Goal: Task Accomplishment & Management: Manage account settings

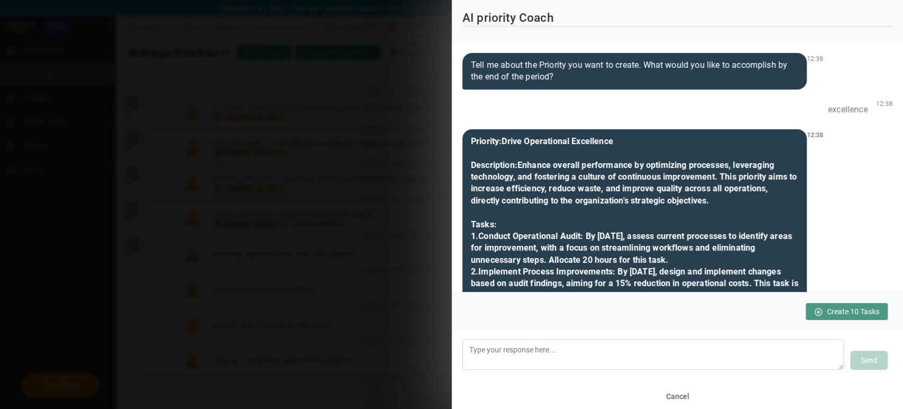
scroll to position [7353, 0]
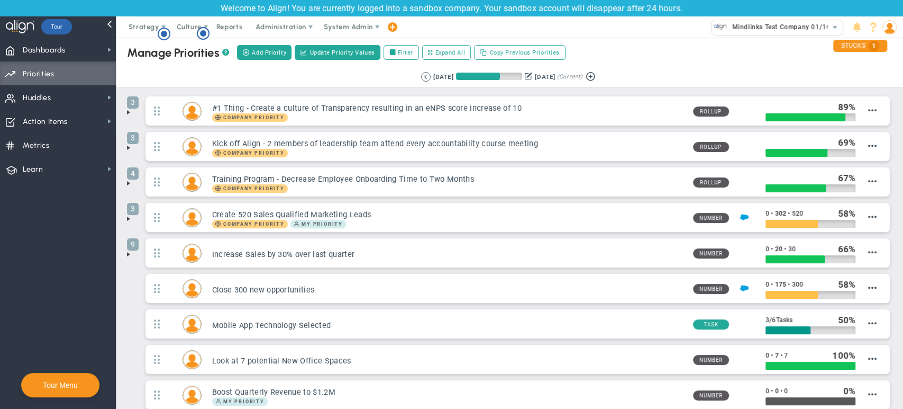
click at [889, 33] on img at bounding box center [890, 27] width 14 height 14
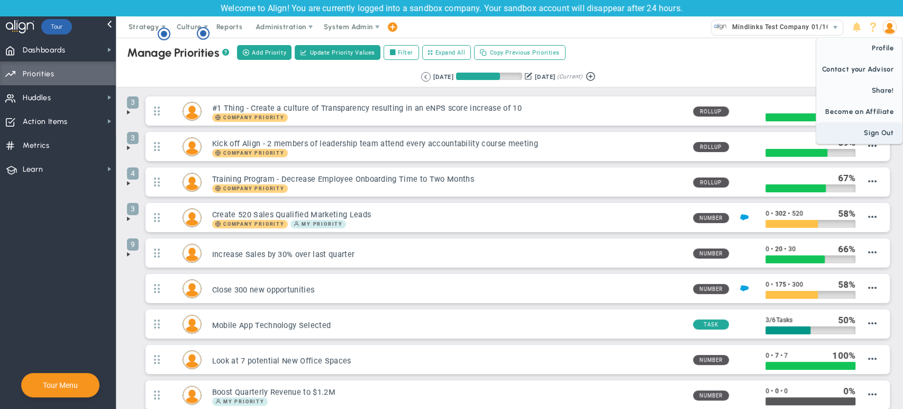
click at [866, 129] on span "Sign Out" at bounding box center [860, 132] width 86 height 21
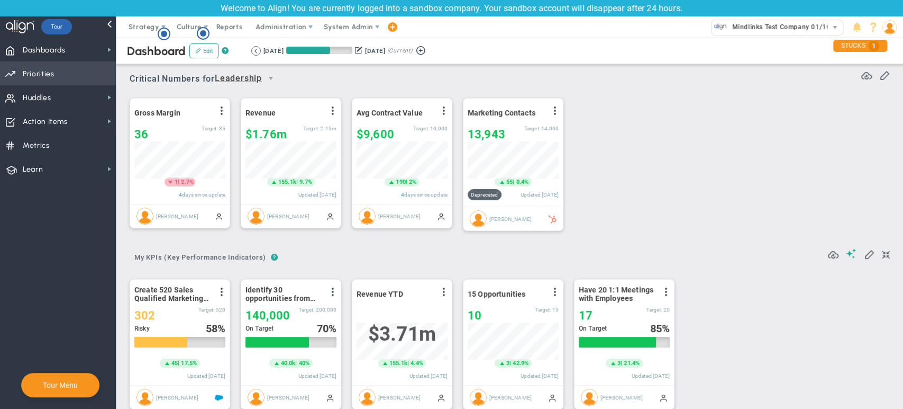
click at [50, 76] on span "Priorities" at bounding box center [39, 74] width 32 height 22
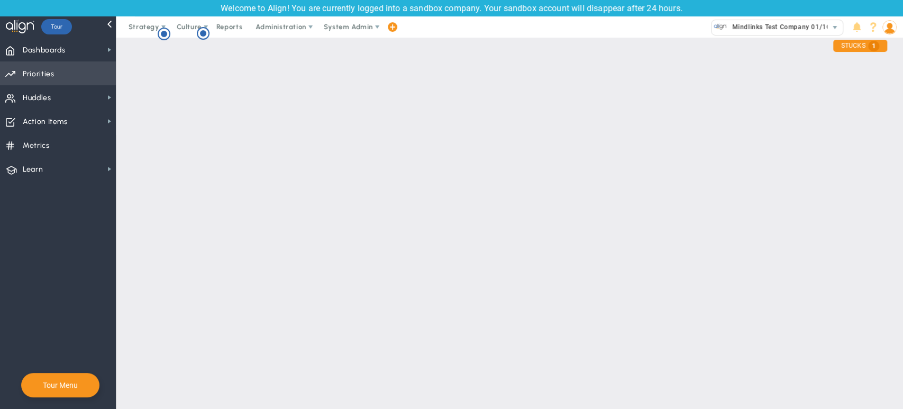
checkbox input "false"
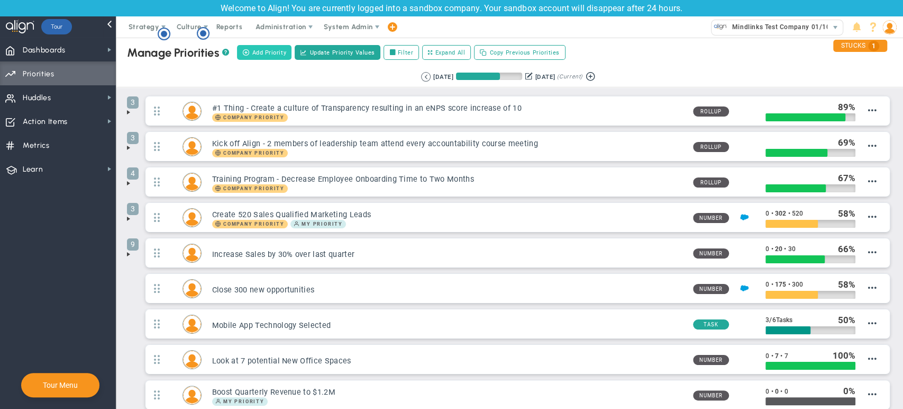
click at [253, 51] on span "Add Priority" at bounding box center [269, 52] width 34 height 9
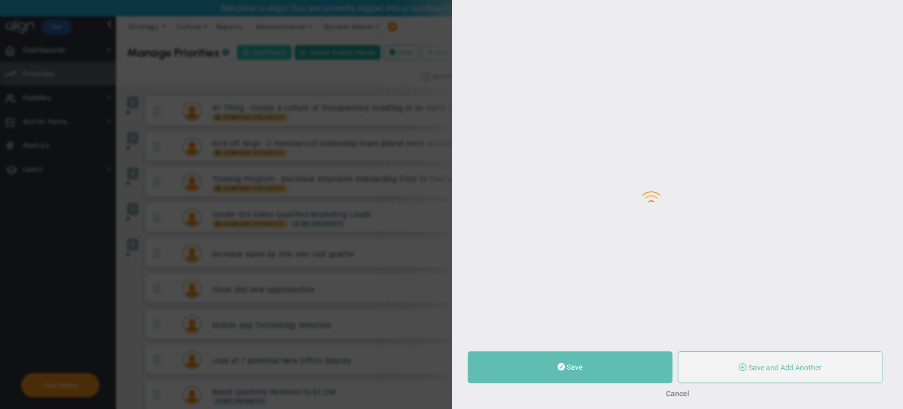
type input "0"
radio input "true"
type input "[PERSON_NAME]"
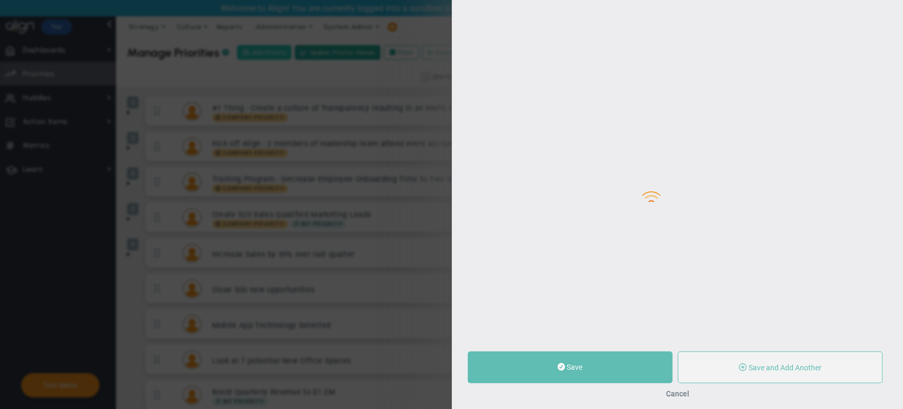
type input "0"
radio input "true"
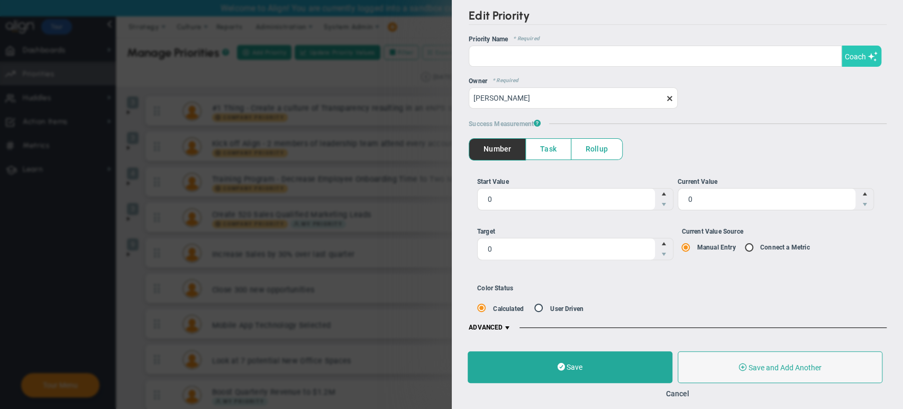
click at [855, 56] on span "Coach" at bounding box center [855, 56] width 21 height 8
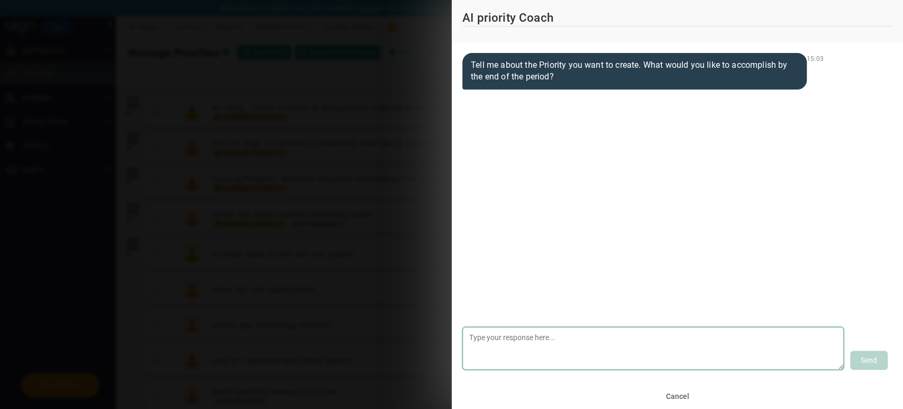
click at [582, 327] on textarea at bounding box center [654, 348] width 382 height 43
type textarea "Excellence"
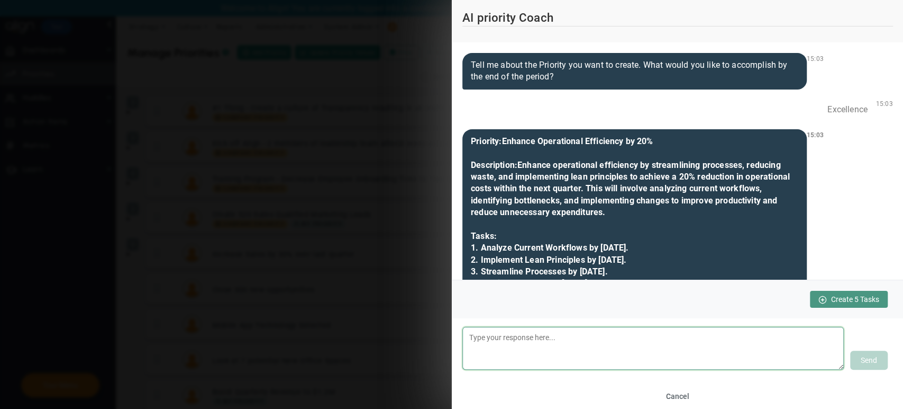
scroll to position [203, 0]
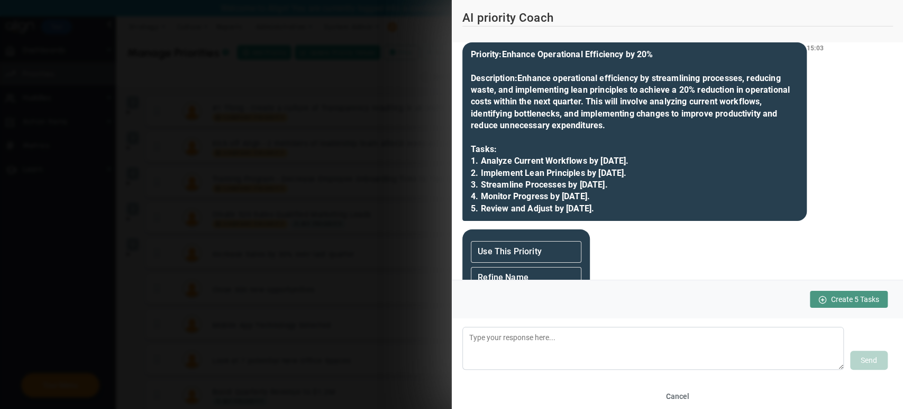
drag, startPoint x: 521, startPoint y: 77, endPoint x: 604, endPoint y: 130, distance: 99.0
click at [604, 130] on div "Priority: Enhance Operational Efficiency by 20% Description: Enhance operationa…" at bounding box center [635, 131] width 345 height 178
copy b "Enhance operational efficiency by streamlining processes, reducing waste, and i…"
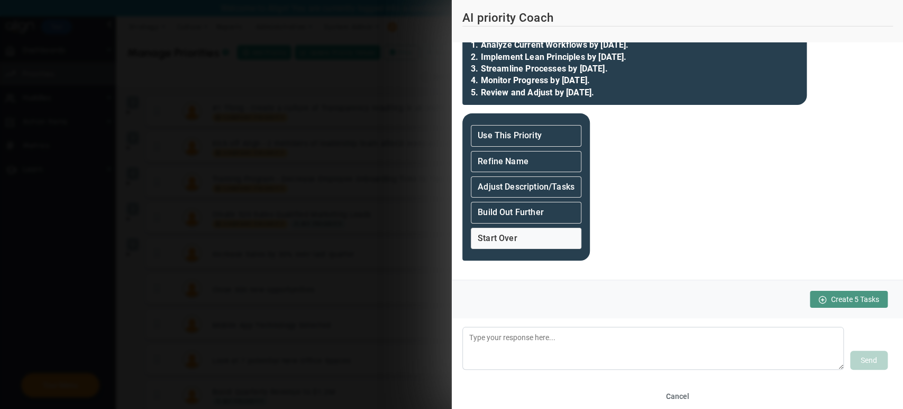
click at [538, 236] on div "Start Over" at bounding box center [526, 238] width 111 height 21
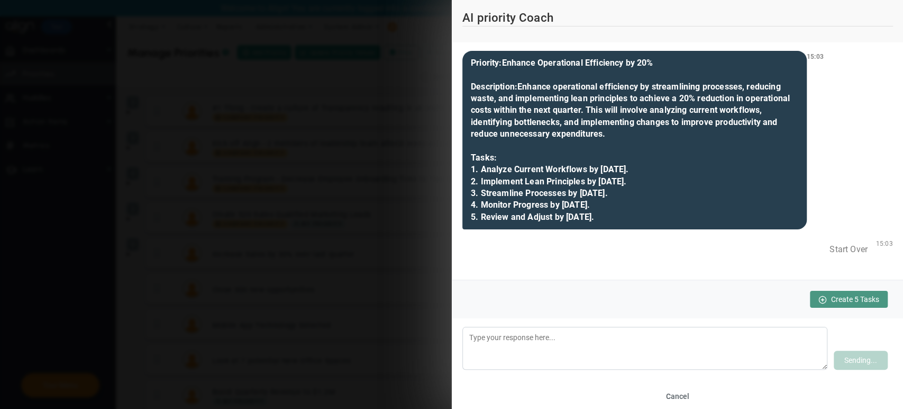
scroll to position [85, 0]
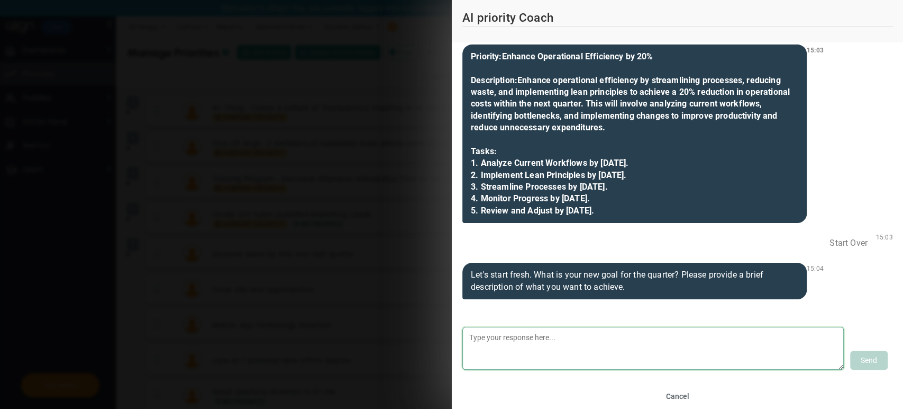
click at [632, 346] on textarea at bounding box center [654, 348] width 382 height 43
type textarea "Excellence"
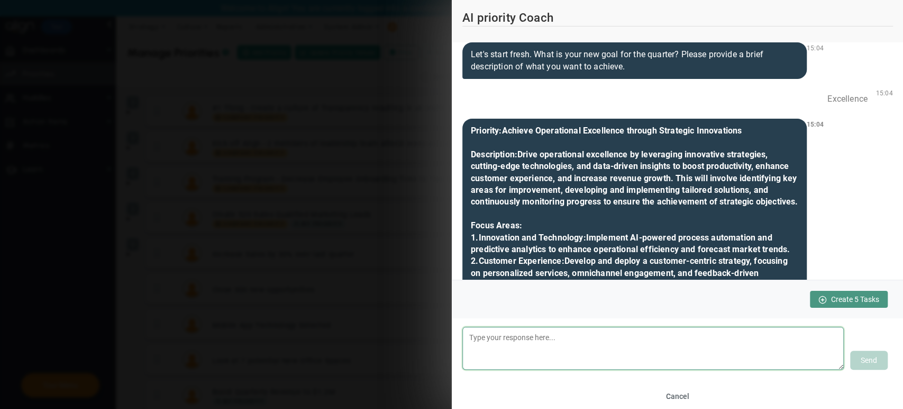
scroll to position [688, 0]
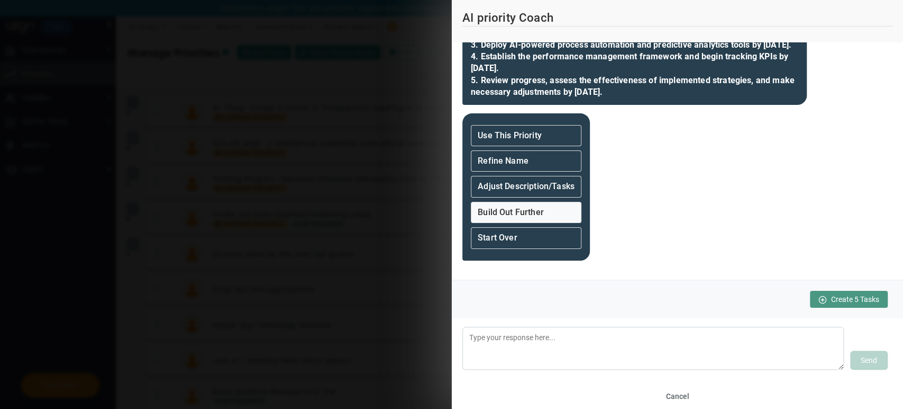
click at [534, 207] on strong "Build Out Further" at bounding box center [511, 212] width 66 height 10
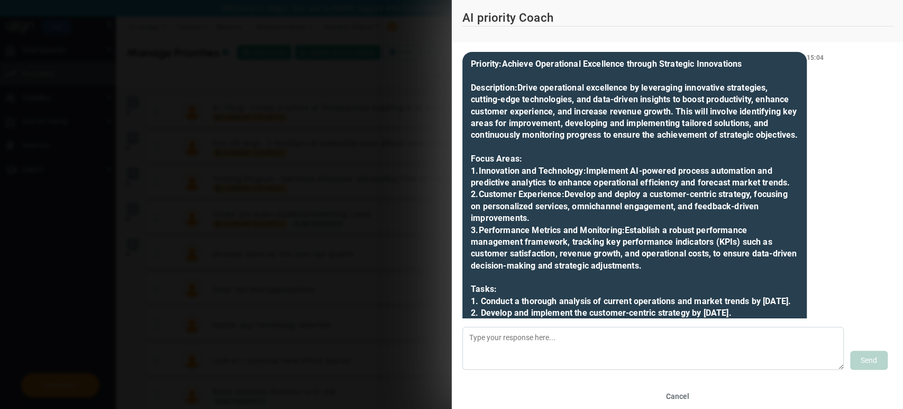
scroll to position [332, 0]
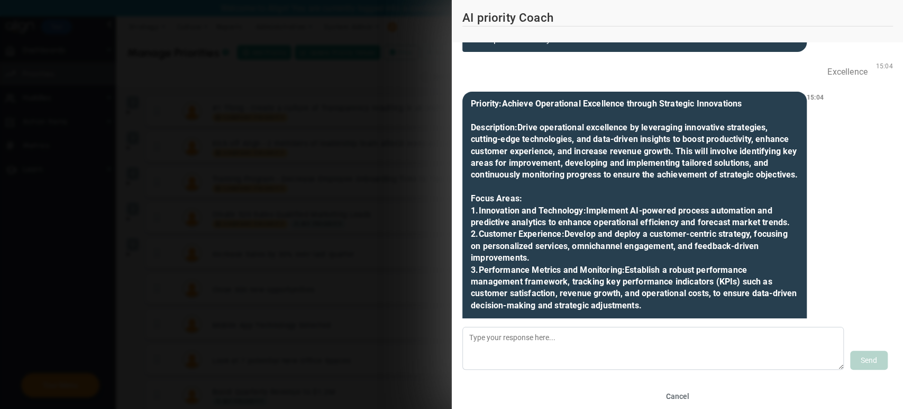
drag, startPoint x: 521, startPoint y: 126, endPoint x: 544, endPoint y: 185, distance: 62.5
click at [544, 185] on div "Priority: Achieve Operational Excellence through Strategic Innovations Descript…" at bounding box center [635, 258] width 345 height 333
copy b "Drive operational excellence by leveraging innovative strategies, cutting-edge …"
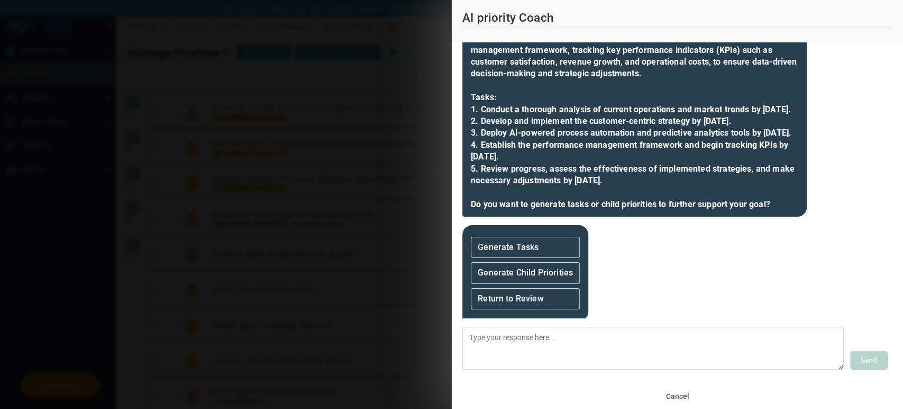
scroll to position [1065, 0]
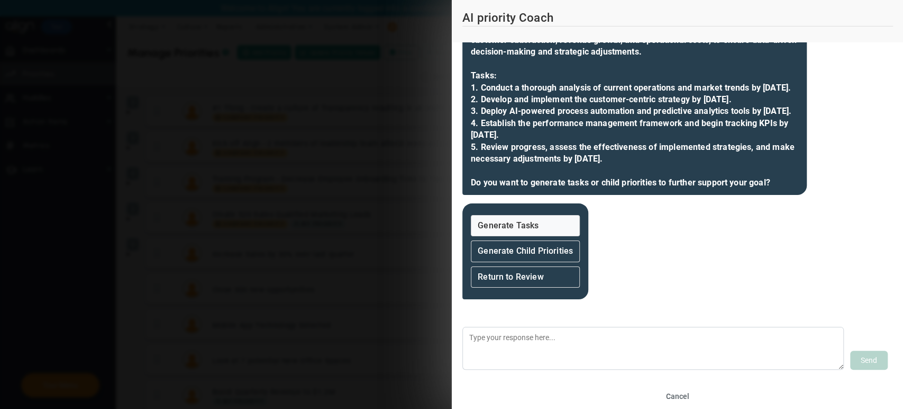
click at [532, 227] on strong "Generate Tasks" at bounding box center [508, 225] width 61 height 10
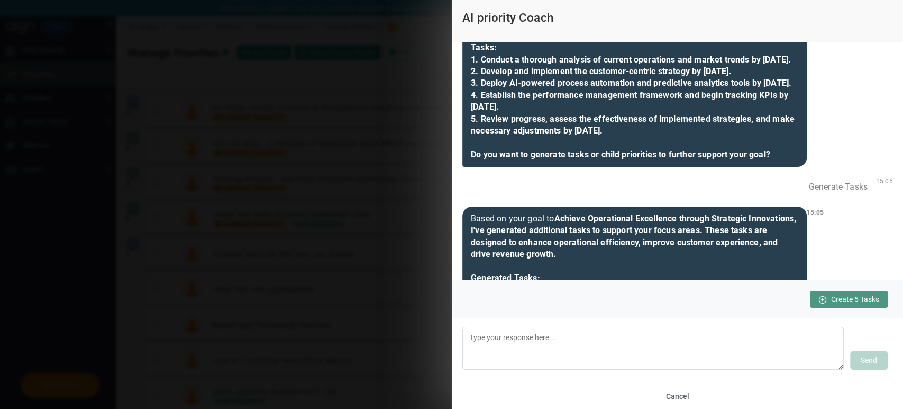
scroll to position [1022, 0]
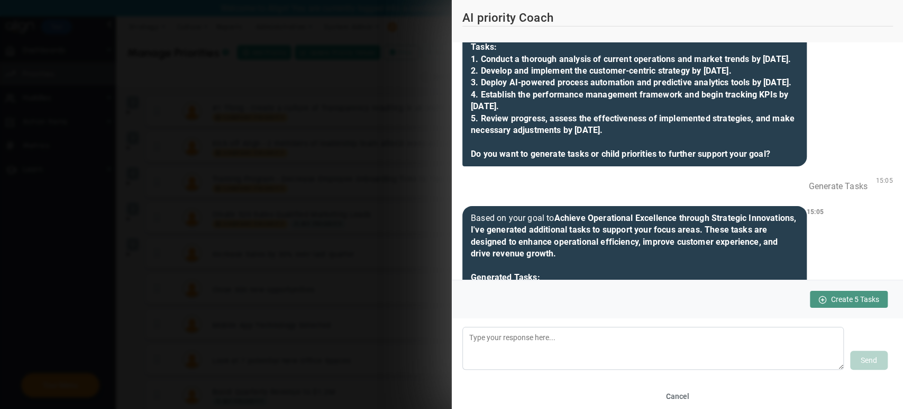
drag, startPoint x: 470, startPoint y: 106, endPoint x: 711, endPoint y: 207, distance: 261.0
copy b "1. Conduct a thorough analysis of current operations and market trends by Octob…"
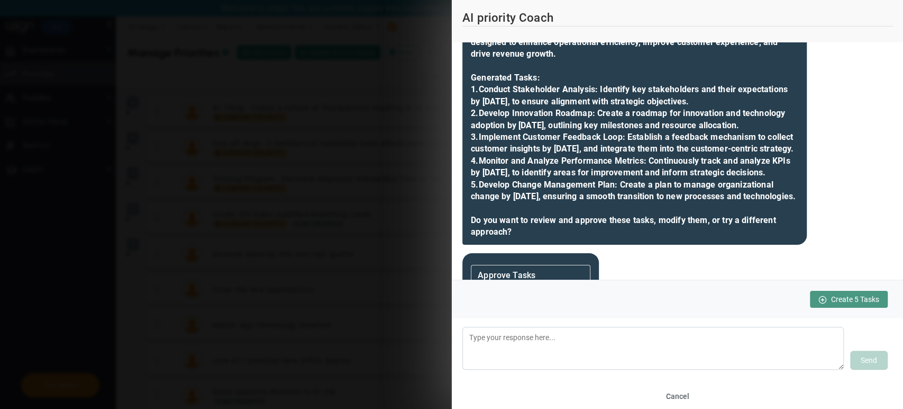
scroll to position [1221, 0]
drag, startPoint x: 555, startPoint y: 88, endPoint x: 631, endPoint y: 85, distance: 76.3
click at [631, 85] on div "Based on your goal to Achieve Operational Excellence through Strategic Innovati…" at bounding box center [635, 126] width 345 height 238
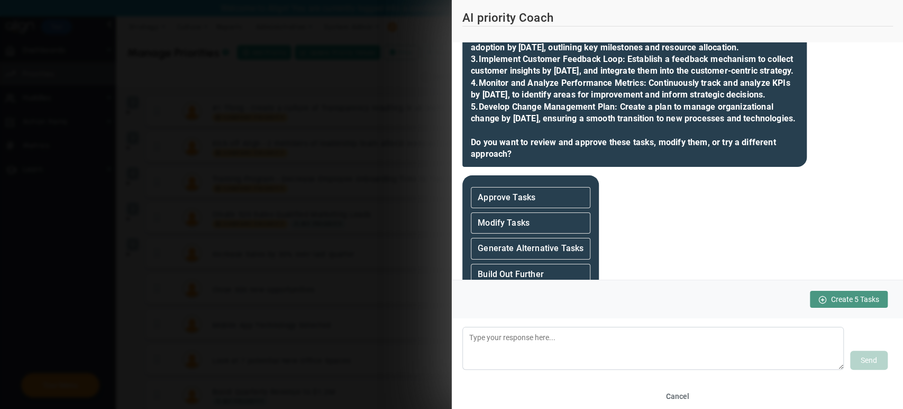
scroll to position [1297, 0]
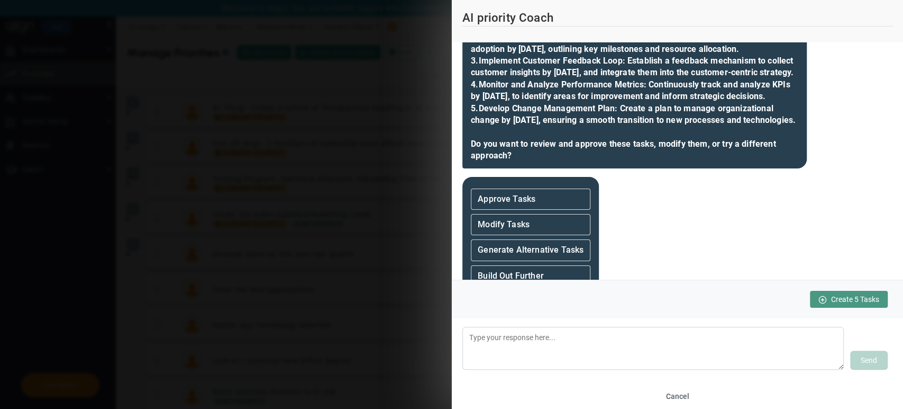
drag, startPoint x: 472, startPoint y: 87, endPoint x: 582, endPoint y: 228, distance: 178.6
click at [582, 168] on div "Based on your goal to Achieve Operational Excellence through Strategic Innovati…" at bounding box center [635, 49] width 345 height 238
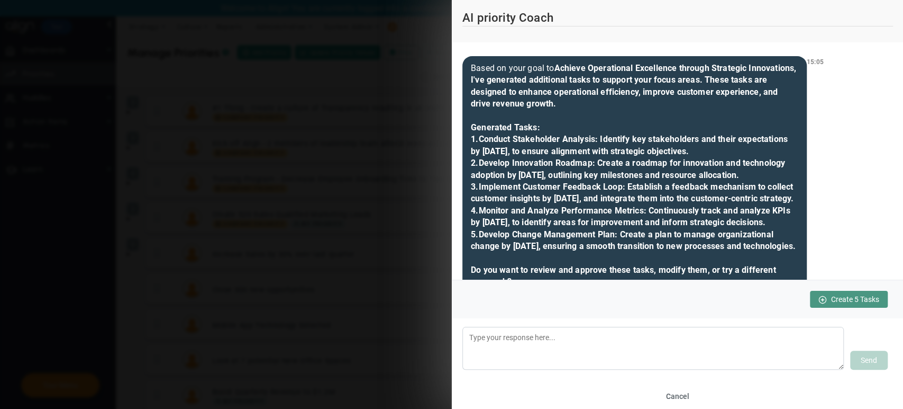
scroll to position [1172, 0]
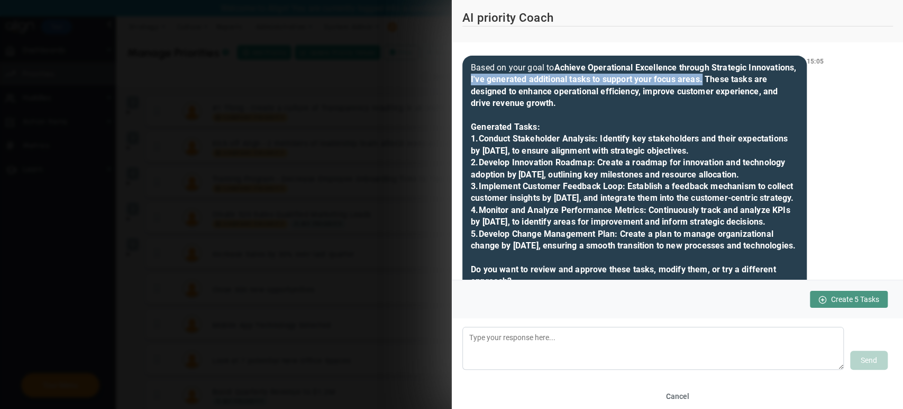
drag, startPoint x: 521, startPoint y: 151, endPoint x: 750, endPoint y: 151, distance: 229.2
click at [750, 151] on b ", I've generated additional tasks to support your focus areas. These tasks are …" at bounding box center [634, 173] width 326 height 223
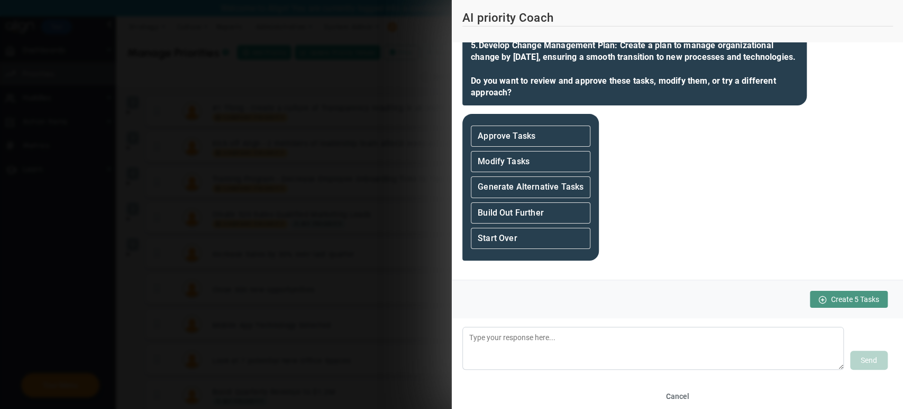
scroll to position [1469, 0]
click at [529, 183] on strong "Generate Alternative Tasks" at bounding box center [531, 187] width 106 height 10
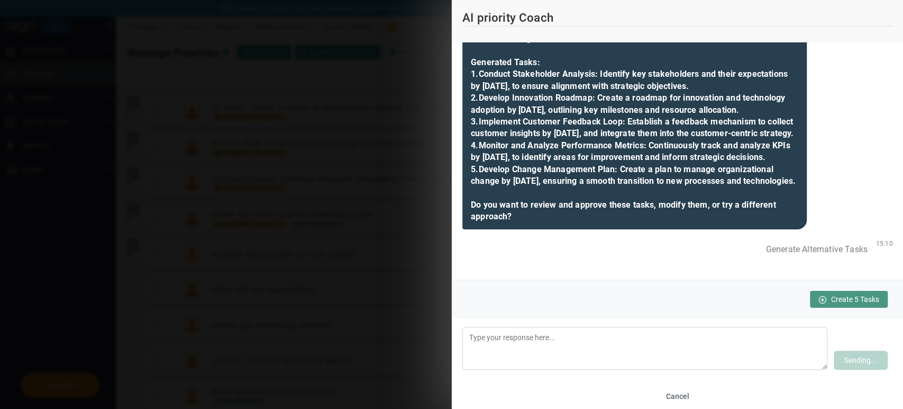
scroll to position [1745, 0]
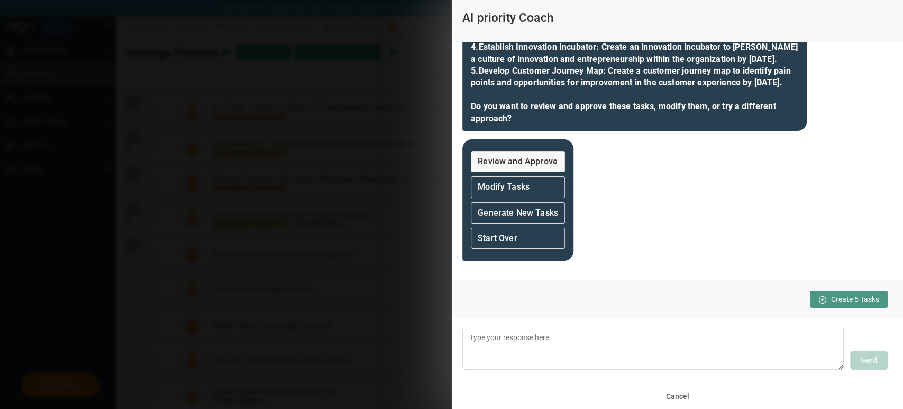
click at [544, 156] on strong "Review and Approve" at bounding box center [518, 161] width 80 height 10
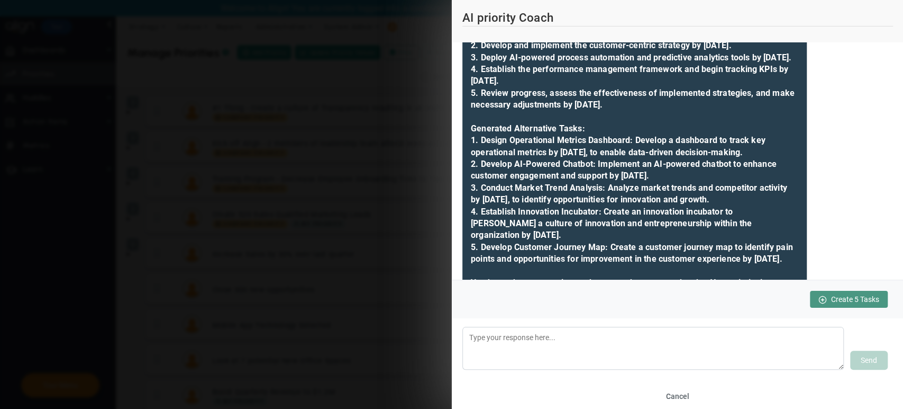
scroll to position [2225, 0]
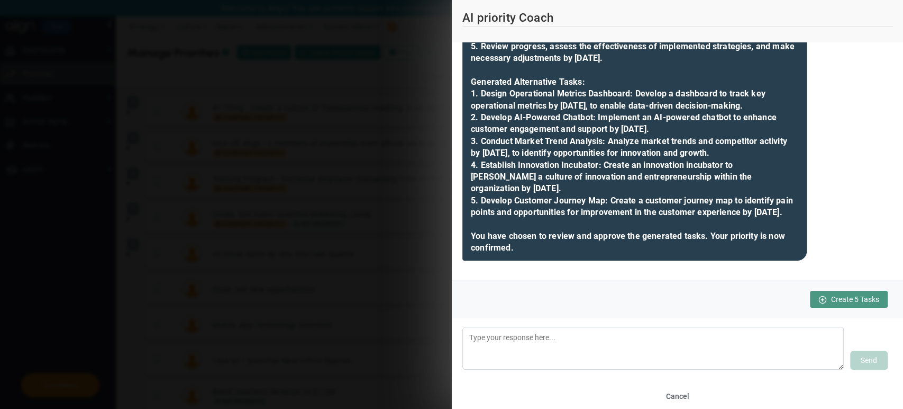
click at [821, 304] on button "Create 5 Tasks" at bounding box center [849, 299] width 78 height 17
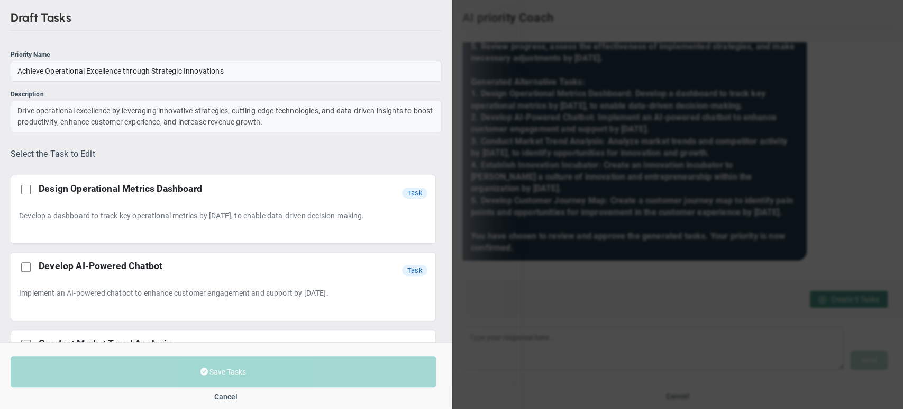
click at [550, 93] on div "Draft Tasks Priority Name Achieve Operational Excellence through Strategic Inno…" at bounding box center [451, 204] width 903 height 409
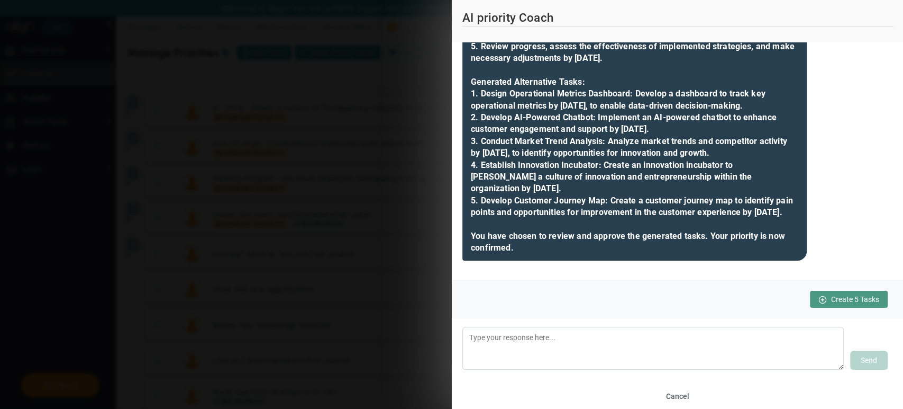
scroll to position [2111, 0]
click at [862, 296] on span "Create 5 Tasks" at bounding box center [855, 299] width 48 height 8
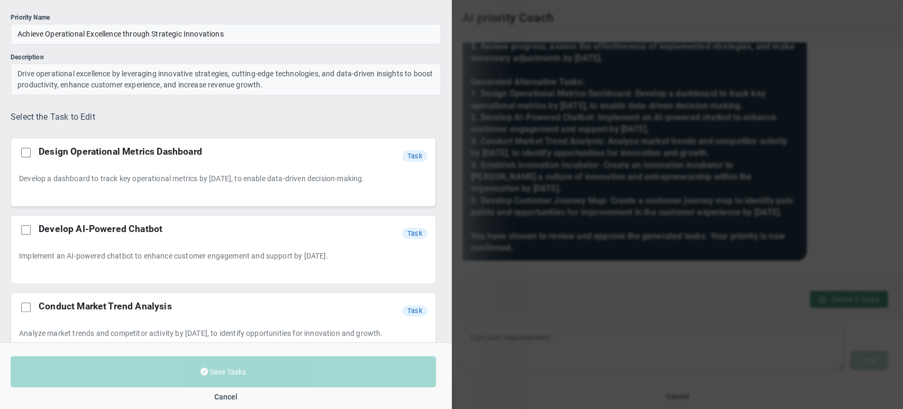
scroll to position [37, 0]
click at [512, 134] on div "Draft Tasks Priority Name Achieve Operational Excellence through Strategic Inno…" at bounding box center [451, 204] width 903 height 409
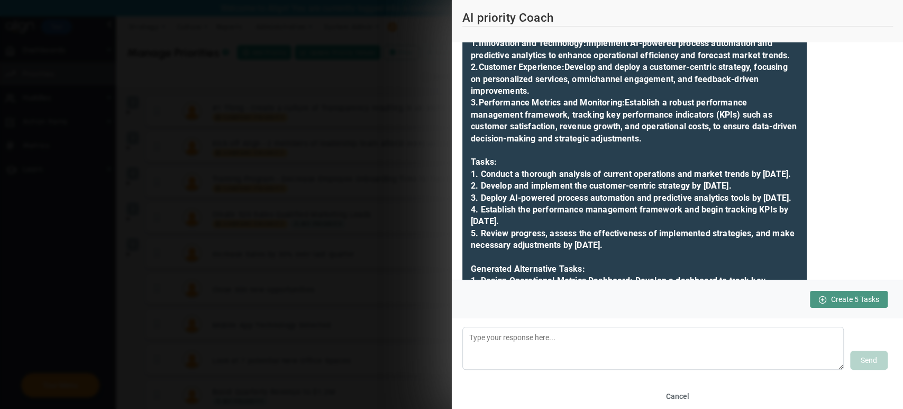
scroll to position [1858, 0]
drag, startPoint x: 521, startPoint y: 88, endPoint x: 547, endPoint y: 156, distance: 72.0
click at [547, 156] on div "Priority: Achieve Operational Excellence through Strategic Innovations Descript…" at bounding box center [635, 185] width 345 height 522
copy b "Drive operational excellence by leveraging innovative strategies, cutting-edge …"
click at [854, 300] on span "Create 5 Tasks" at bounding box center [855, 299] width 48 height 8
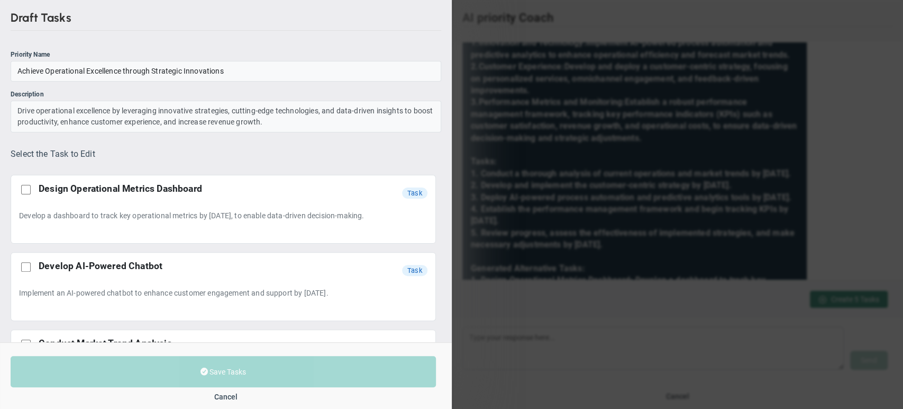
click at [493, 145] on div "Draft Tasks Priority Name Achieve Operational Excellence through Strategic Inno…" at bounding box center [451, 204] width 903 height 409
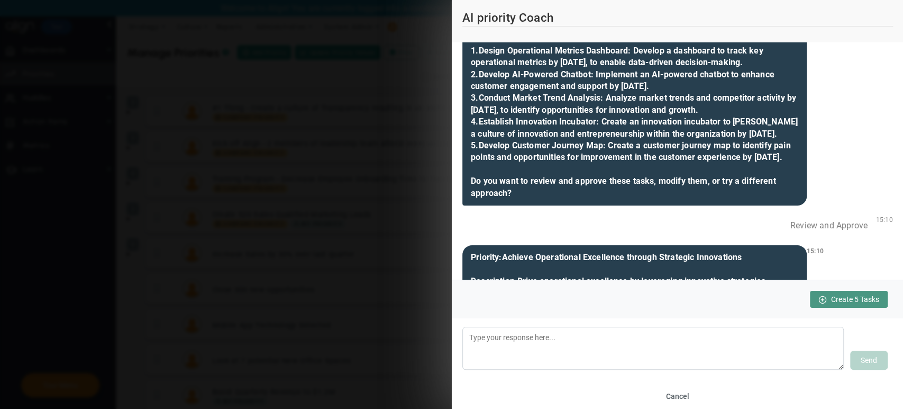
scroll to position [1535, 0]
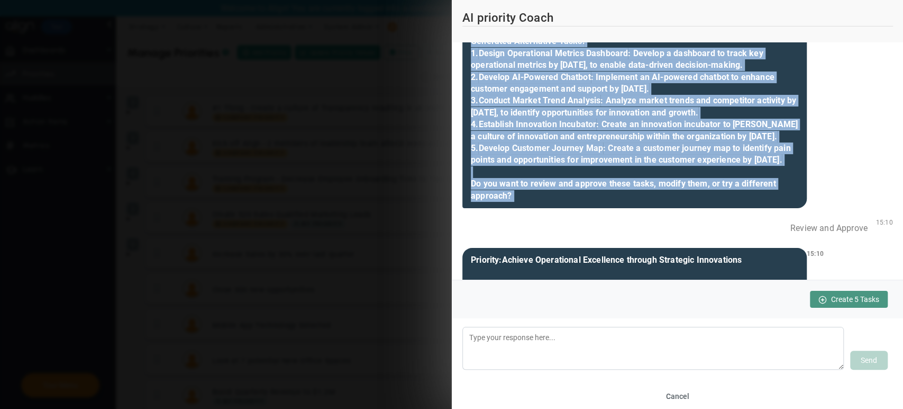
drag, startPoint x: 761, startPoint y: 58, endPoint x: 838, endPoint y: 71, distance: 78.8
click at [838, 71] on div "Tell me about the Priority you want to create. What would you like to accomplis…" at bounding box center [678, 160] width 452 height 237
click at [790, 144] on div "Based on your goal to Achieve Operational Excellence through Strategic Innovati…" at bounding box center [635, 89] width 345 height 238
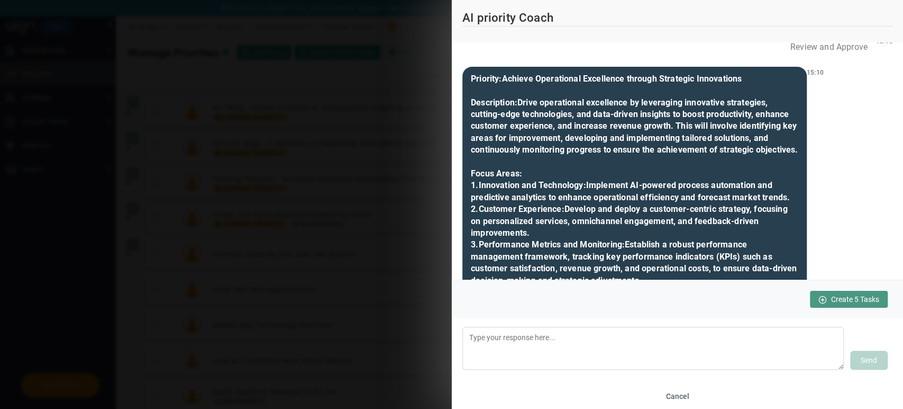
scroll to position [1759, 0]
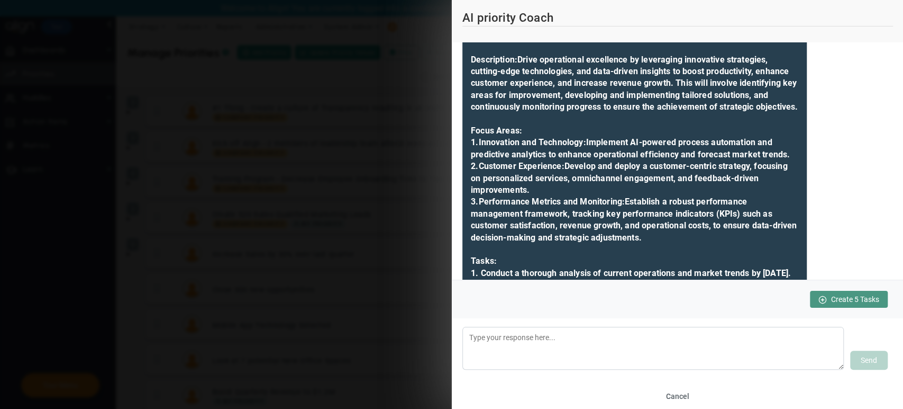
drag, startPoint x: 790, startPoint y: 140, endPoint x: 847, endPoint y: 139, distance: 56.6
click at [847, 15] on div "Review and Approve" at bounding box center [829, 4] width 94 height 23
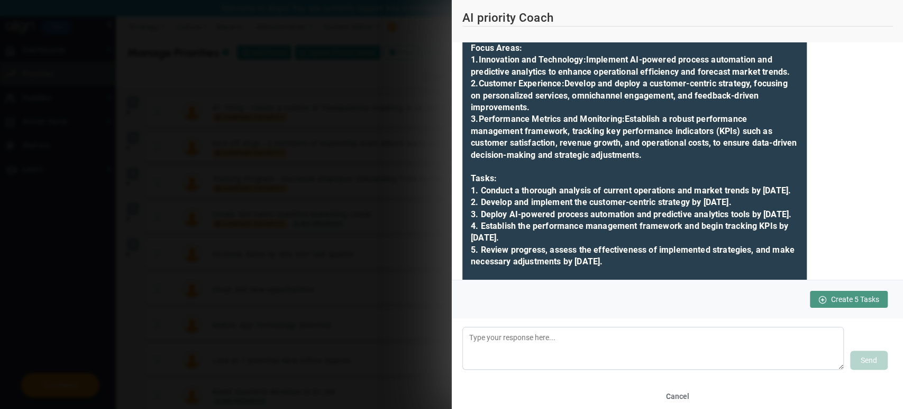
drag, startPoint x: 520, startPoint y: 108, endPoint x: 557, endPoint y: 168, distance: 70.5
click at [557, 168] on div "Priority: Achieve Operational Excellence through Strategic Innovations Descript…" at bounding box center [635, 202] width 345 height 522
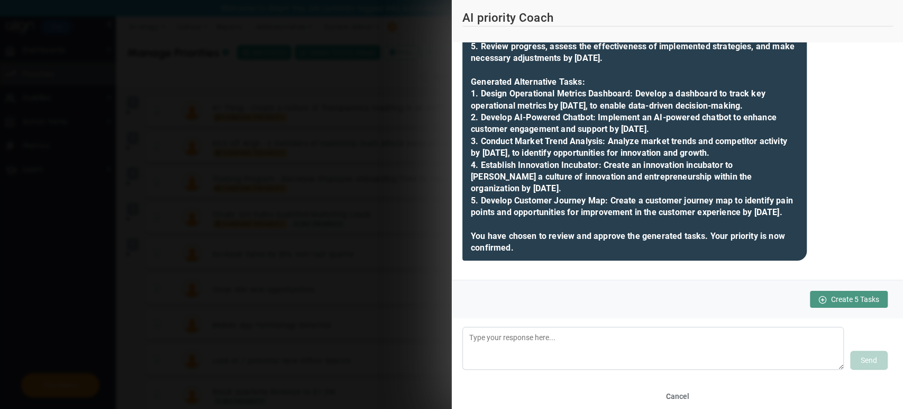
scroll to position [2146, 0]
drag, startPoint x: 517, startPoint y: 145, endPoint x: 579, endPoint y: 145, distance: 61.9
click at [579, 145] on b "Generated Alternative Tasks: 1. Design Operational Metrics Dashboard: Develop a…" at bounding box center [632, 165] width 322 height 176
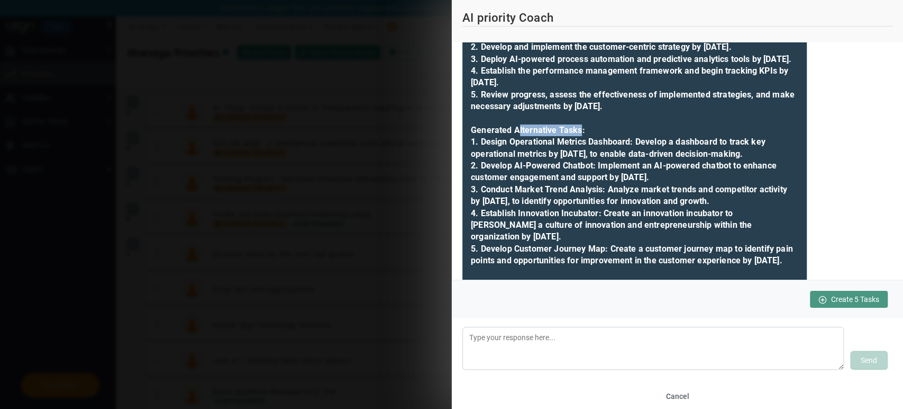
scroll to position [1983, 0]
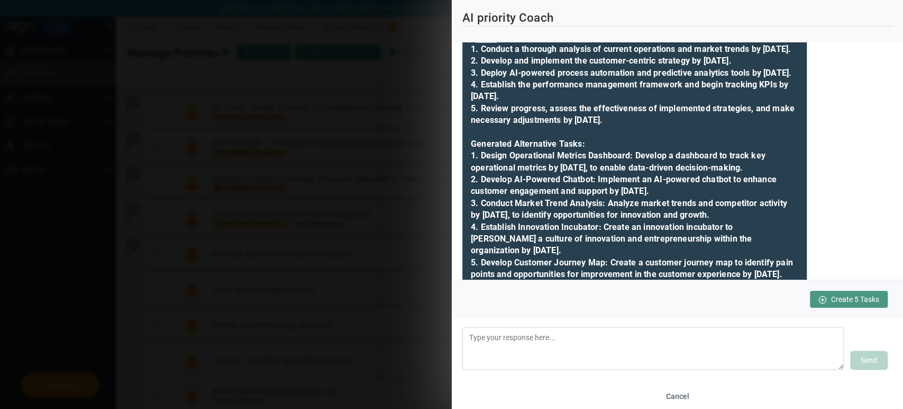
drag, startPoint x: 473, startPoint y: 180, endPoint x: 509, endPoint y: 181, distance: 36.0
click at [509, 181] on div "Priority: Achieve Operational Excellence through Strategic Innovations Descript…" at bounding box center [635, 61] width 345 height 522
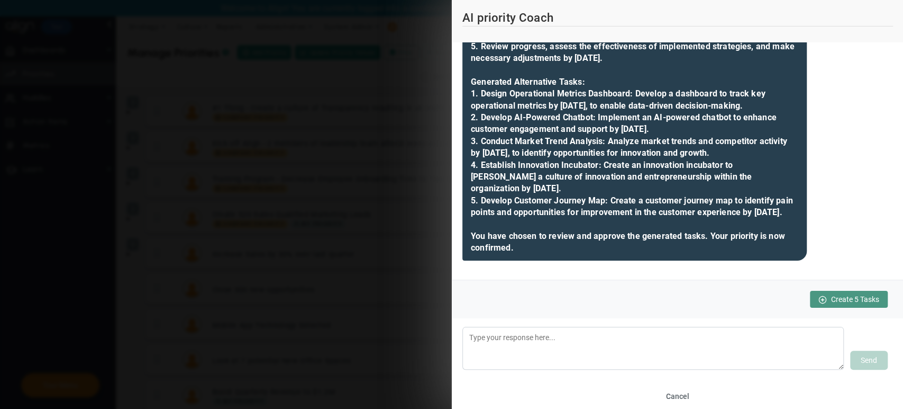
scroll to position [2225, 0]
click at [829, 291] on button "Create 5 Tasks" at bounding box center [849, 299] width 78 height 17
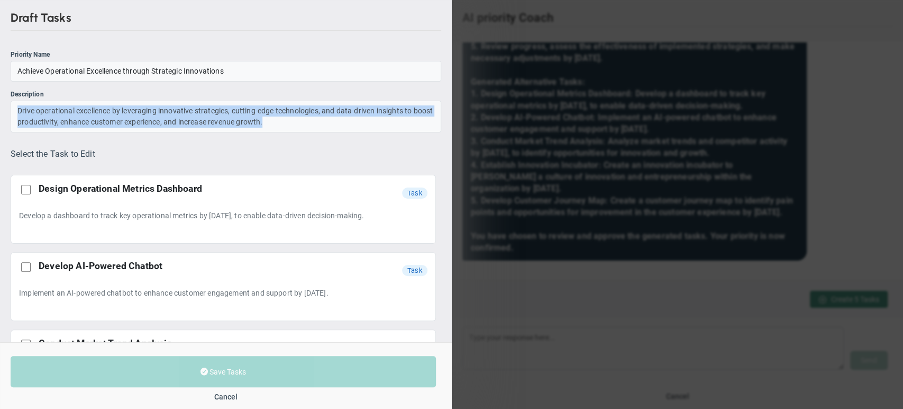
drag, startPoint x: 294, startPoint y: 120, endPoint x: 10, endPoint y: 113, distance: 284.3
click at [11, 113] on div "Drive operational excellence by leveraging innovative strategies, cutting-edge …" at bounding box center [226, 117] width 431 height 32
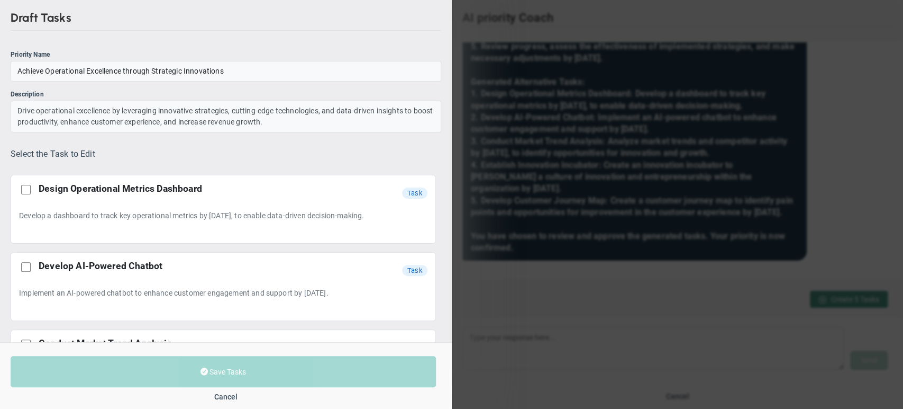
click at [269, 48] on div "Draft Tasks Priority Name Achieve Operational Excellence through Strategic Inno…" at bounding box center [226, 171] width 452 height 342
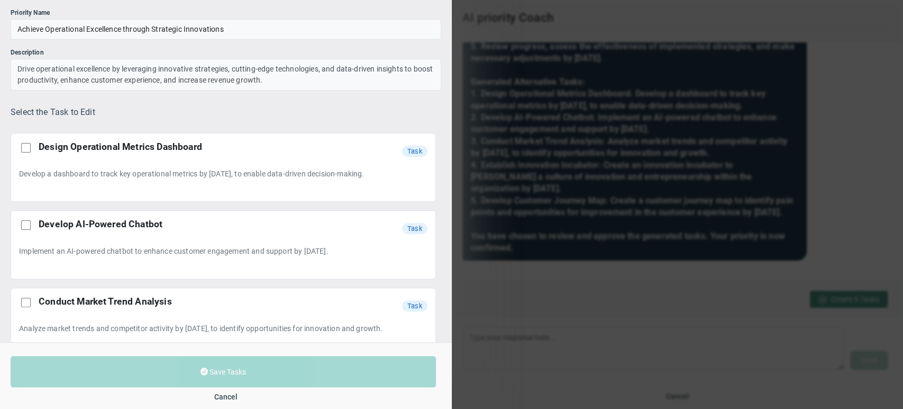
scroll to position [41, 0]
drag, startPoint x: 41, startPoint y: 143, endPoint x: 210, endPoint y: 151, distance: 169.1
click at [210, 151] on strong "Design Operational Metrics Dashboard" at bounding box center [217, 147] width 357 height 11
click at [558, 247] on div "Draft Tasks Priority Name Achieve Operational Excellence through Strategic Inno…" at bounding box center [451, 204] width 903 height 409
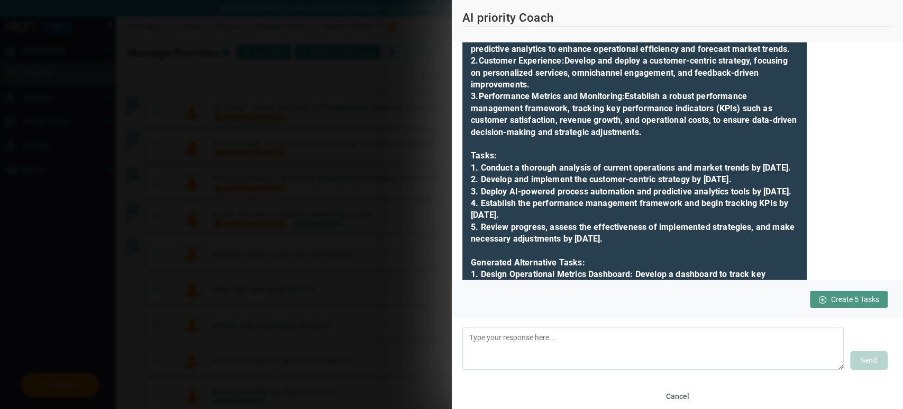
scroll to position [1860, 0]
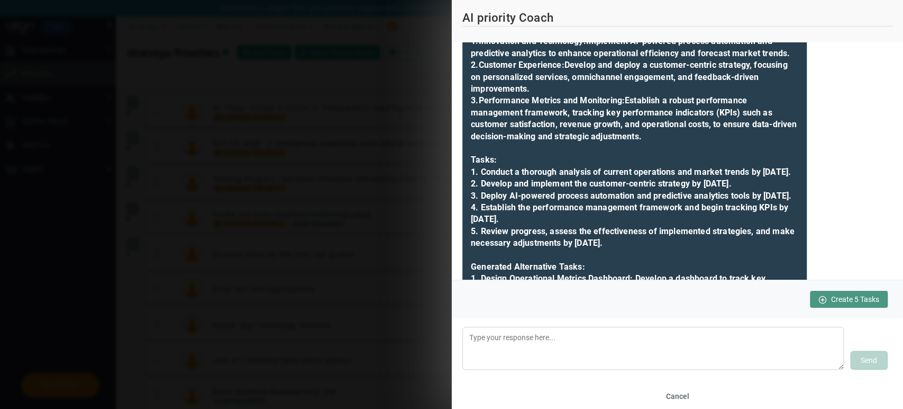
click at [820, 294] on button "Create 5 Tasks" at bounding box center [849, 299] width 78 height 17
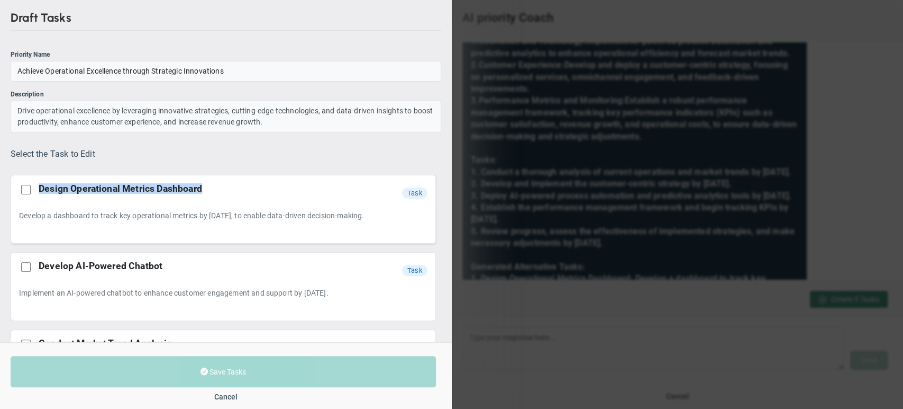
drag, startPoint x: 200, startPoint y: 186, endPoint x: 39, endPoint y: 180, distance: 161.6
click at [39, 180] on div "Design Operational Metrics Dashboard Design Operational Metrics Dashboard task …" at bounding box center [224, 209] width 426 height 69
copy strong "Design Operational Metrics Dashboard"
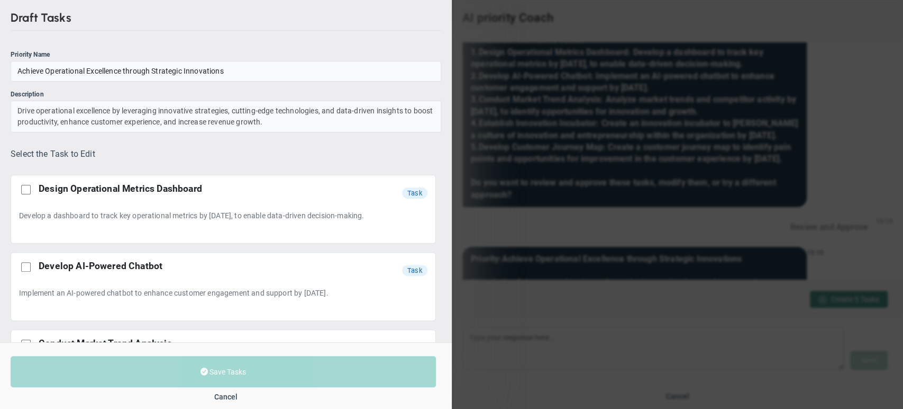
click at [621, 115] on div "Draft Tasks Priority Name Achieve Operational Excellence through Strategic Inno…" at bounding box center [451, 204] width 903 height 409
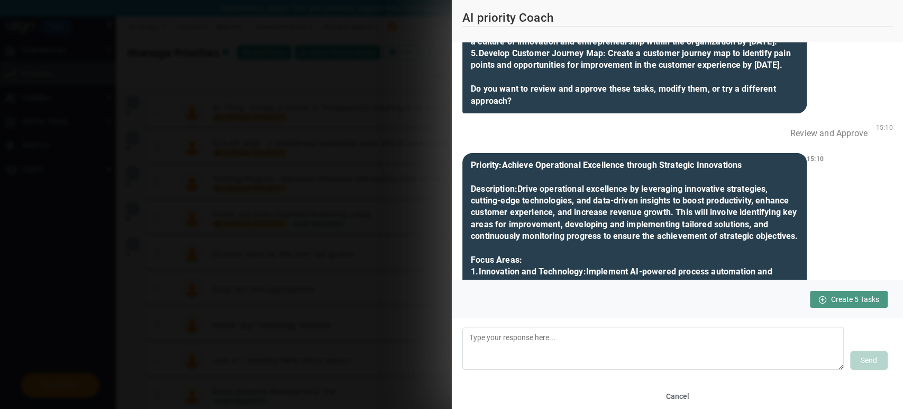
scroll to position [1630, 0]
click at [820, 301] on span at bounding box center [822, 299] width 8 height 8
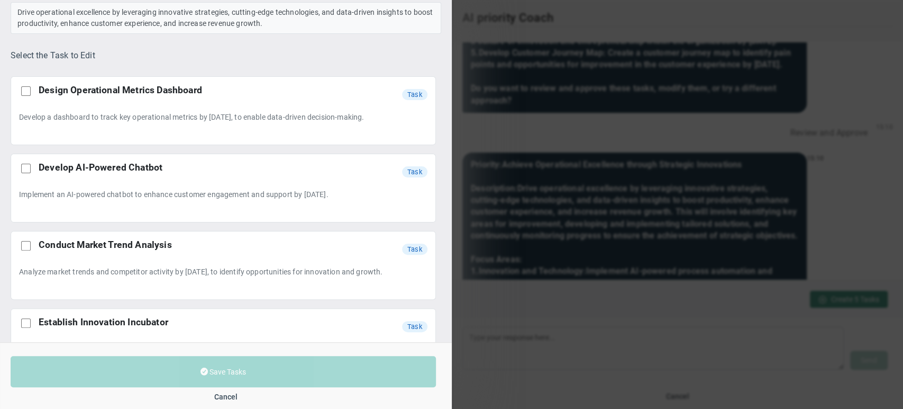
scroll to position [98, 0]
drag, startPoint x: 302, startPoint y: 193, endPoint x: 402, endPoint y: 192, distance: 100.6
click at [402, 192] on div "Implement an AI-powered chatbot to enhance customer engagement and support by N…" at bounding box center [223, 196] width 409 height 21
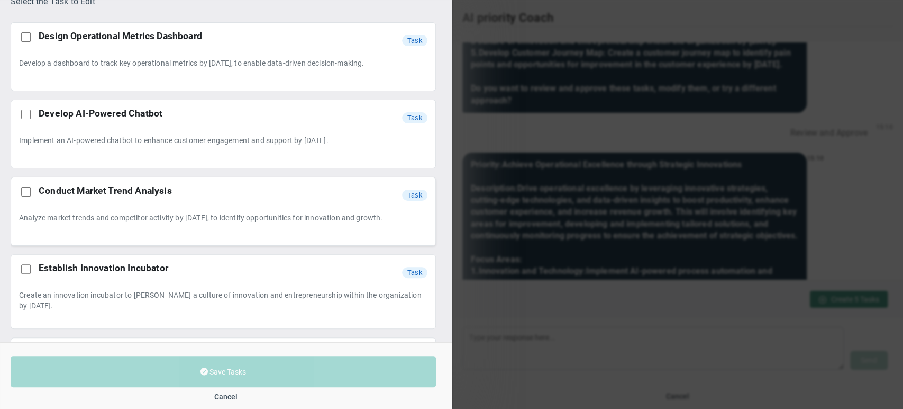
scroll to position [242, 0]
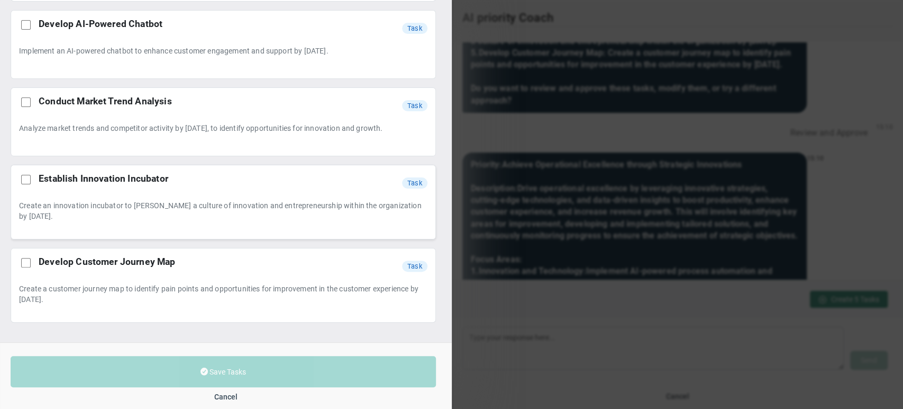
click at [140, 184] on div "Establish Innovation Incubator Establish Innovation Incubator task" at bounding box center [223, 182] width 409 height 19
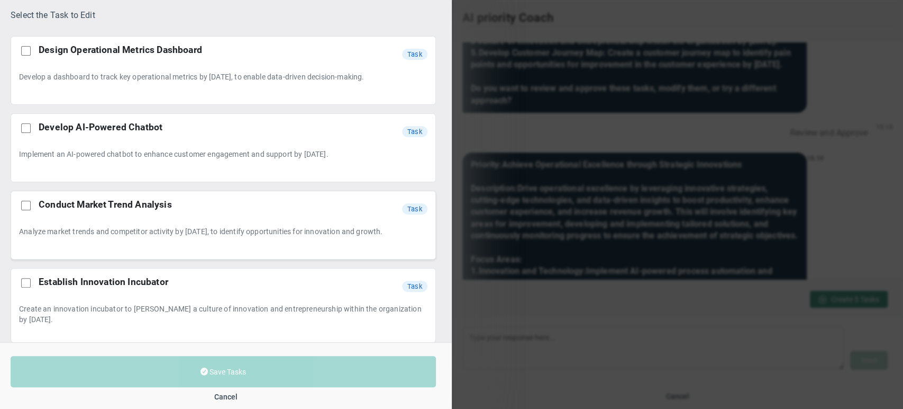
scroll to position [0, 0]
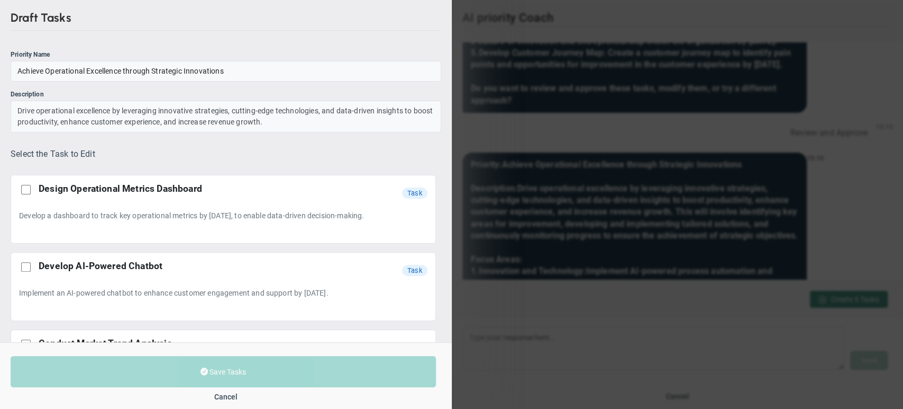
click at [494, 206] on div "Draft Tasks Priority Name Achieve Operational Excellence through Strategic Inno…" at bounding box center [451, 204] width 903 height 409
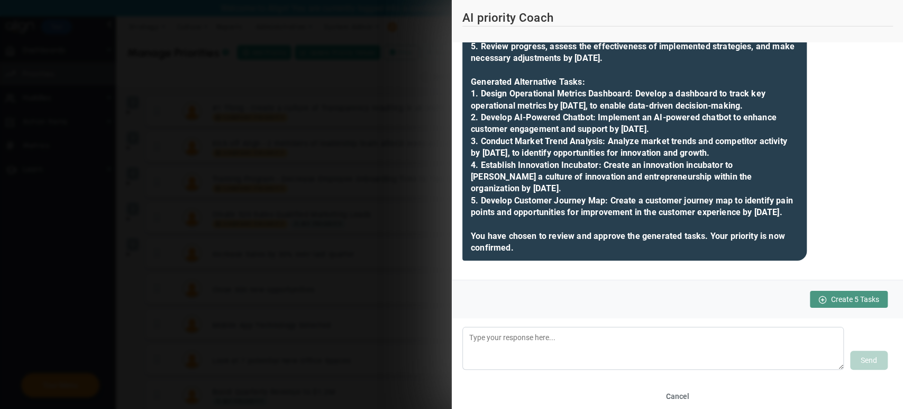
scroll to position [2225, 0]
click at [688, 395] on button "Cancel" at bounding box center [678, 395] width 32 height 17
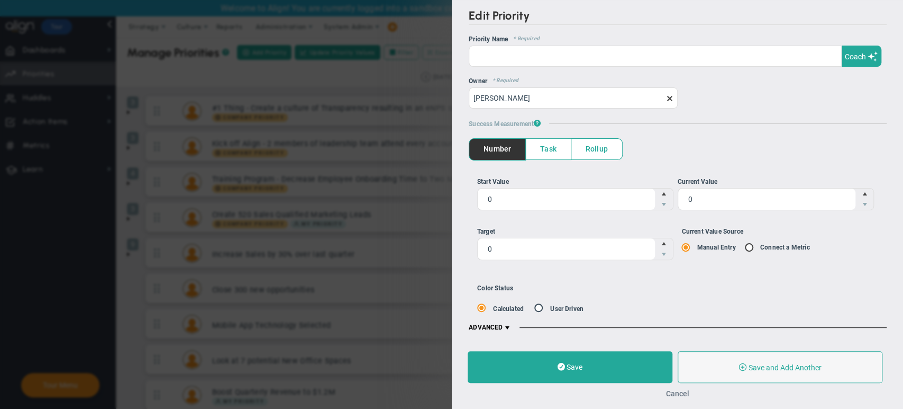
click at [682, 391] on button "Cancel" at bounding box center [677, 393] width 23 height 8
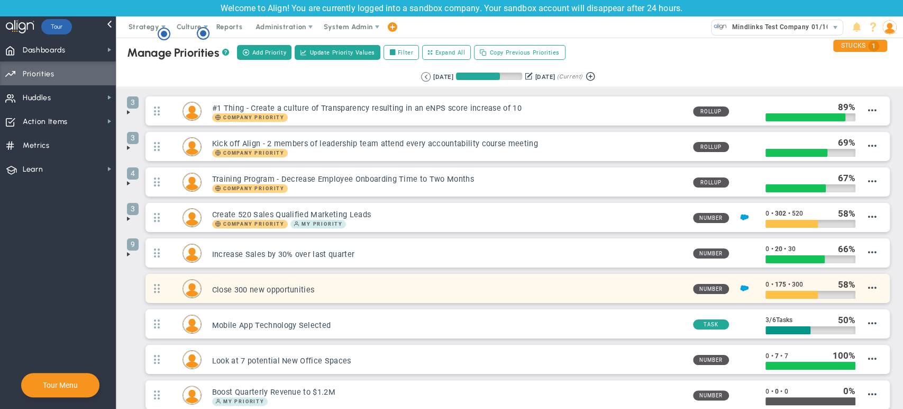
scroll to position [137, 0]
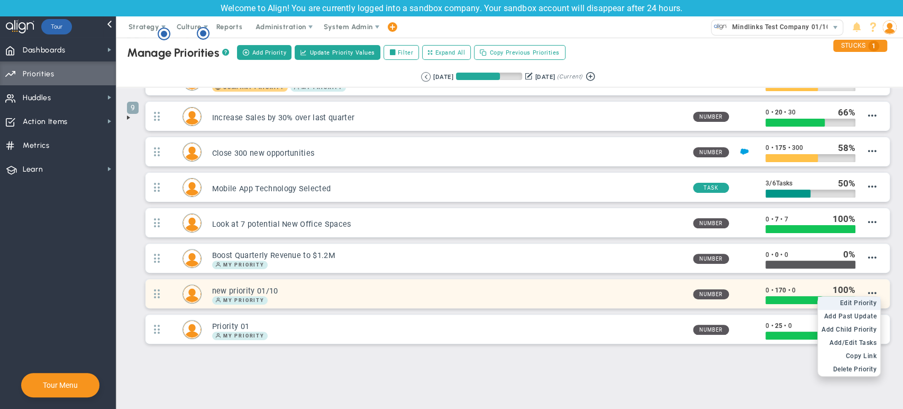
click at [860, 301] on span "Edit Priority" at bounding box center [858, 302] width 37 height 7
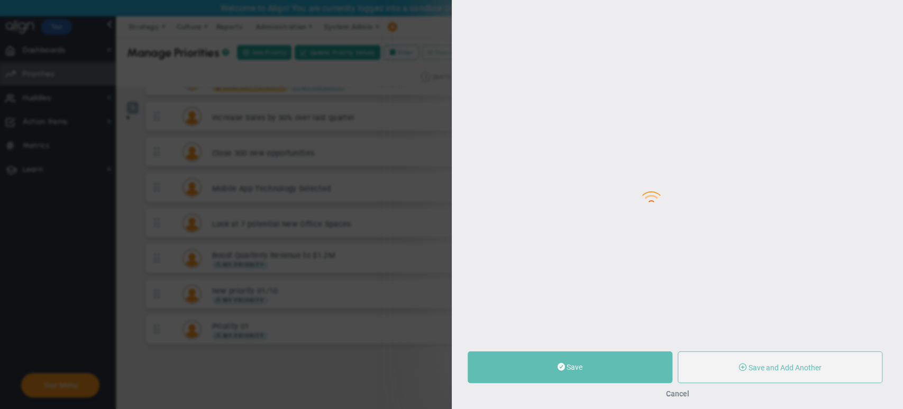
type input "new priority 01/10"
type input "0"
type input "170"
type input "0"
radio input "true"
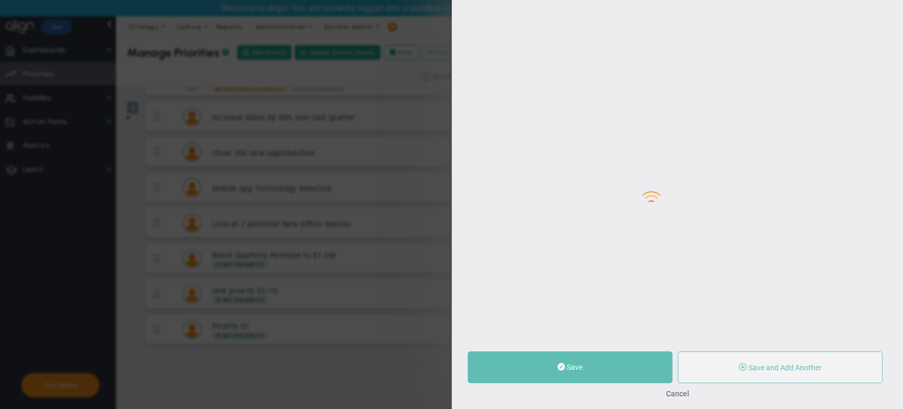
type input "[PERSON_NAME]"
type input "0"
type input "170"
type input "0"
radio input "true"
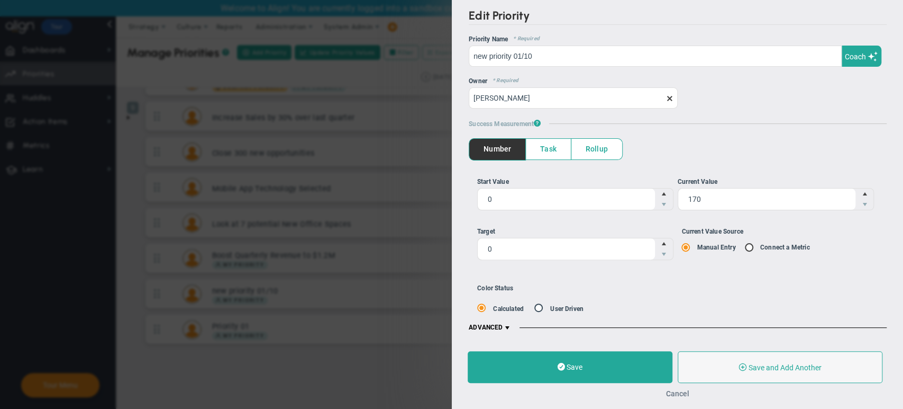
click at [686, 393] on button "Cancel" at bounding box center [677, 393] width 23 height 8
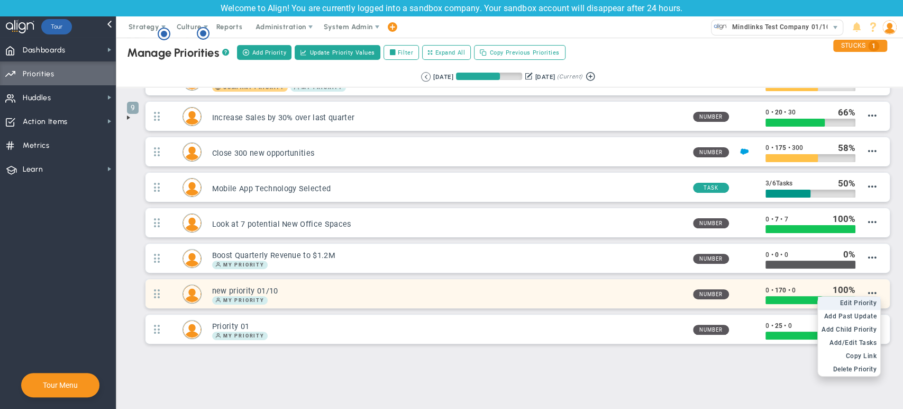
click at [864, 301] on span "Edit Priority" at bounding box center [858, 302] width 37 height 7
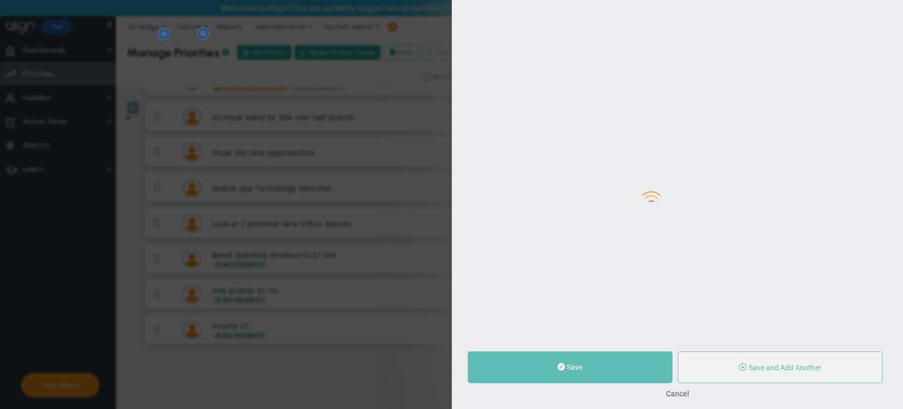
type input "new priority 01/10"
type input "0"
type input "170"
type input "0"
radio input "true"
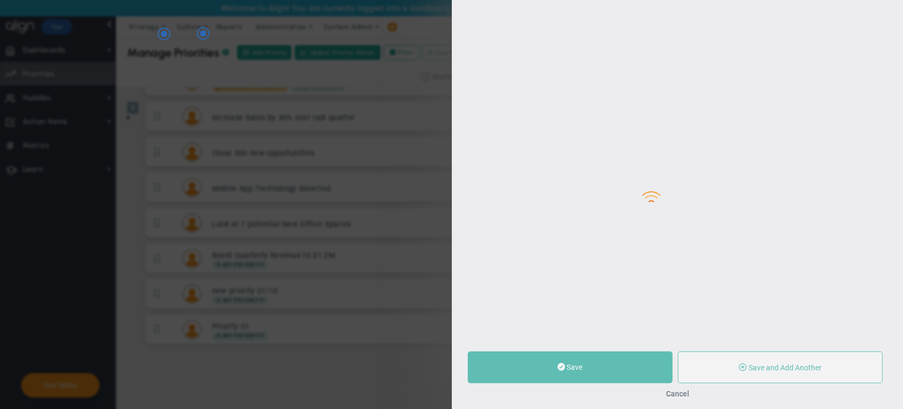
type input "[PERSON_NAME]"
type input "0"
type input "170"
type input "0"
radio input "true"
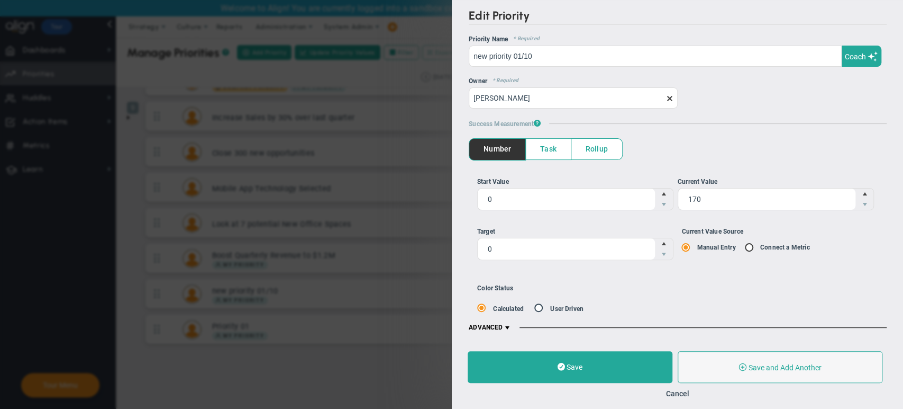
click at [555, 150] on span "Task" at bounding box center [548, 149] width 45 height 21
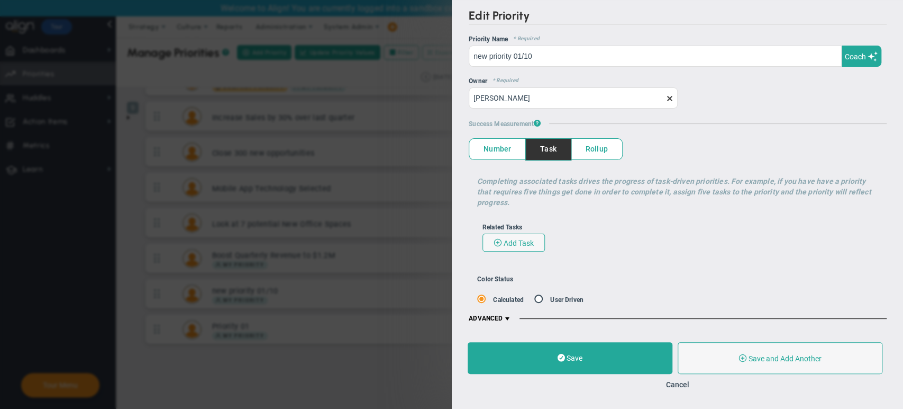
click at [509, 318] on span at bounding box center [507, 318] width 8 height 8
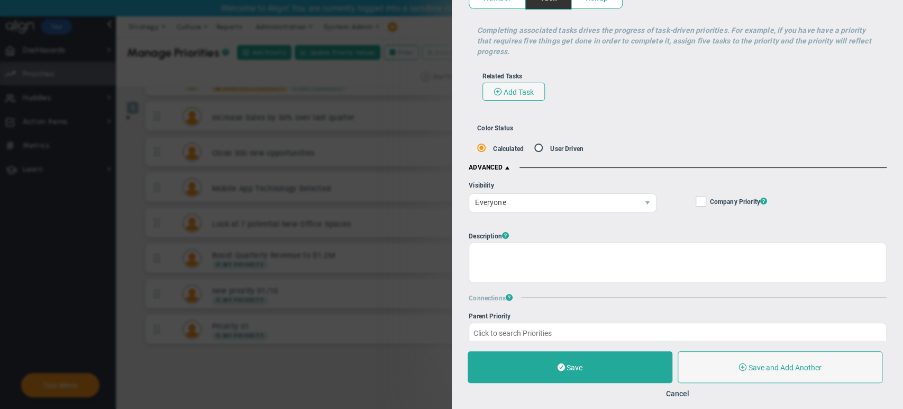
scroll to position [68, 0]
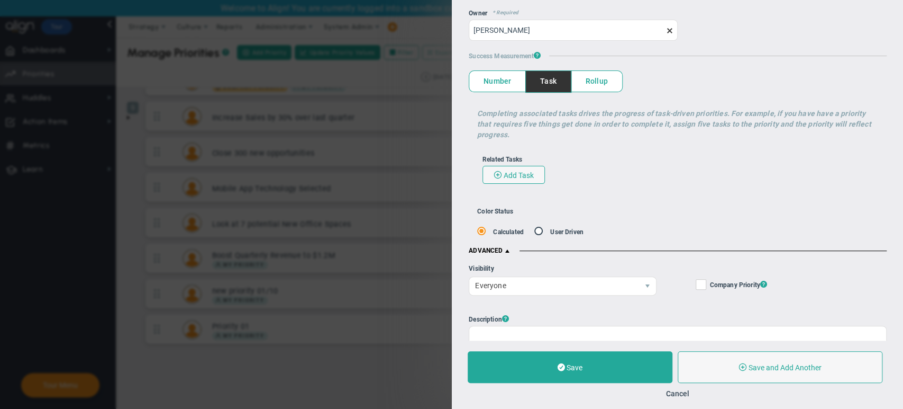
click at [498, 81] on span "Number" at bounding box center [497, 81] width 56 height 21
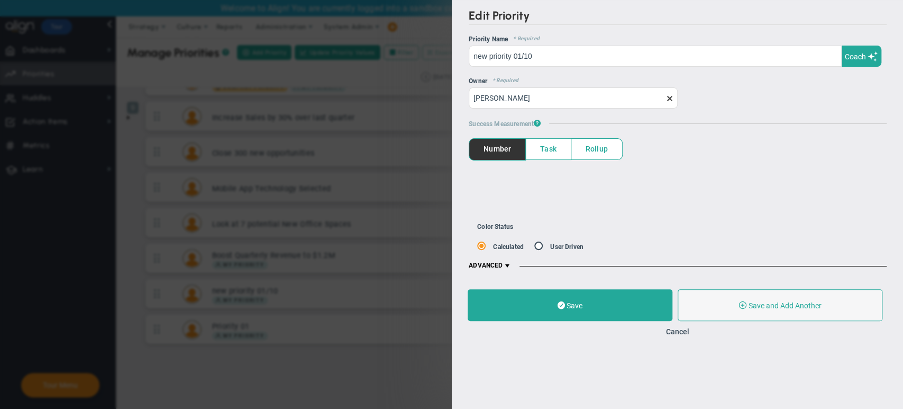
scroll to position [0, 0]
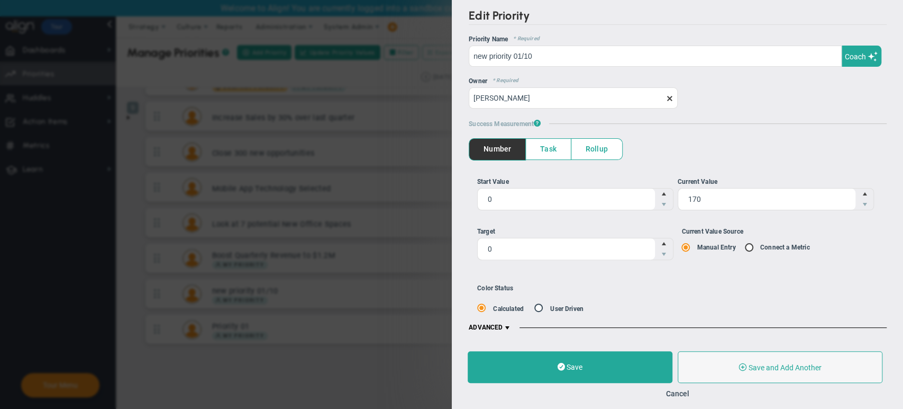
click at [504, 327] on span at bounding box center [507, 327] width 8 height 8
click at [672, 393] on button "Cancel" at bounding box center [677, 393] width 23 height 8
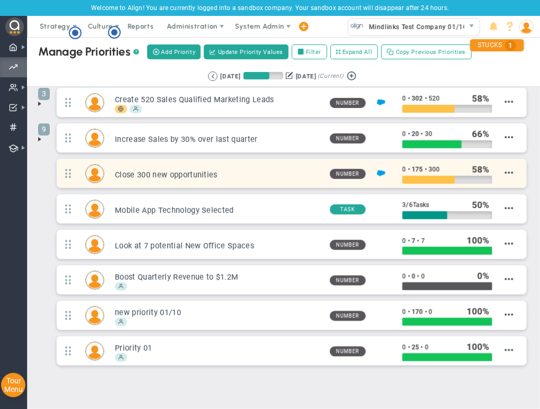
scroll to position [151, 0]
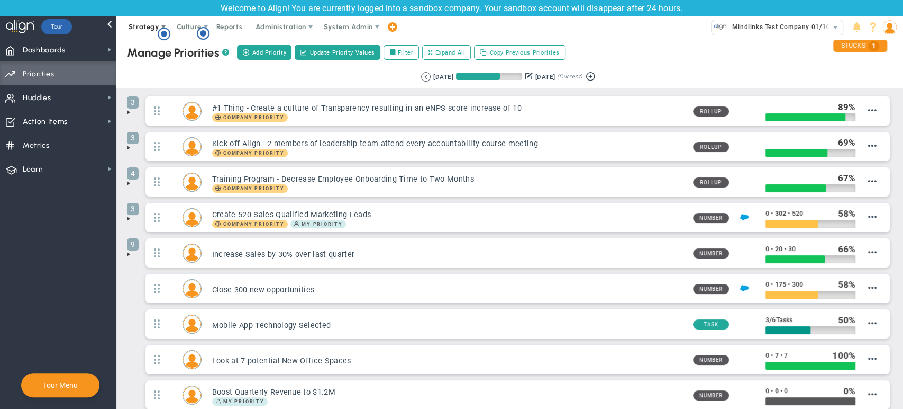
click at [146, 19] on span "Strategy" at bounding box center [145, 26] width 48 height 21
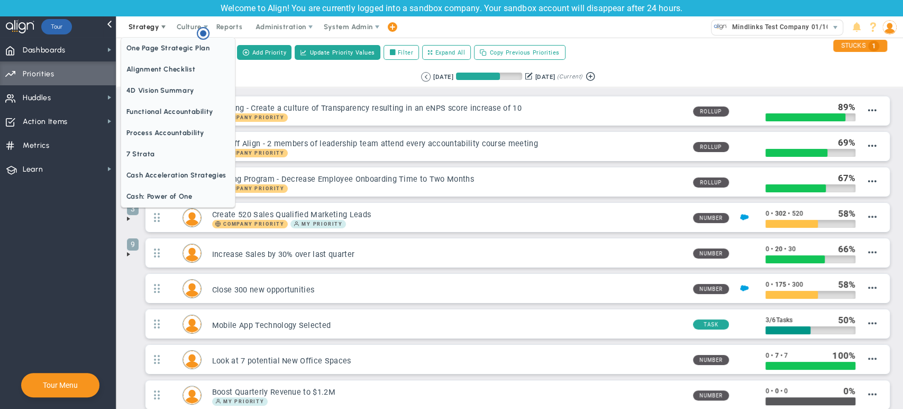
click at [148, 37] on ul "One Page Strategic Plan Alignment Checklist 4D Vision Summary Functional Accoun…" at bounding box center [178, 122] width 115 height 170
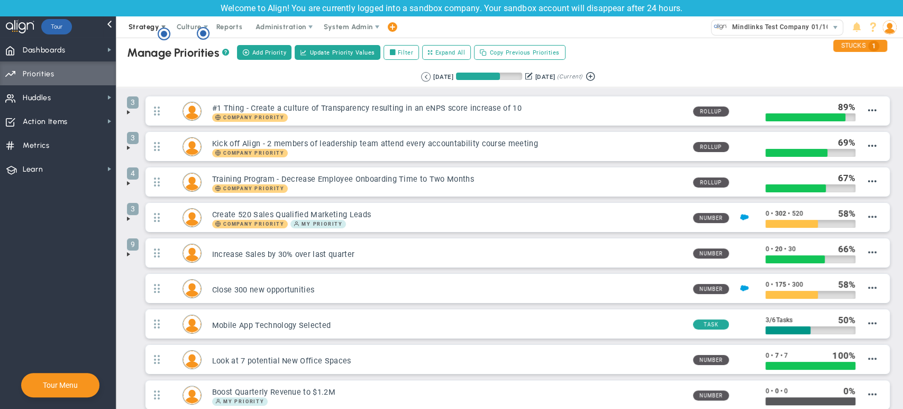
click at [148, 41] on div "Manage OKRs ? Manage Priorities ? Manage Projects ? Create Project Add Priority…" at bounding box center [510, 53] width 808 height 30
click at [148, 27] on span "Strategy" at bounding box center [144, 27] width 31 height 8
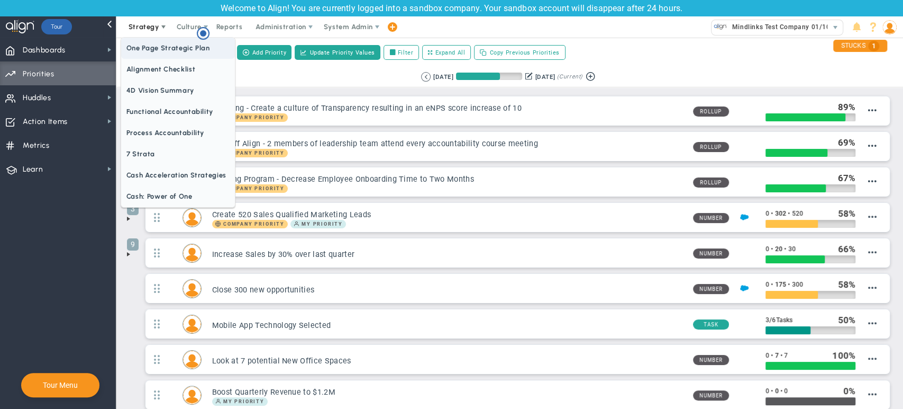
click at [149, 44] on span "One Page Strategic Plan" at bounding box center [178, 48] width 114 height 21
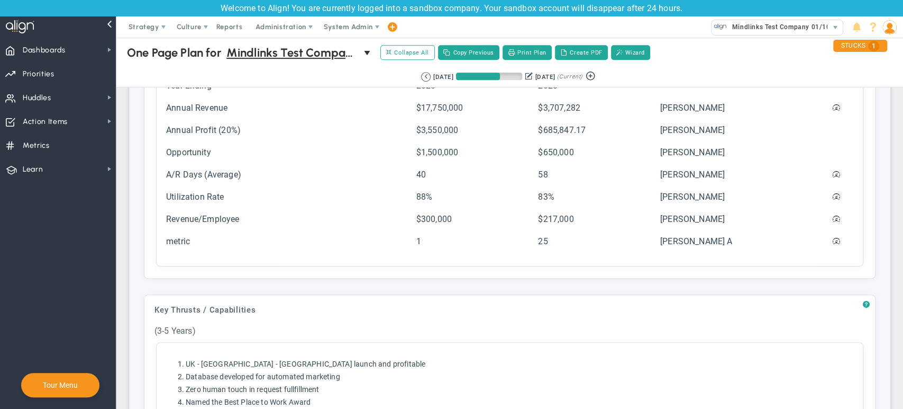
scroll to position [457, 0]
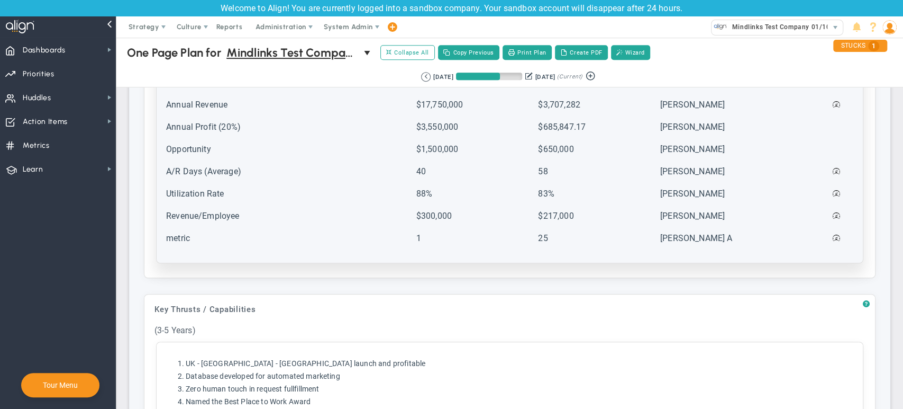
click at [245, 227] on td "Revenue/Employee" at bounding box center [290, 220] width 249 height 21
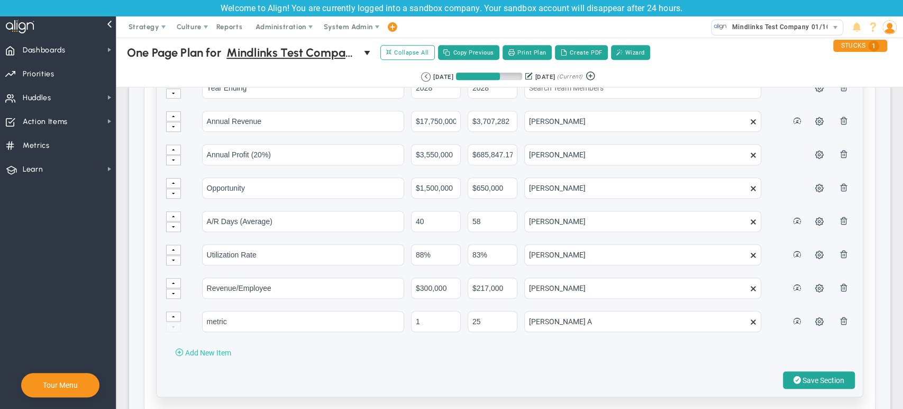
click at [200, 348] on span "Add New Item" at bounding box center [208, 352] width 46 height 8
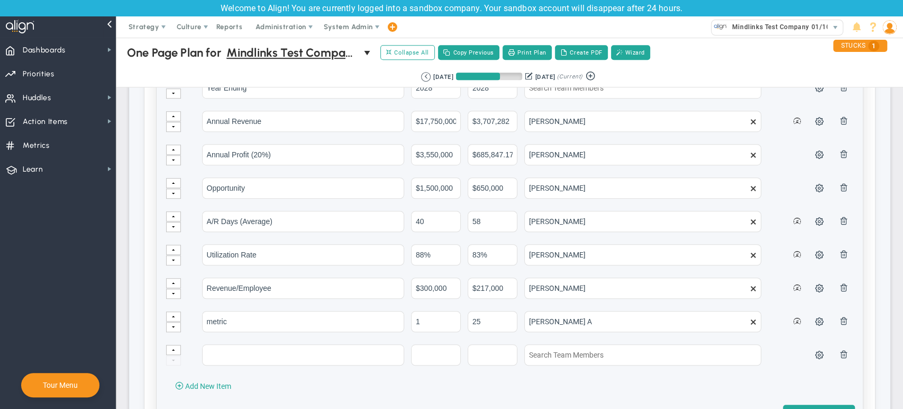
click at [239, 336] on td "metric" at bounding box center [306, 326] width 208 height 32
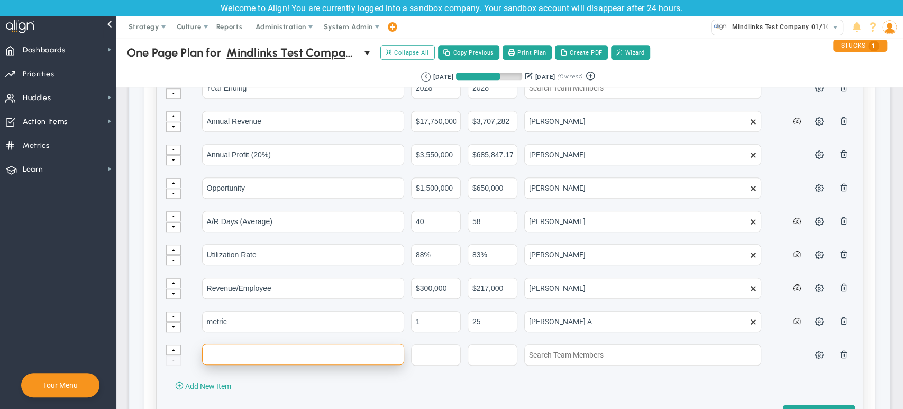
click at [225, 348] on input "text" at bounding box center [303, 354] width 202 height 21
type input "testing"
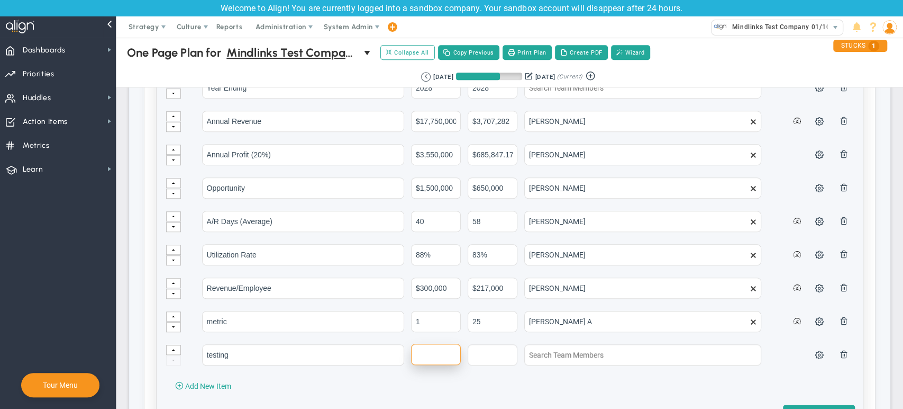
click at [417, 351] on input "text" at bounding box center [436, 354] width 50 height 21
type input "10"
click at [484, 351] on input "text" at bounding box center [493, 354] width 50 height 21
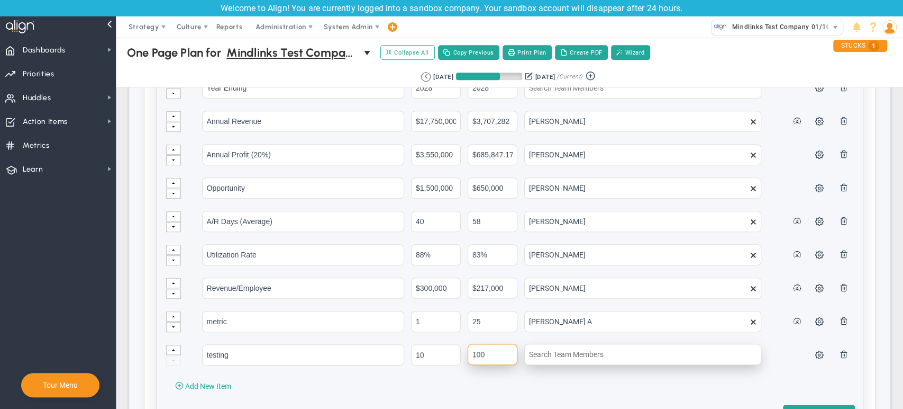
type input "100"
click at [539, 344] on input "text" at bounding box center [643, 354] width 237 height 21
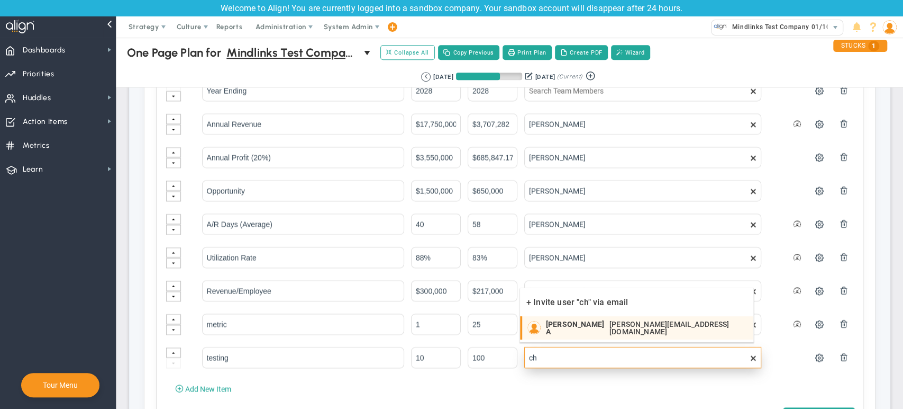
click at [539, 321] on div "Chandrika A chandrika@mindlinksinc.com" at bounding box center [647, 327] width 202 height 15
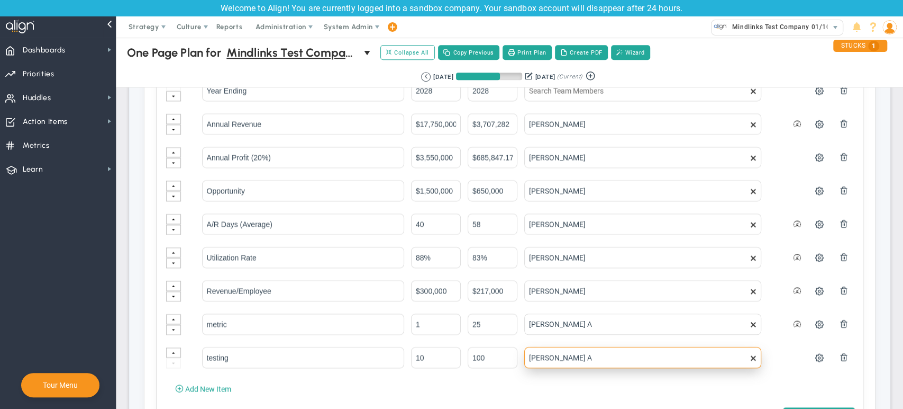
scroll to position [548, 0]
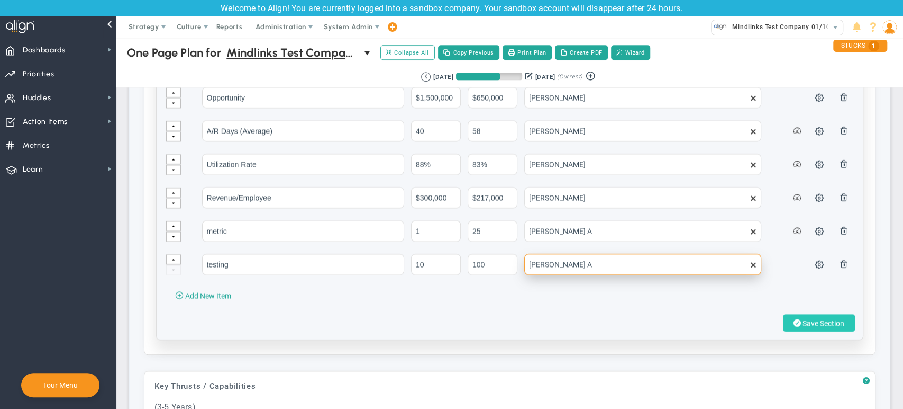
type input "[PERSON_NAME] A"
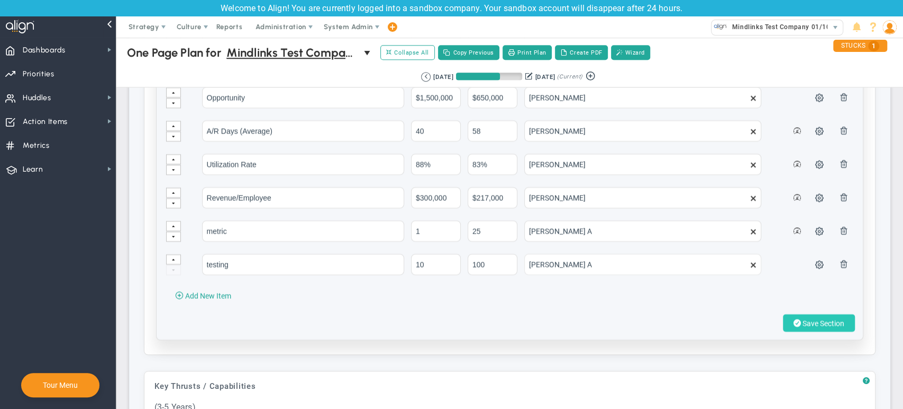
click at [539, 321] on button "Save Section" at bounding box center [819, 322] width 72 height 17
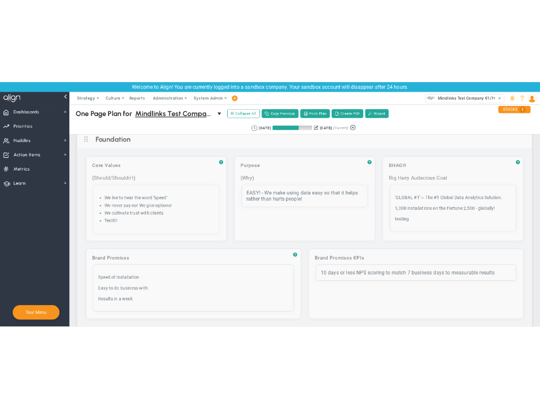
scroll to position [0, 0]
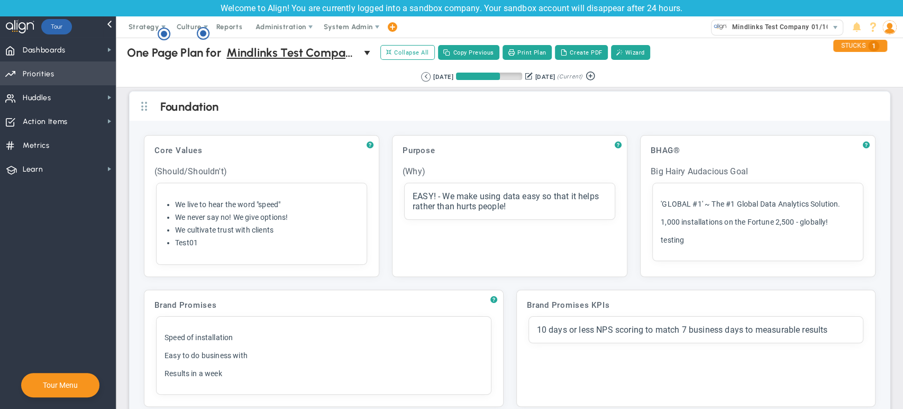
click at [49, 71] on span "Priorities" at bounding box center [39, 74] width 32 height 22
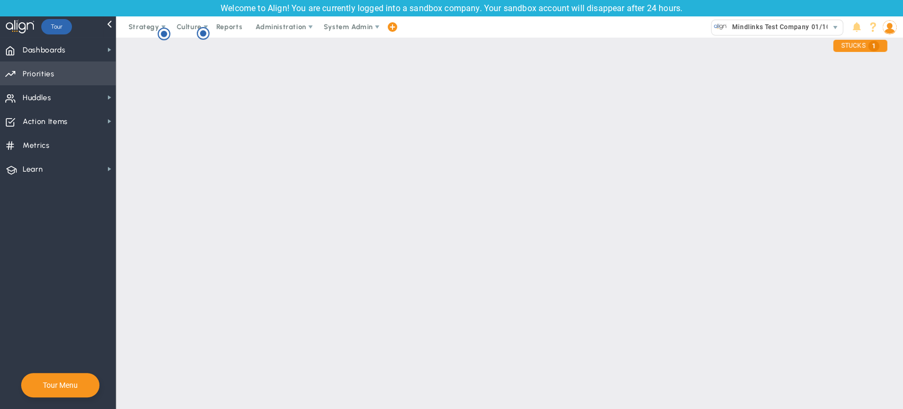
checkbox input "false"
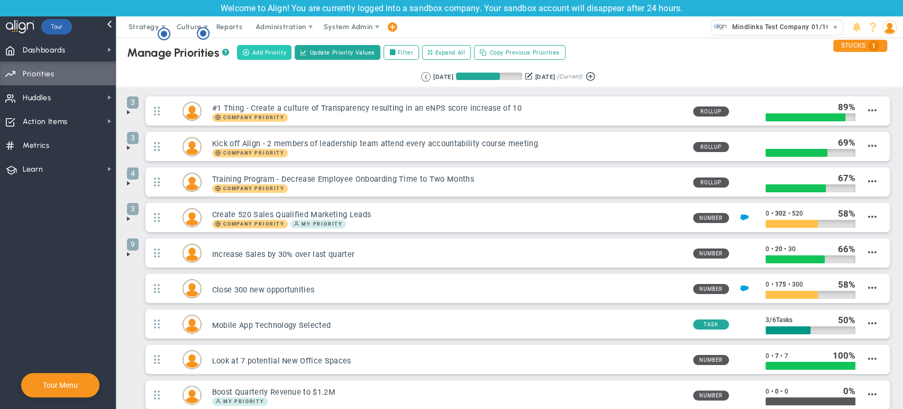
click at [268, 51] on span "Add Priority" at bounding box center [269, 52] width 34 height 9
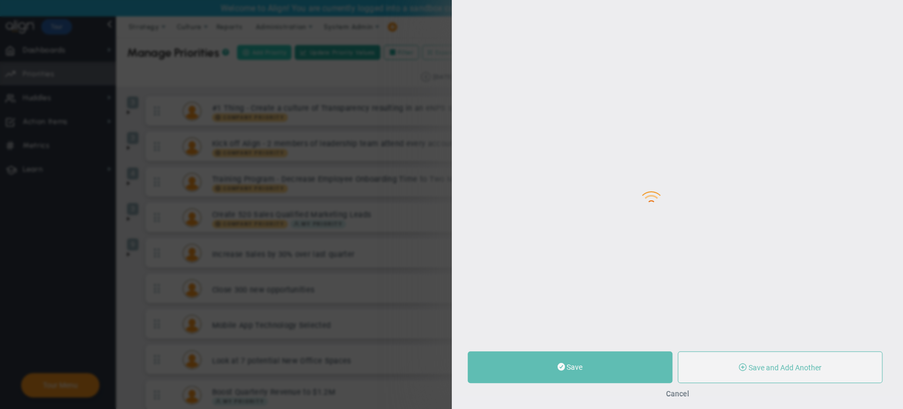
type input "0"
radio input "true"
type input "[PERSON_NAME]"
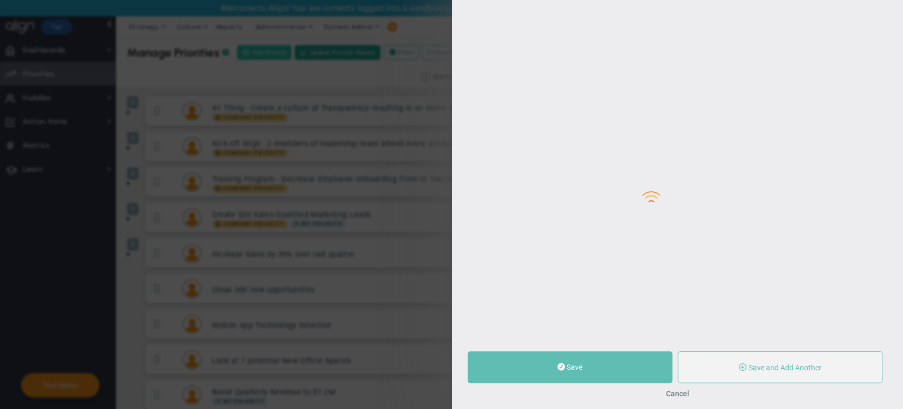
type input "0"
radio input "true"
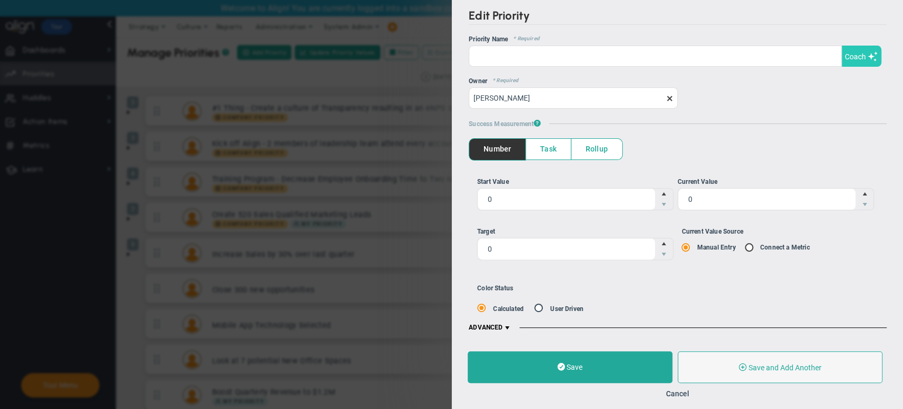
click at [539, 58] on span at bounding box center [872, 56] width 11 height 10
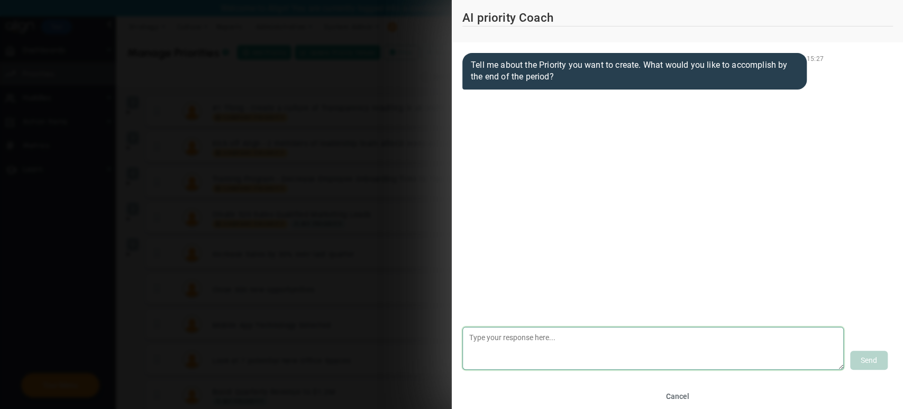
click at [539, 355] on textarea at bounding box center [654, 348] width 382 height 43
type textarea "accuracy"
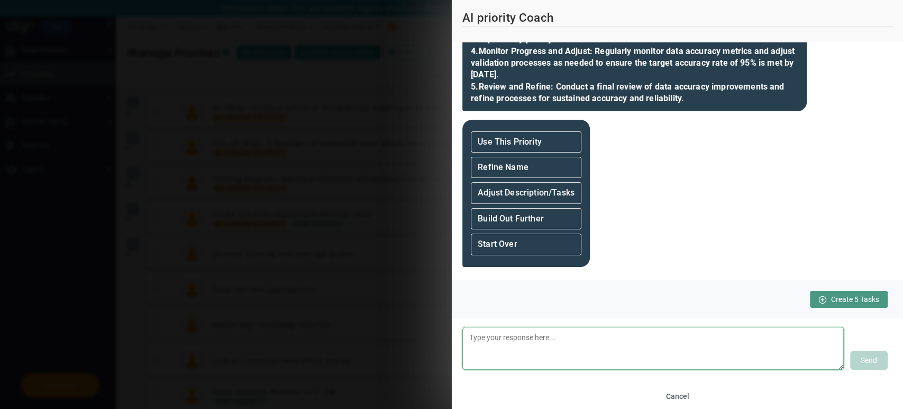
scroll to position [274, 0]
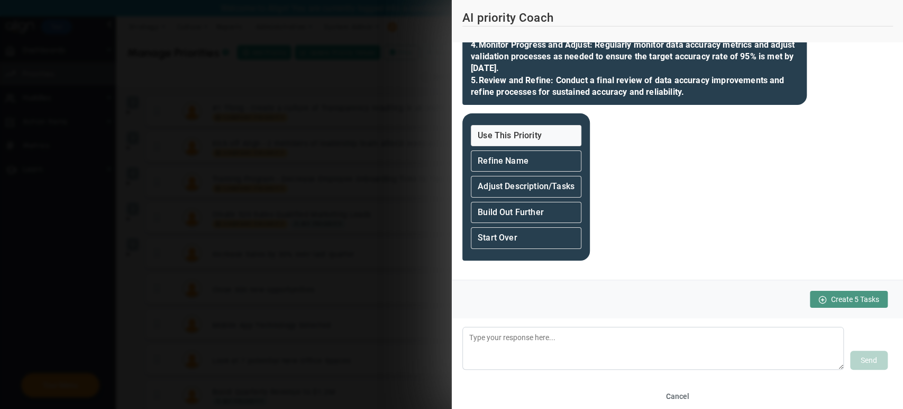
click at [538, 130] on strong "Use This Priority" at bounding box center [510, 135] width 64 height 10
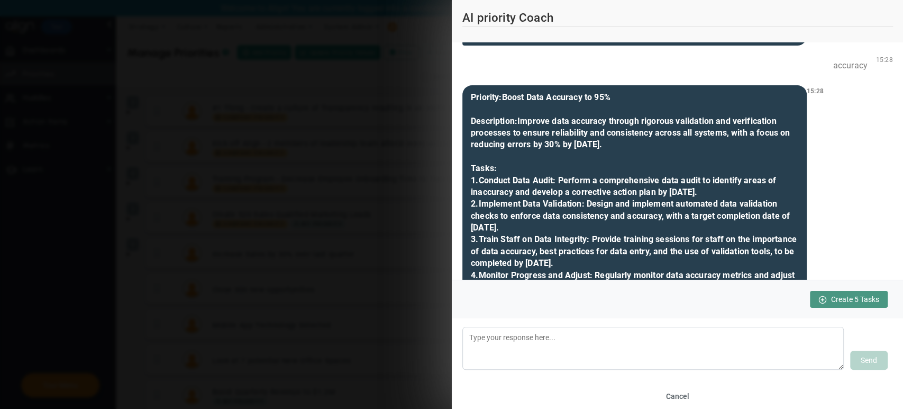
scroll to position [432, 0]
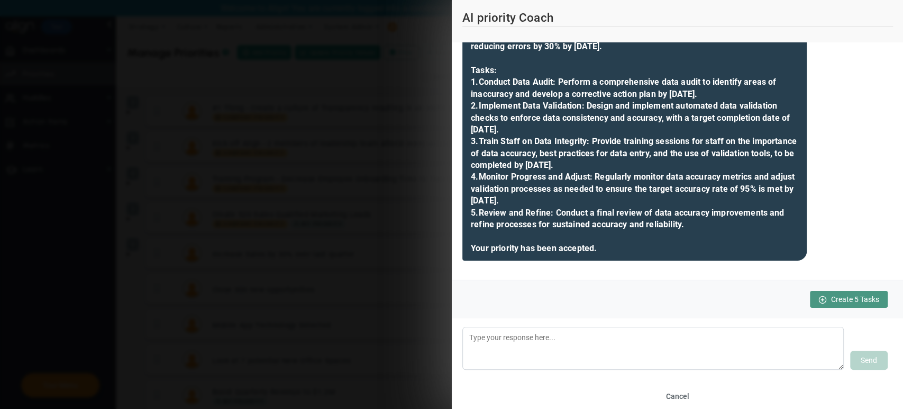
click at [539, 303] on span "Create 5 Tasks" at bounding box center [855, 299] width 48 height 8
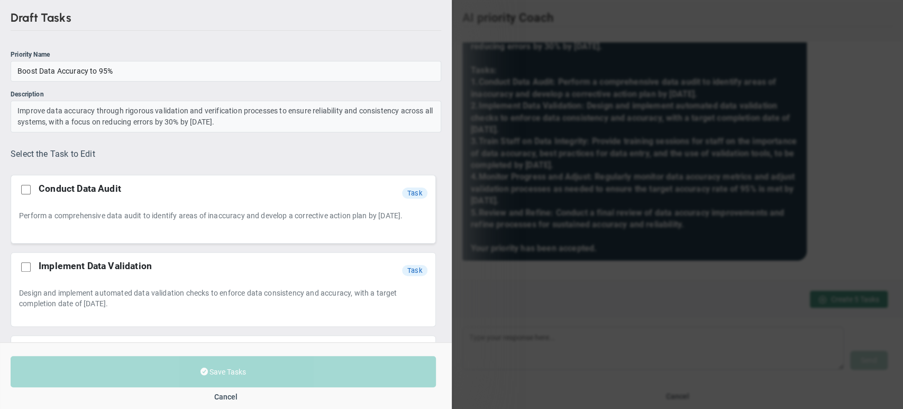
scroll to position [87, 0]
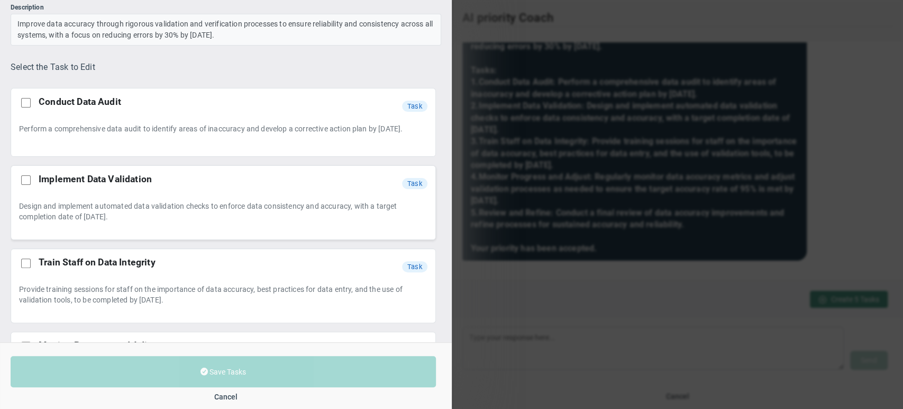
click at [25, 180] on input "checkbox" at bounding box center [26, 180] width 10 height 10
checkbox input "true"
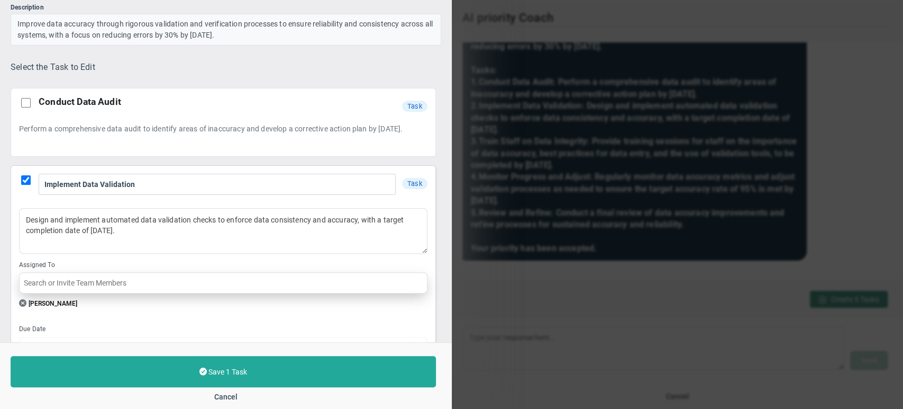
scroll to position [164, 0]
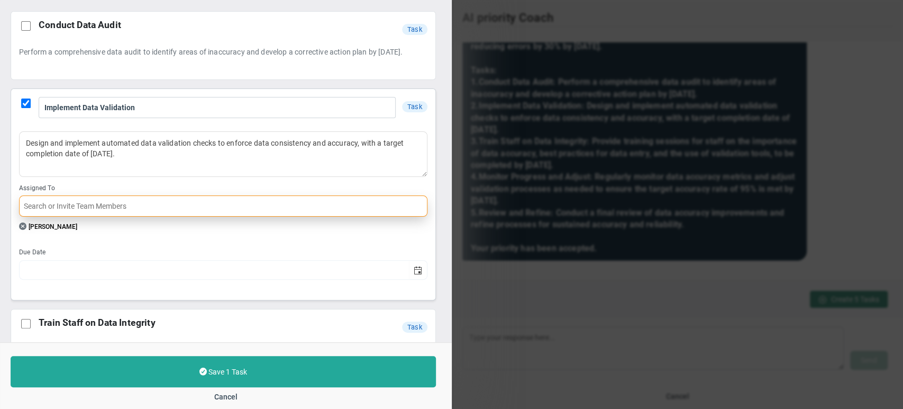
click at [92, 209] on input "text" at bounding box center [223, 205] width 409 height 21
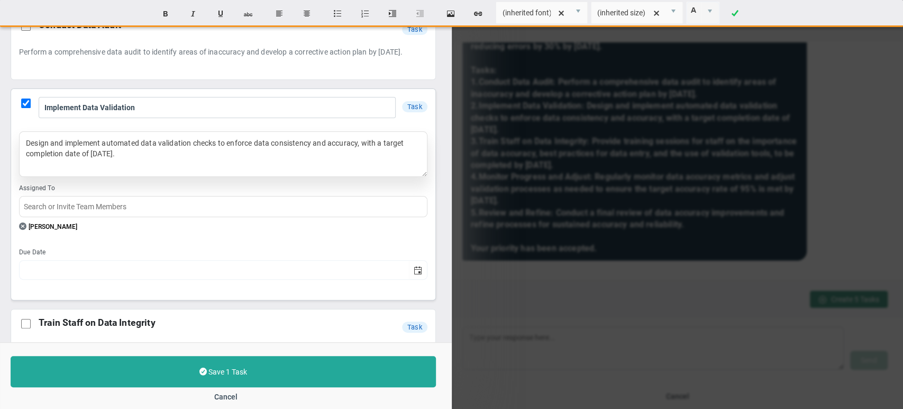
click at [168, 151] on div "Design and implement automated data validation checks to enforce data consisten…" at bounding box center [223, 154] width 409 height 46
click at [168, 152] on div "Design and implement automated data validation checks to enforce data consisten…" at bounding box center [223, 154] width 409 height 46
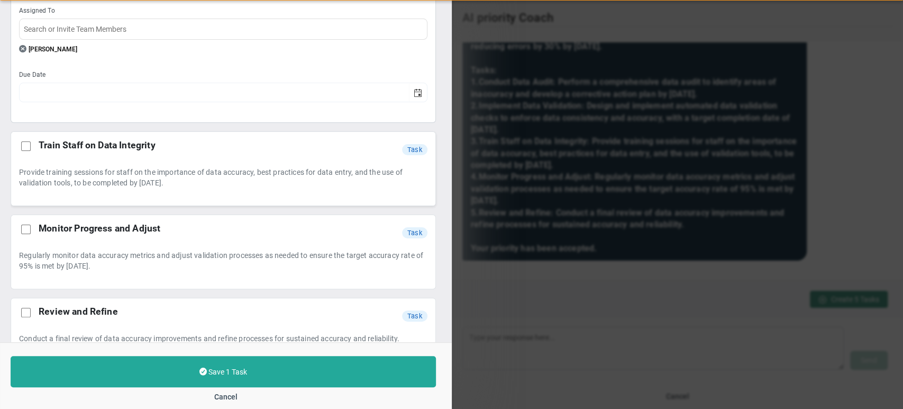
click at [30, 150] on input "checkbox" at bounding box center [26, 146] width 10 height 10
checkbox input "true"
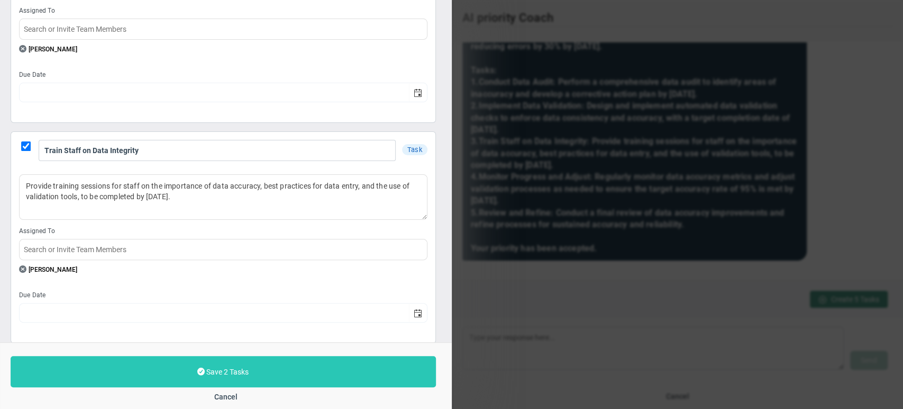
click at [220, 366] on button "Save 2 Tasks" at bounding box center [224, 371] width 426 height 31
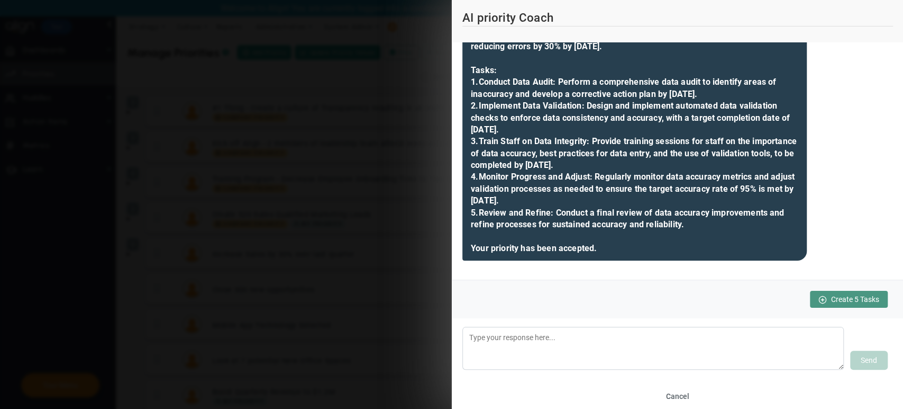
type input "Boost Data Accuracy to 95%"
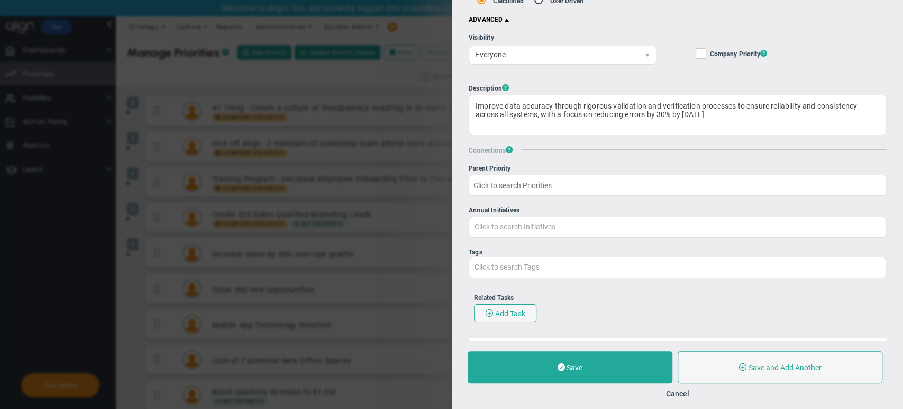
scroll to position [308, 0]
click at [539, 383] on div "Save Save and Add Another Save and Add Child Cancel" at bounding box center [678, 374] width 452 height 68
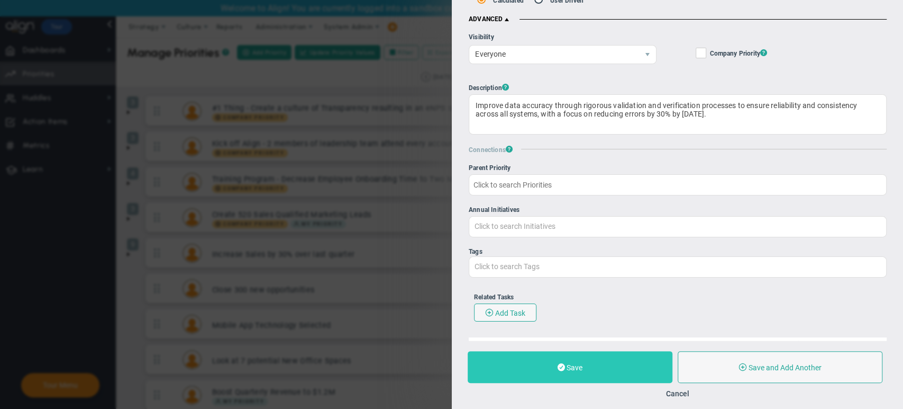
click at [539, 374] on button "Save" at bounding box center [570, 367] width 205 height 32
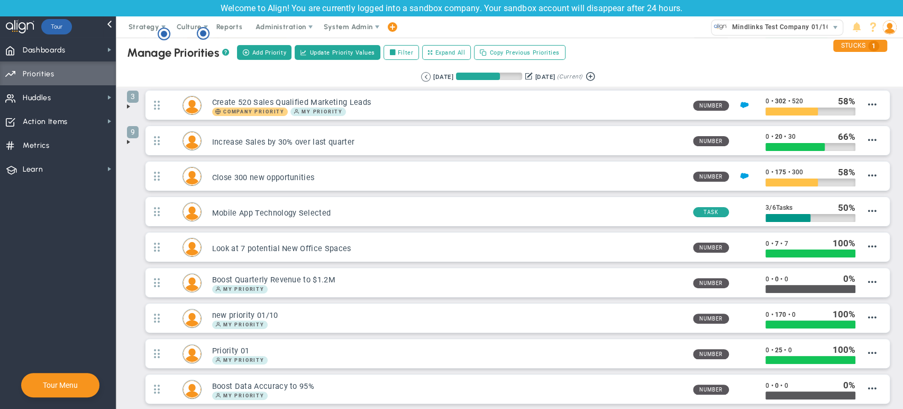
scroll to position [172, 0]
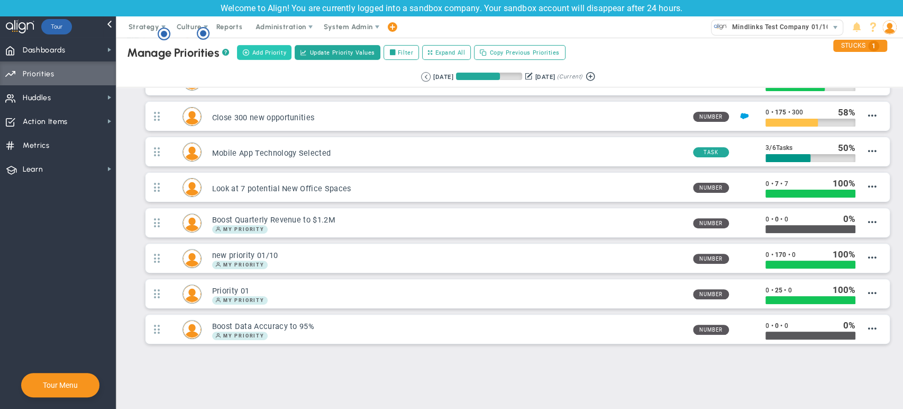
click at [279, 46] on button "Add Priority" at bounding box center [264, 52] width 55 height 15
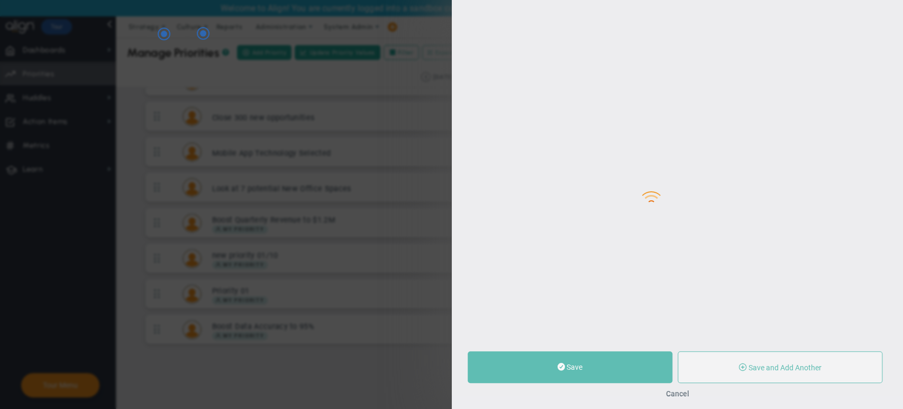
type input "0"
radio input "true"
type input "[PERSON_NAME]"
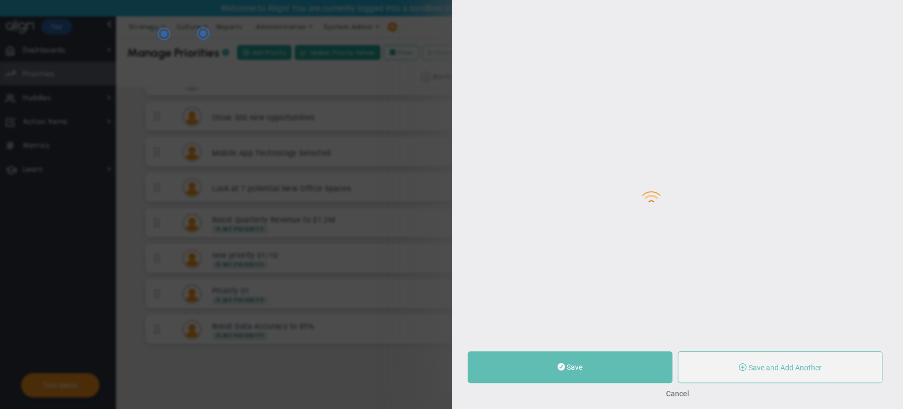
type input "0"
radio input "true"
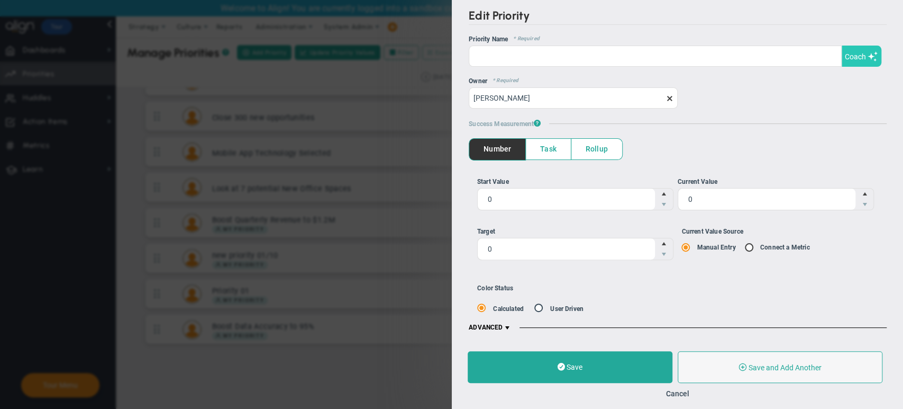
click at [539, 58] on span "Coach" at bounding box center [855, 56] width 21 height 8
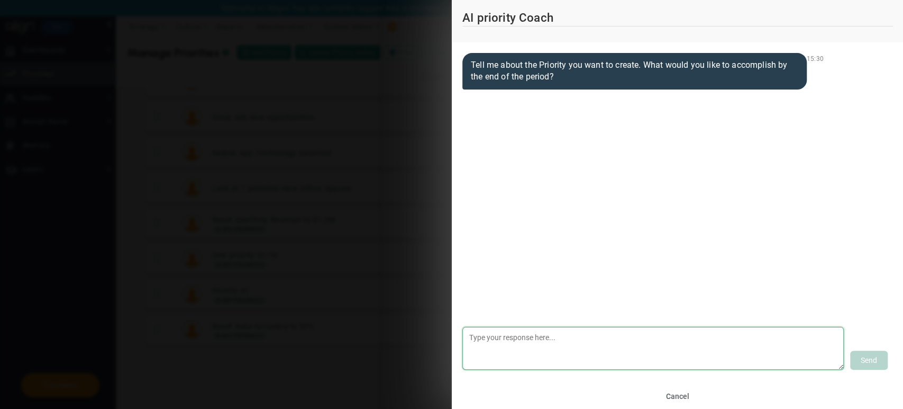
click at [514, 329] on textarea at bounding box center [654, 348] width 382 height 43
type textarea "strategy"
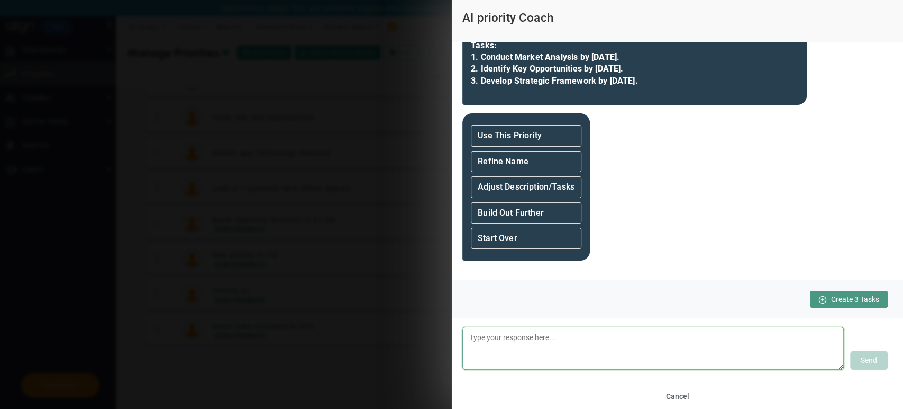
scroll to position [179, 0]
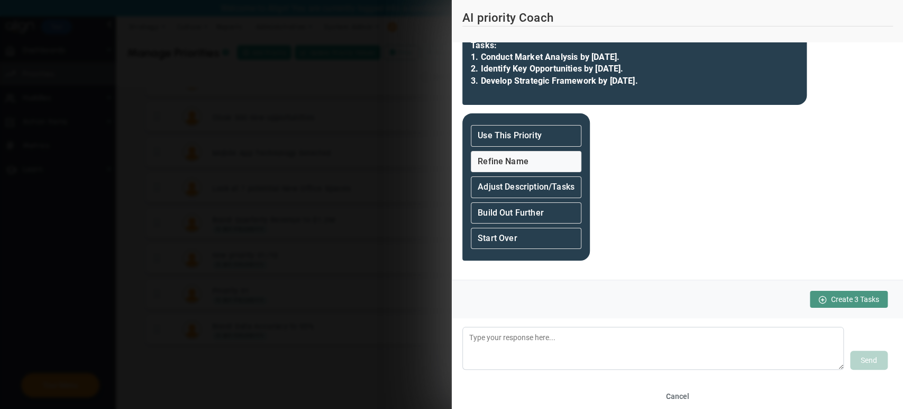
click at [535, 160] on div "Refine Name" at bounding box center [526, 161] width 111 height 21
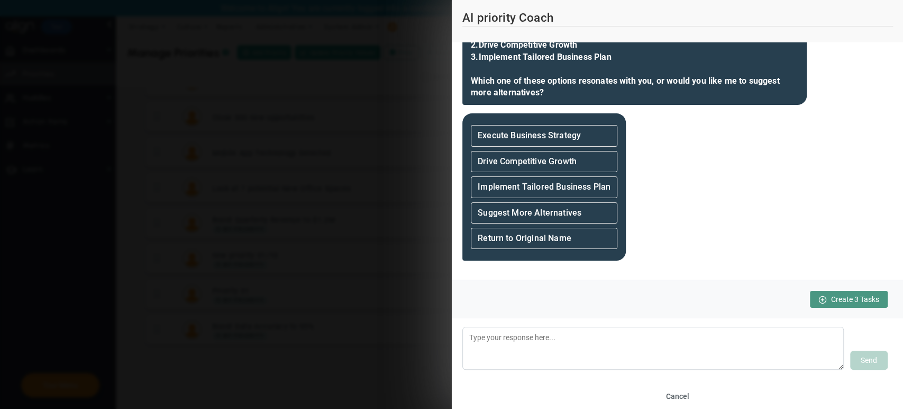
scroll to position [348, 0]
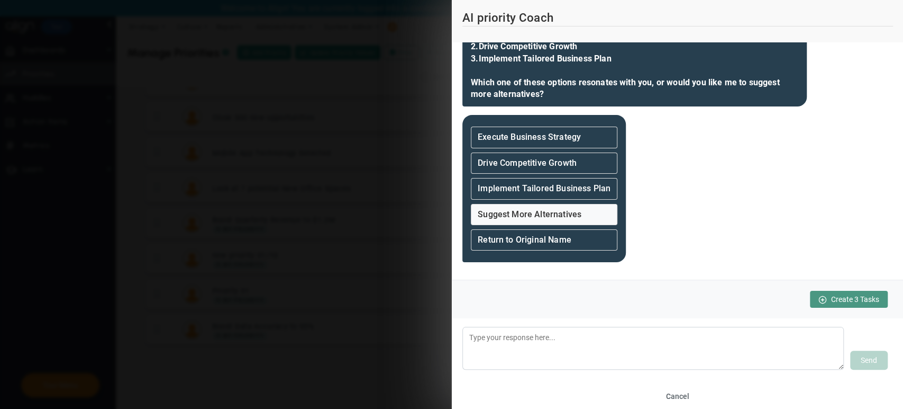
click at [539, 218] on strong "Suggest More Alternatives" at bounding box center [530, 214] width 104 height 10
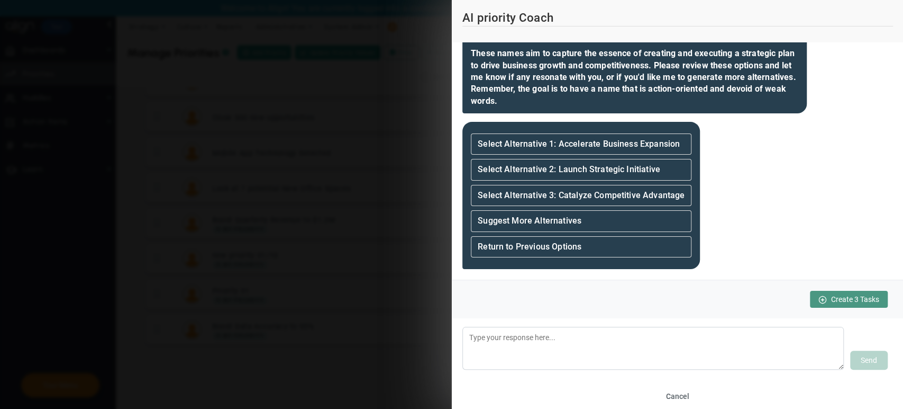
scroll to position [557, 0]
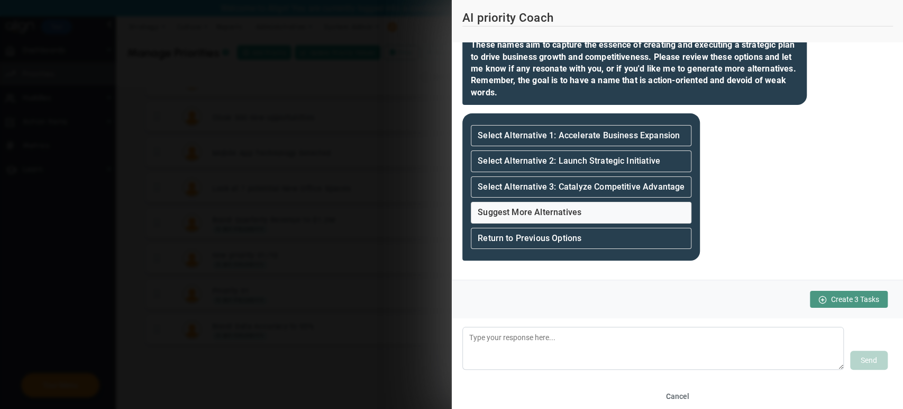
click at [539, 213] on div "Suggest More Alternatives" at bounding box center [581, 212] width 221 height 21
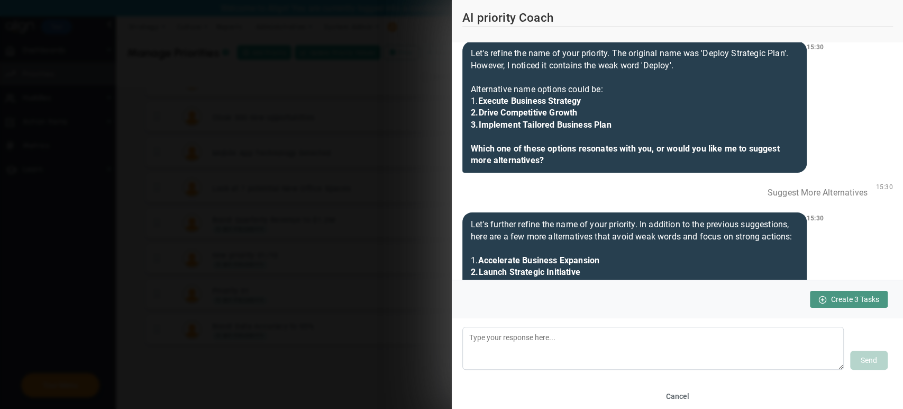
scroll to position [295, 0]
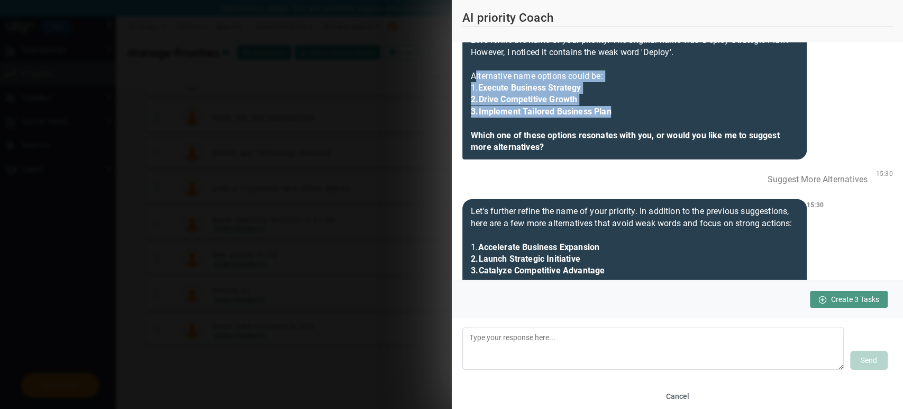
drag, startPoint x: 471, startPoint y: 79, endPoint x: 616, endPoint y: 108, distance: 147.4
click at [539, 108] on div "Let's refine the name of your priority. The original name was 'Deploy Strategic…" at bounding box center [635, 93] width 345 height 131
click at [539, 110] on b "Implement Tailored Business Plan Which one of these options resonates with you,…" at bounding box center [625, 129] width 309 height 46
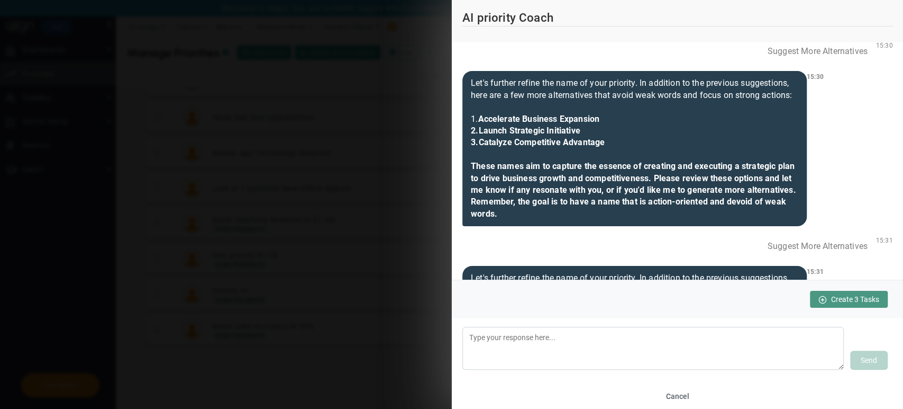
scroll to position [423, 0]
drag, startPoint x: 472, startPoint y: 81, endPoint x: 577, endPoint y: 237, distance: 188.0
click at [539, 226] on div "Let's further refine the name of your priority. In addition to the previous sug…" at bounding box center [635, 148] width 345 height 155
click at [539, 215] on b "These names aim to capture the essence of creating and executing a strategic pl…" at bounding box center [633, 190] width 325 height 58
drag, startPoint x: 558, startPoint y: 224, endPoint x: 540, endPoint y: 220, distance: 18.5
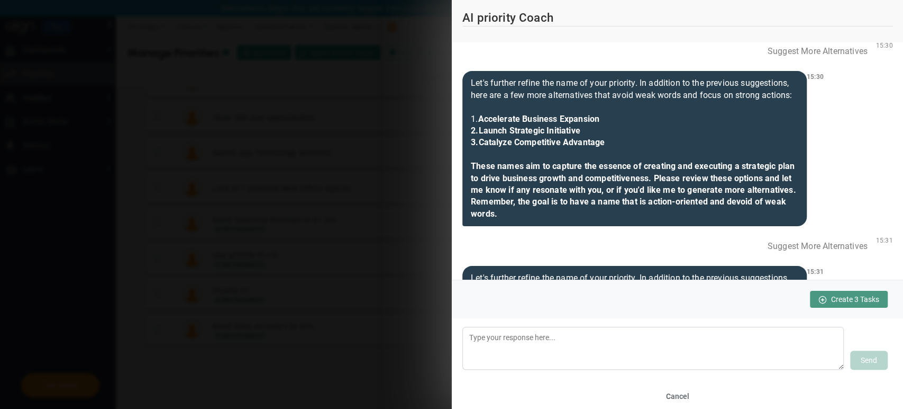
click at [539, 220] on div "Let's further refine the name of your priority. In addition to the previous sug…" at bounding box center [635, 148] width 345 height 155
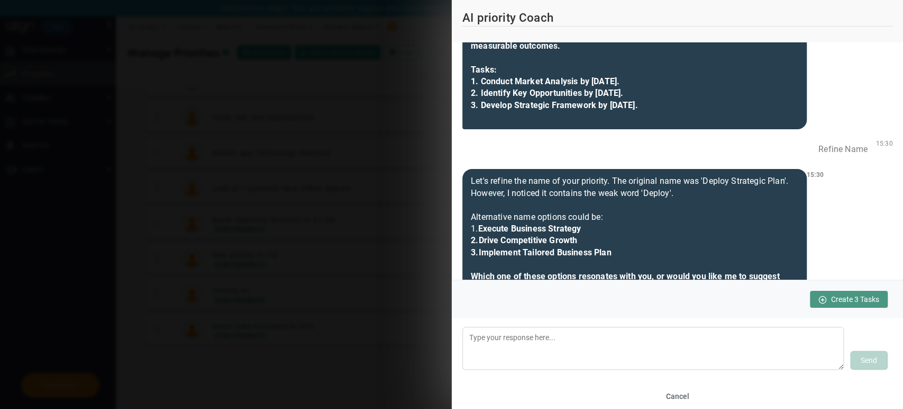
scroll to position [199, 0]
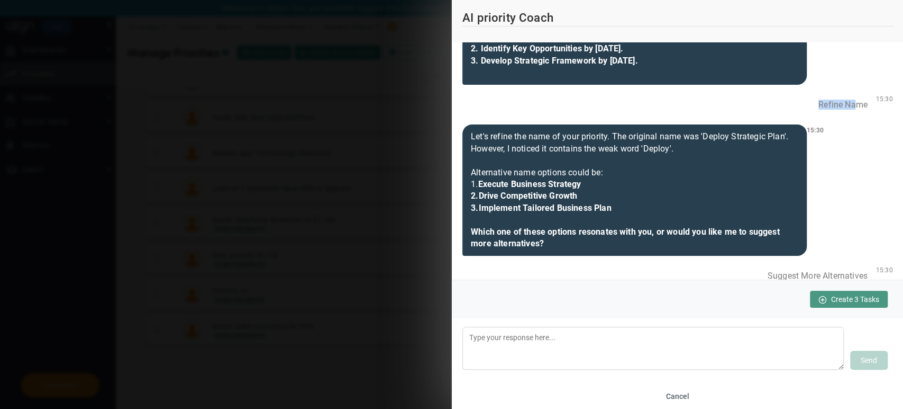
drag, startPoint x: 810, startPoint y: 103, endPoint x: 847, endPoint y: 105, distance: 37.6
click at [539, 105] on div "Refine Name" at bounding box center [843, 104] width 66 height 23
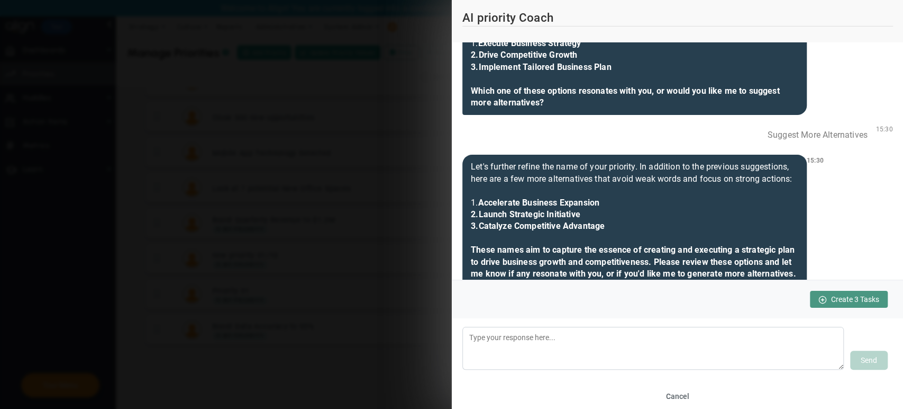
scroll to position [351, 0]
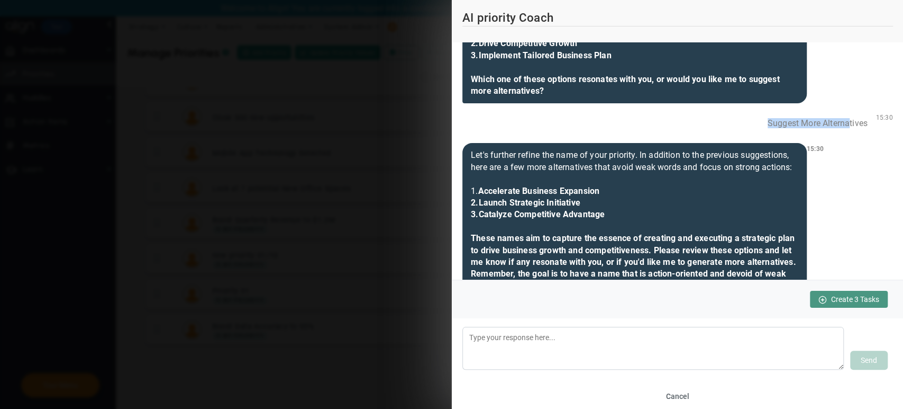
drag, startPoint x: 754, startPoint y: 123, endPoint x: 849, endPoint y: 126, distance: 94.8
click at [539, 126] on div "Suggest More Alternatives" at bounding box center [817, 123] width 117 height 23
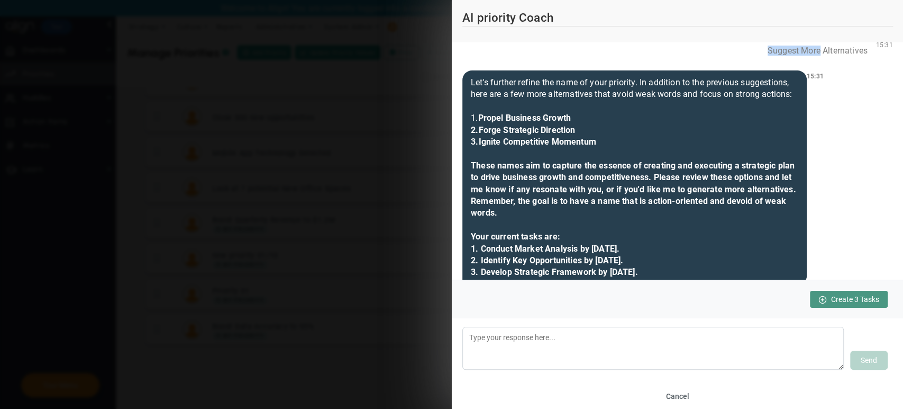
scroll to position [618, 0]
drag, startPoint x: 758, startPoint y: 46, endPoint x: 879, endPoint y: 66, distance: 122.4
click at [539, 62] on div "Suggest More Alternatives 15:31" at bounding box center [678, 51] width 431 height 23
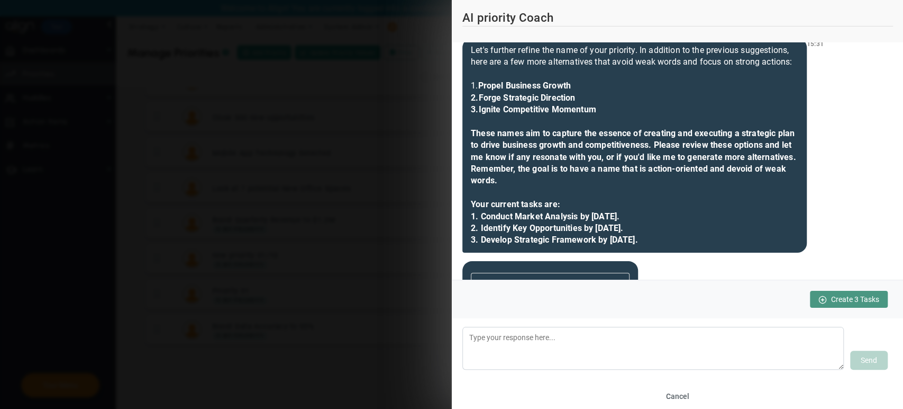
scroll to position [673, 0]
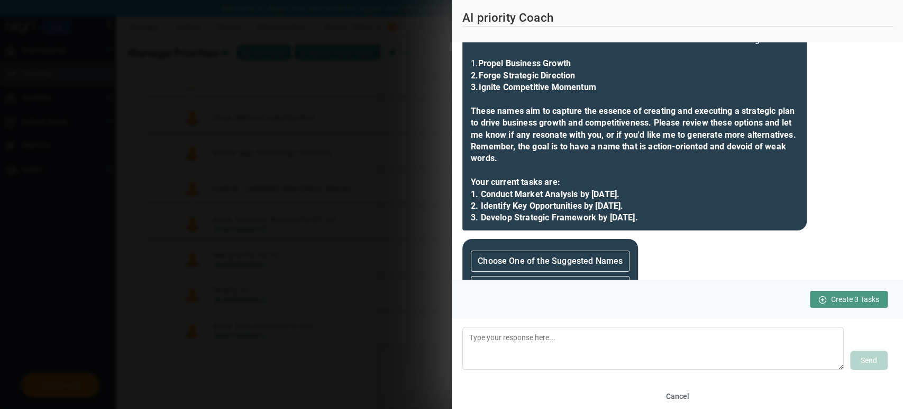
drag, startPoint x: 681, startPoint y: 240, endPoint x: 473, endPoint y: 212, distance: 210.0
click at [473, 212] on div "Let's further refine the name of your priority. In addition to the previous sug…" at bounding box center [635, 123] width 345 height 214
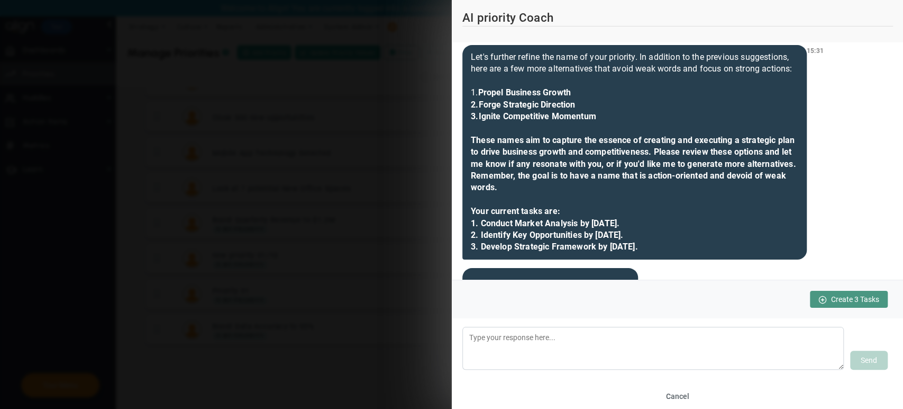
drag, startPoint x: 600, startPoint y: 133, endPoint x: 478, endPoint y: 117, distance: 122.2
click at [478, 117] on div "Let's further refine the name of your priority. In addition to the previous sug…" at bounding box center [635, 152] width 345 height 214
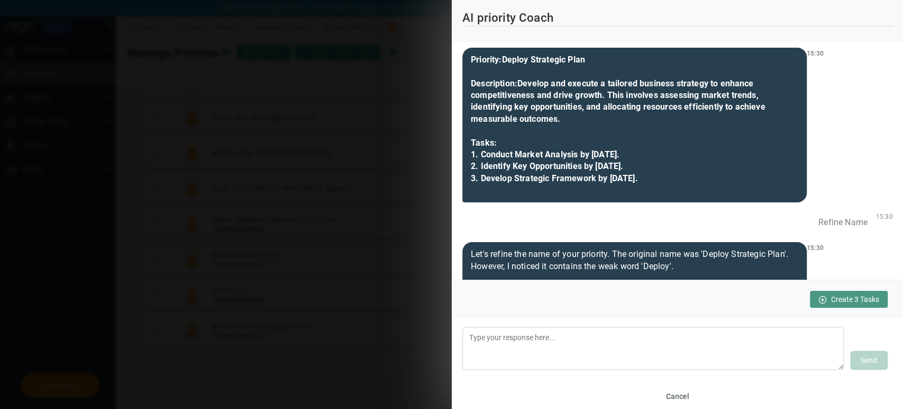
scroll to position [0, 0]
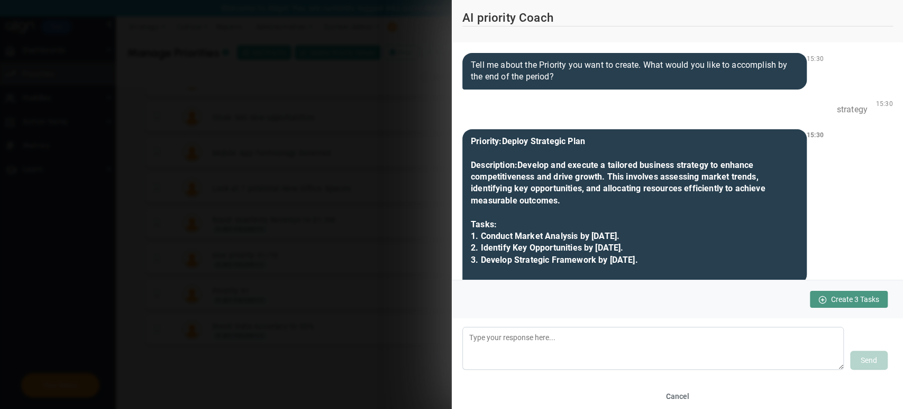
drag, startPoint x: 678, startPoint y: 261, endPoint x: 485, endPoint y: 223, distance: 196.3
click at [485, 223] on div "Priority: Deploy Strategic Plan Description: Develop and execute a tailored bus…" at bounding box center [635, 206] width 345 height 155
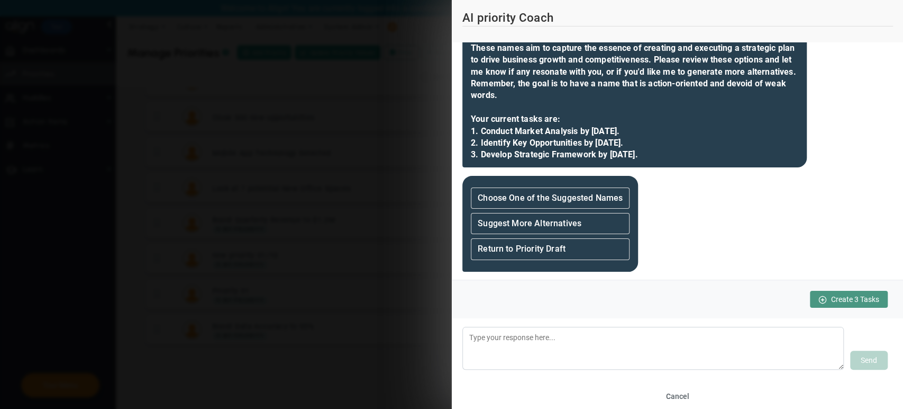
scroll to position [772, 0]
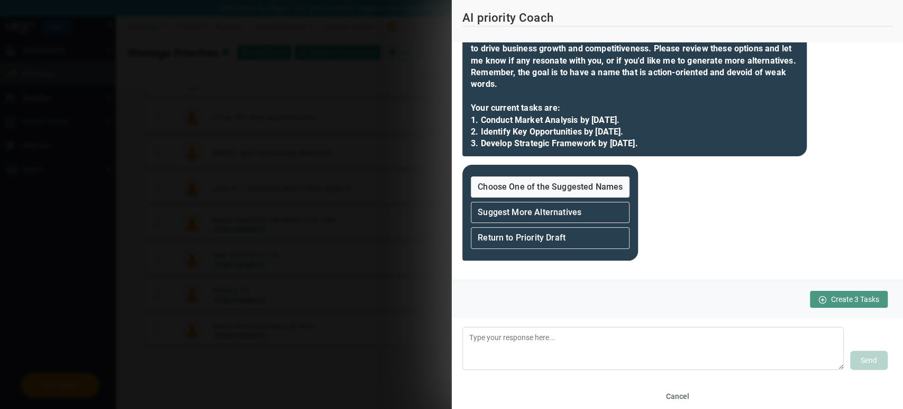
click at [539, 186] on strong "Choose One of the Suggested Names" at bounding box center [550, 187] width 145 height 10
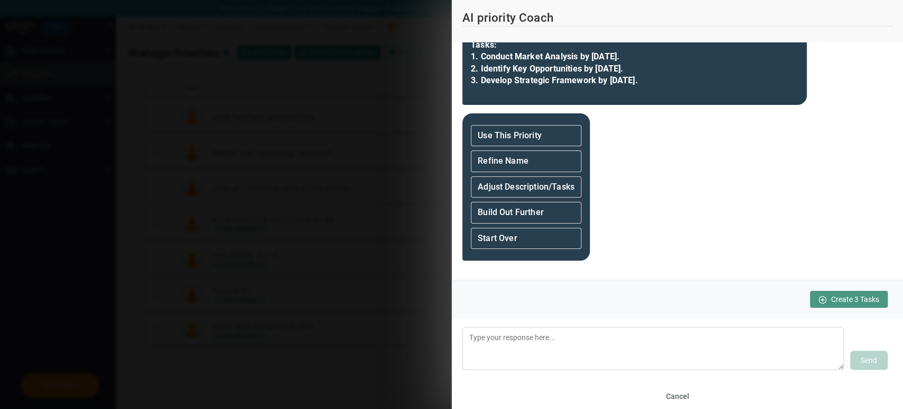
scroll to position [1018, 0]
click at [528, 187] on strong "Adjust Description/Tasks" at bounding box center [526, 187] width 97 height 10
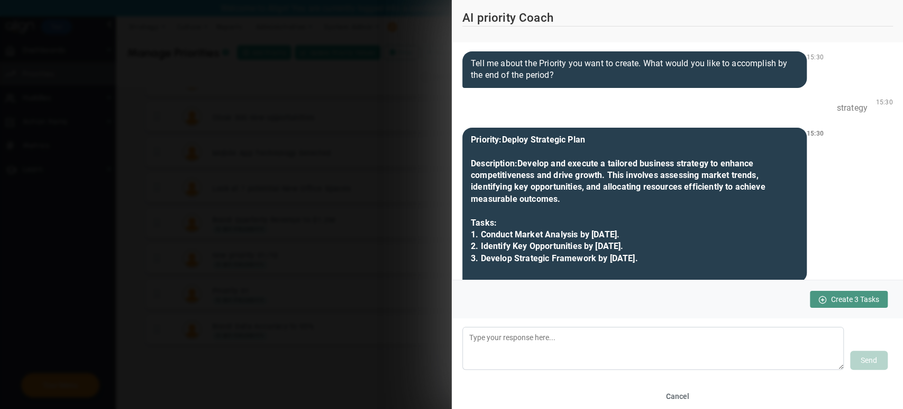
scroll to position [0, 0]
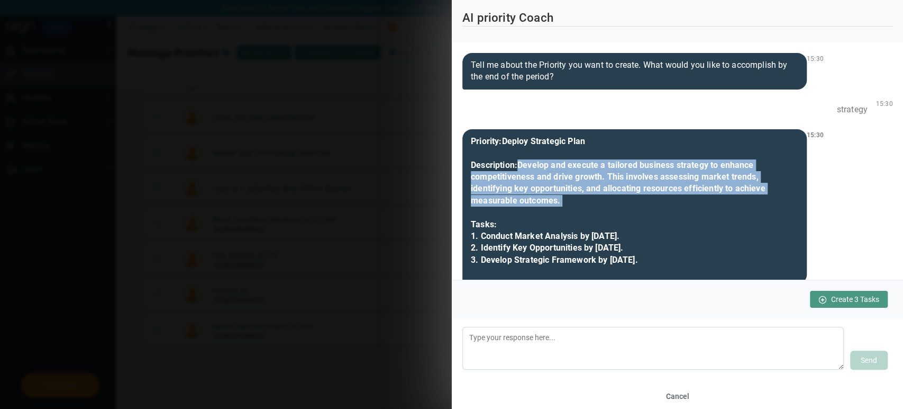
drag, startPoint x: 517, startPoint y: 164, endPoint x: 652, endPoint y: 219, distance: 145.8
click at [539, 219] on div "Priority: Deploy Strategic Plan Description: Develop and execute a tailored bus…" at bounding box center [635, 206] width 345 height 155
click at [539, 179] on b "Develop and execute a tailored business strategy to enhance competitiveness and…" at bounding box center [618, 212] width 294 height 105
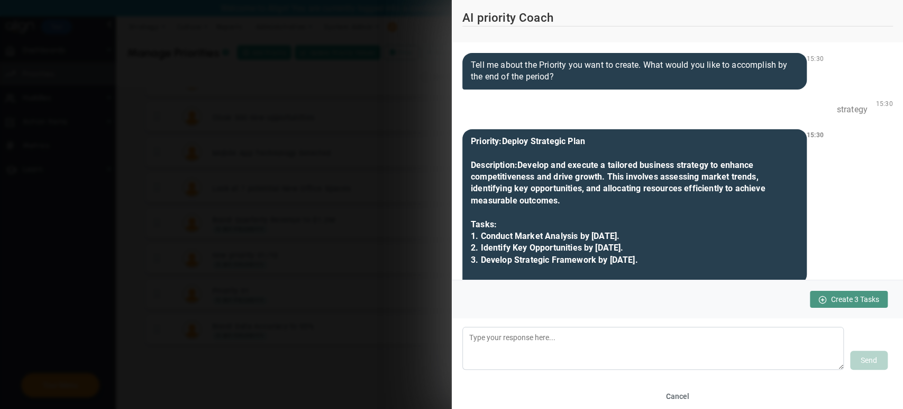
drag, startPoint x: 520, startPoint y: 161, endPoint x: 561, endPoint y: 200, distance: 56.5
click at [539, 200] on div "Priority: Deploy Strategic Plan Description: Develop and execute a tailored bus…" at bounding box center [635, 206] width 345 height 155
copy b "Develop and execute a tailored business strategy to enhance competitiveness and…"
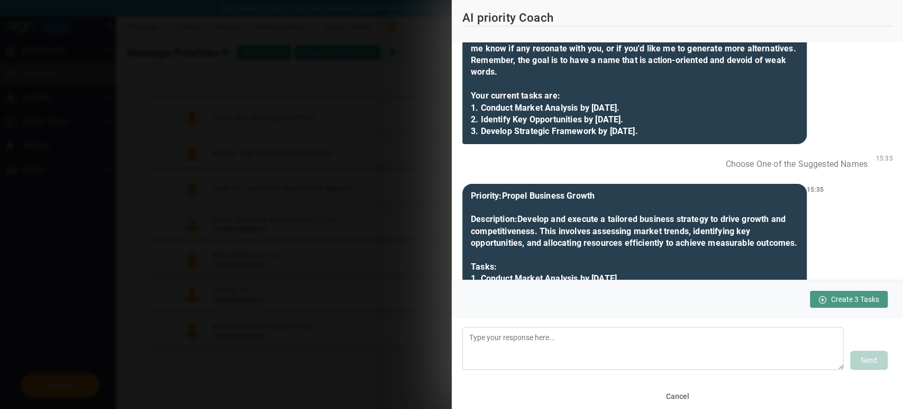
scroll to position [785, 0]
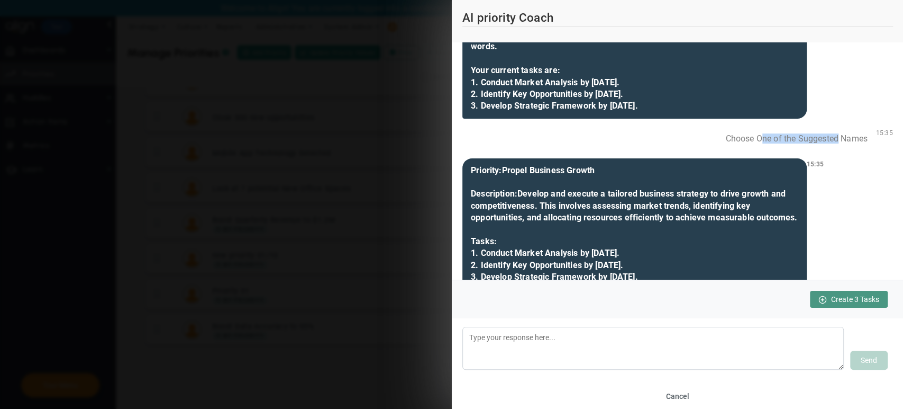
drag, startPoint x: 751, startPoint y: 164, endPoint x: 830, endPoint y: 157, distance: 80.2
click at [539, 150] on div "Choose One of the Suggested Names" at bounding box center [796, 138] width 159 height 23
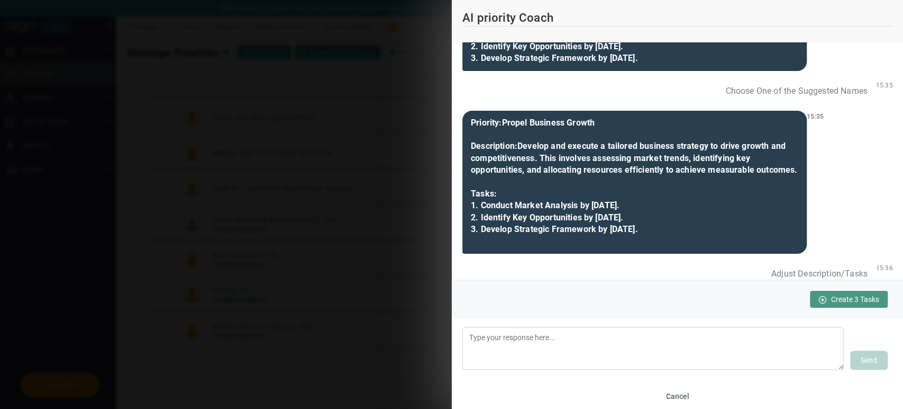
scroll to position [1270, 0]
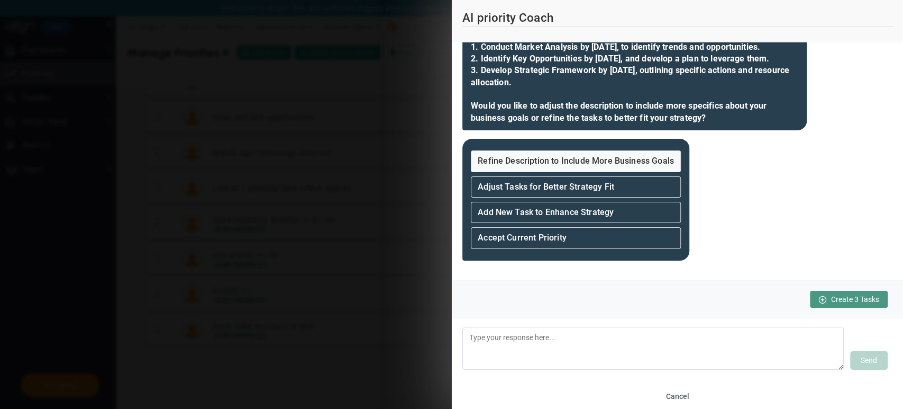
click at [539, 158] on strong "Refine Description to Include More Business Goals" at bounding box center [576, 161] width 196 height 10
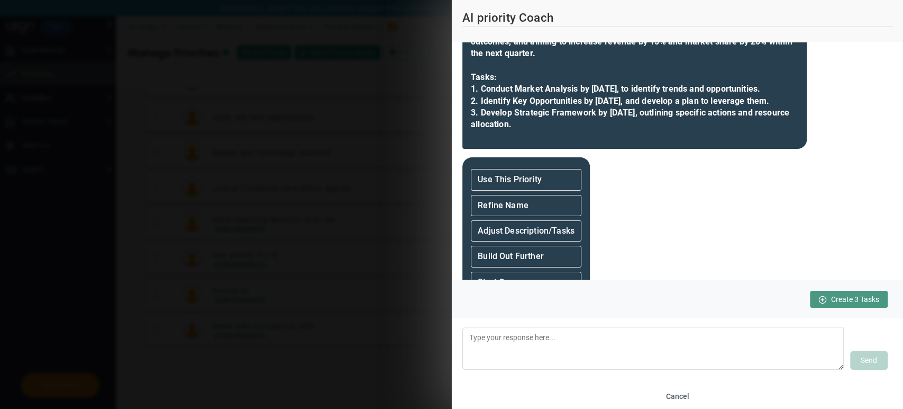
scroll to position [1550, 0]
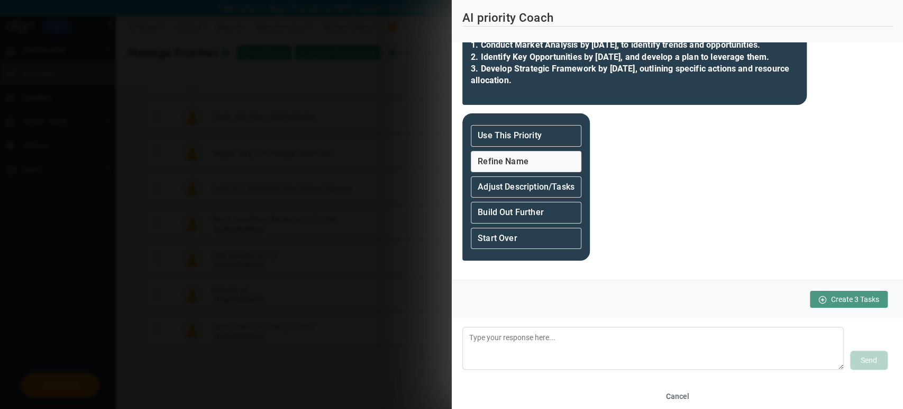
click at [532, 164] on div "Refine Name" at bounding box center [526, 161] width 111 height 21
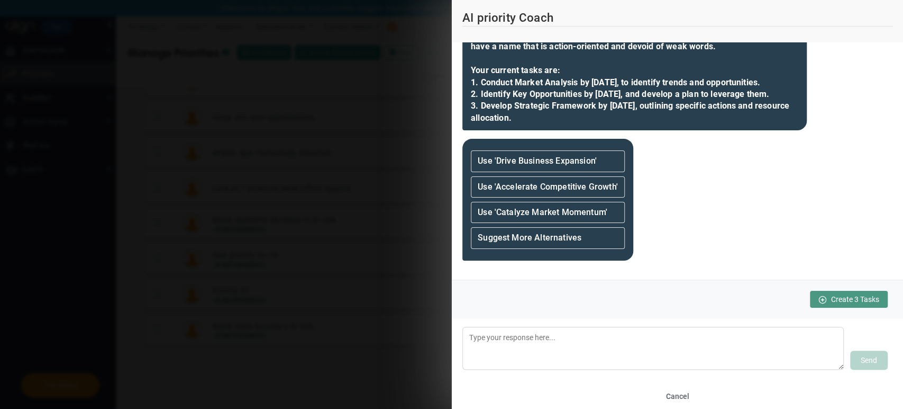
scroll to position [1812, 0]
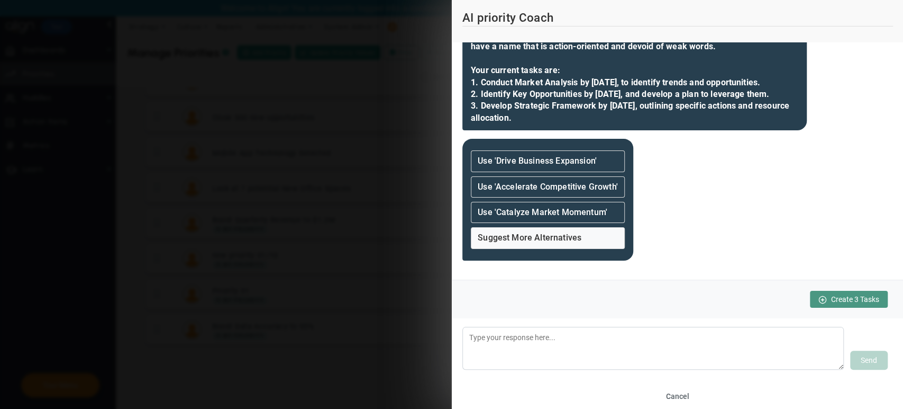
click at [539, 239] on strong "Suggest More Alternatives" at bounding box center [530, 237] width 104 height 10
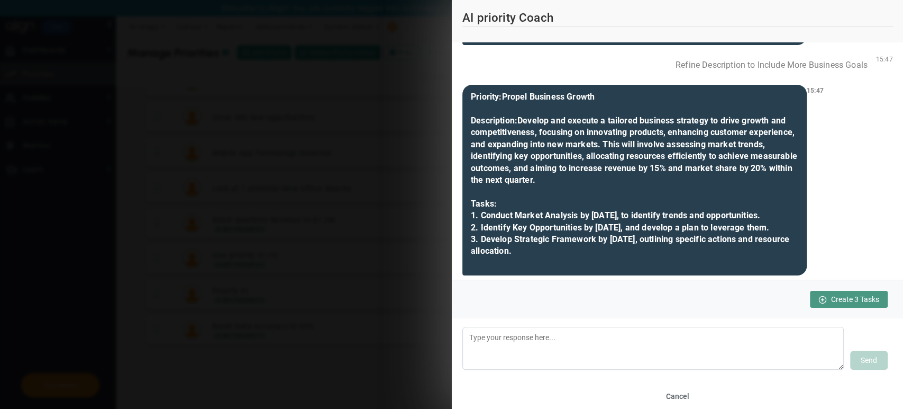
scroll to position [1283, 0]
drag, startPoint x: 521, startPoint y: 191, endPoint x: 626, endPoint y: 248, distance: 119.1
click at [539, 248] on div "Priority: Propel Business Growth Description: Develop and execute a tailored bu…" at bounding box center [635, 180] width 345 height 191
copy b "Develop and execute a tailored business strategy to drive growth and competitiv…"
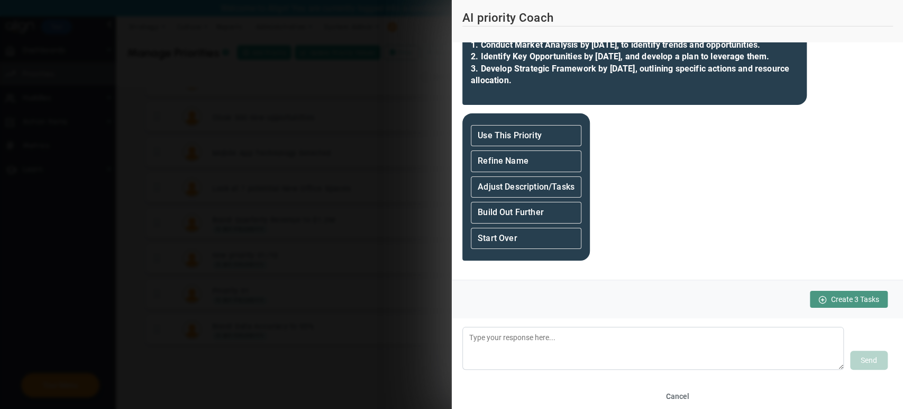
scroll to position [2153, 0]
click at [534, 164] on div "Refine Name" at bounding box center [526, 160] width 111 height 21
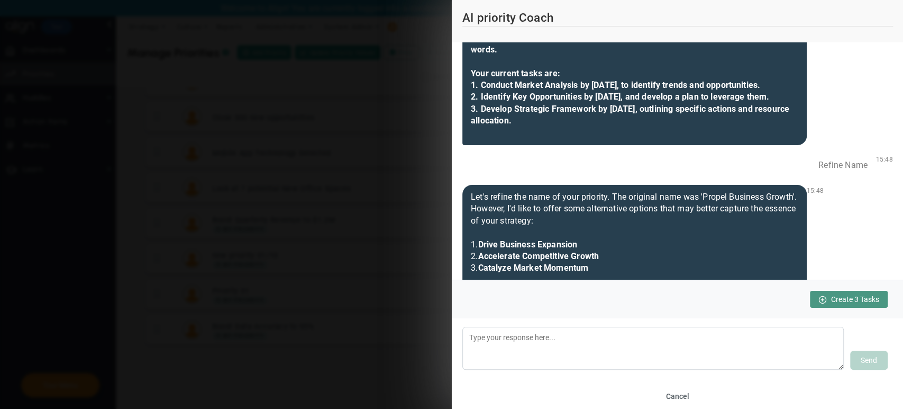
scroll to position [1969, 0]
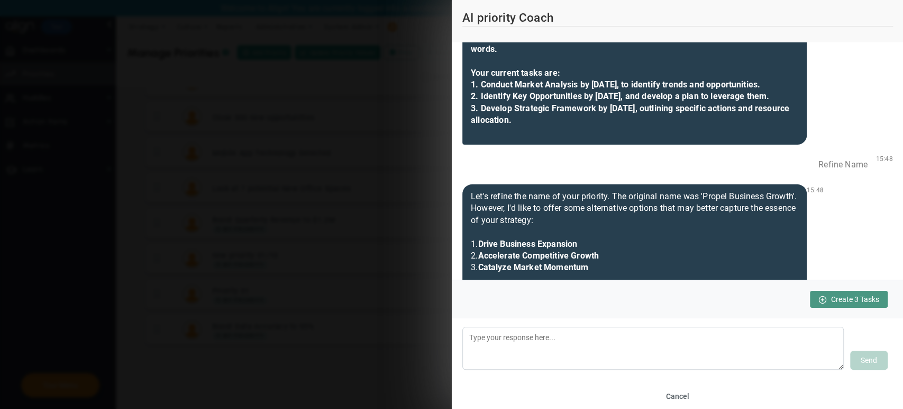
drag, startPoint x: 596, startPoint y: 100, endPoint x: 471, endPoint y: 76, distance: 128.1
click at [471, 76] on div "Priority: Let's further refine the name of your priority. In addition to the pr…" at bounding box center [635, 20] width 345 height 250
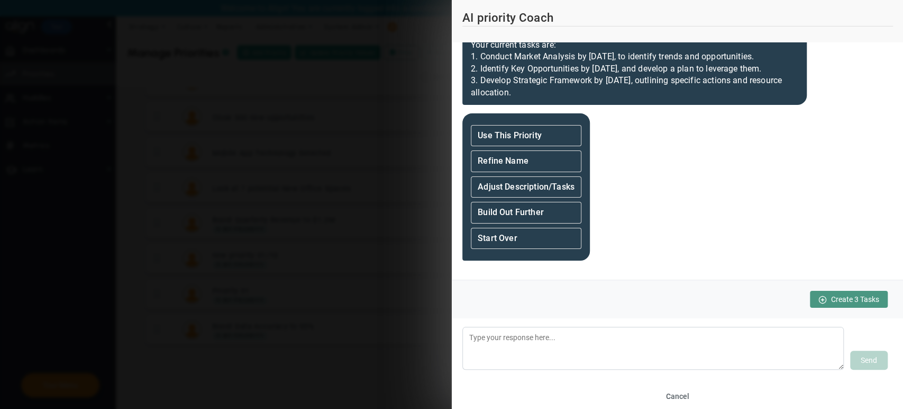
scroll to position [2443, 0]
click at [539, 164] on div "Refine Name" at bounding box center [526, 160] width 111 height 21
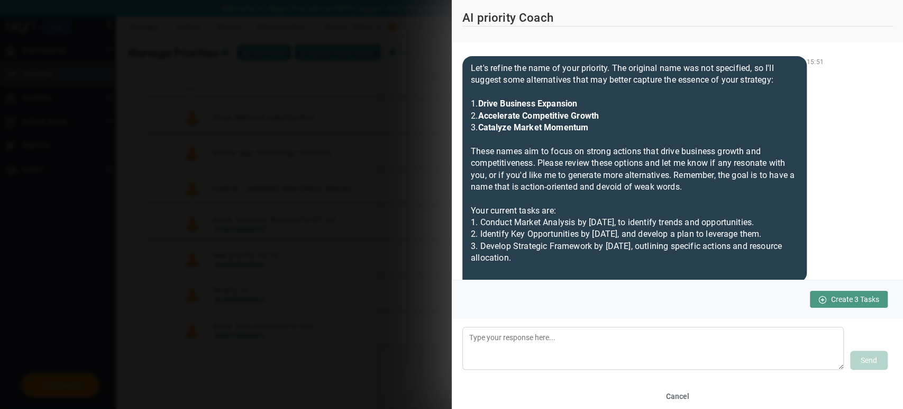
scroll to position [2431, 0]
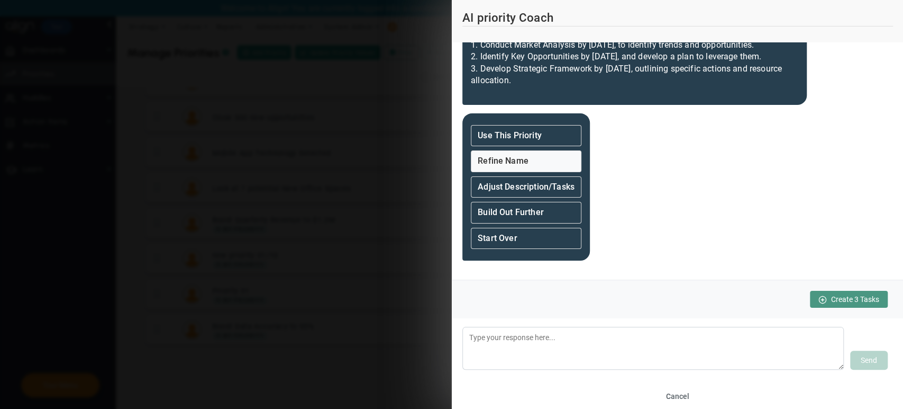
click at [539, 156] on div "Refine Name" at bounding box center [526, 160] width 111 height 21
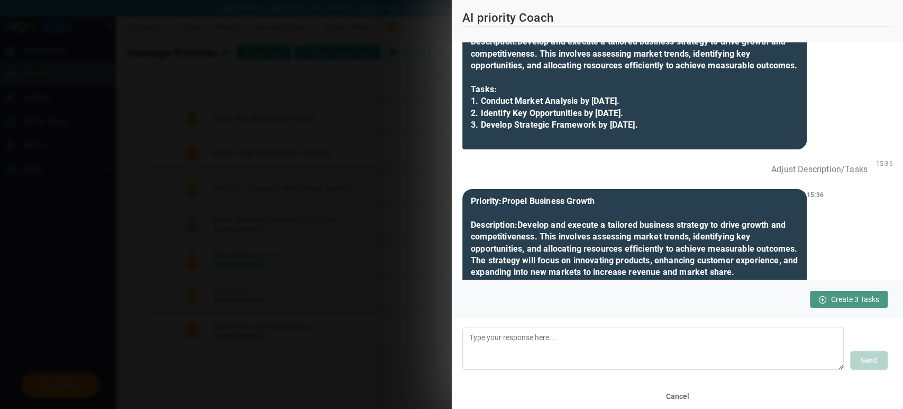
scroll to position [937, 0]
drag, startPoint x: 766, startPoint y: 206, endPoint x: 825, endPoint y: 205, distance: 58.2
click at [539, 180] on div "Adjust Description/Tasks" at bounding box center [819, 169] width 113 height 23
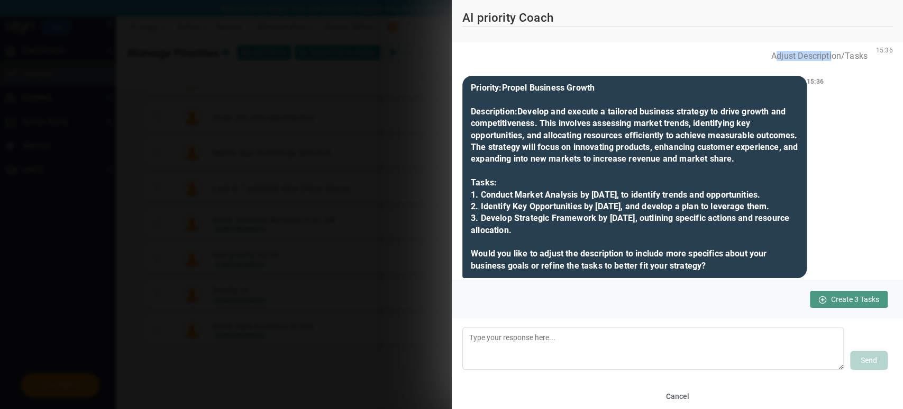
scroll to position [1080, 0]
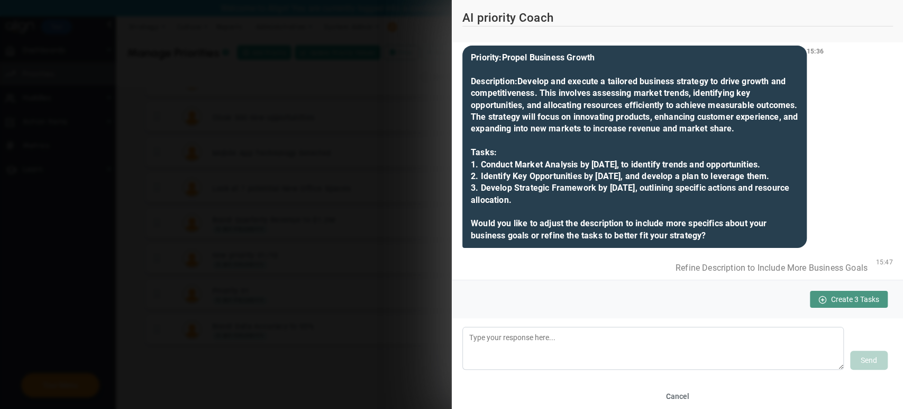
drag, startPoint x: 521, startPoint y: 114, endPoint x: 593, endPoint y: 179, distance: 97.1
click at [539, 179] on div "Priority: Propel Business Growth Description: Develop and execute a tailored bu…" at bounding box center [635, 147] width 345 height 202
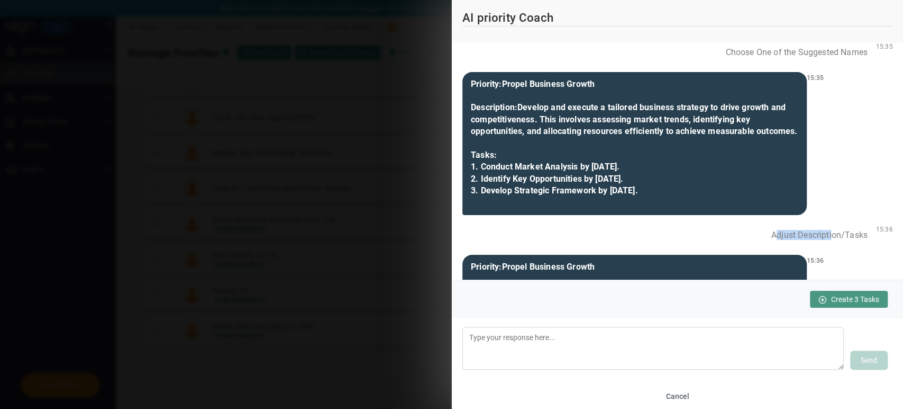
scroll to position [862, 0]
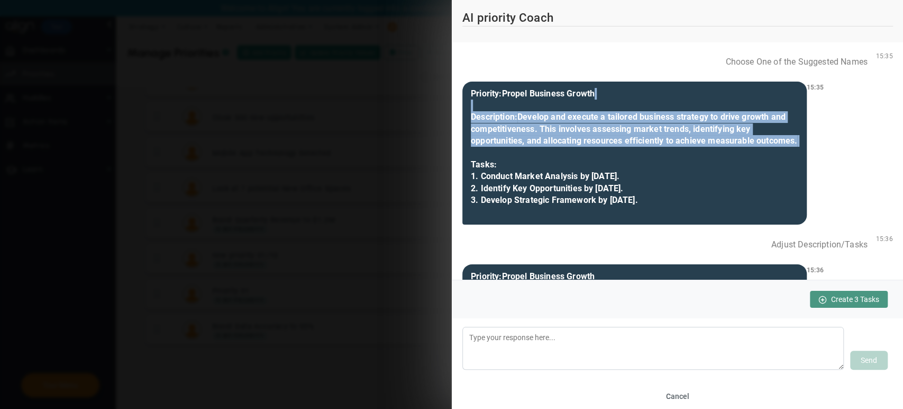
drag, startPoint x: 517, startPoint y: 134, endPoint x: 546, endPoint y: 189, distance: 61.8
click at [539, 189] on div "Priority: Propel Business Growth Description: Develop and execute a tailored bu…" at bounding box center [635, 153] width 345 height 143
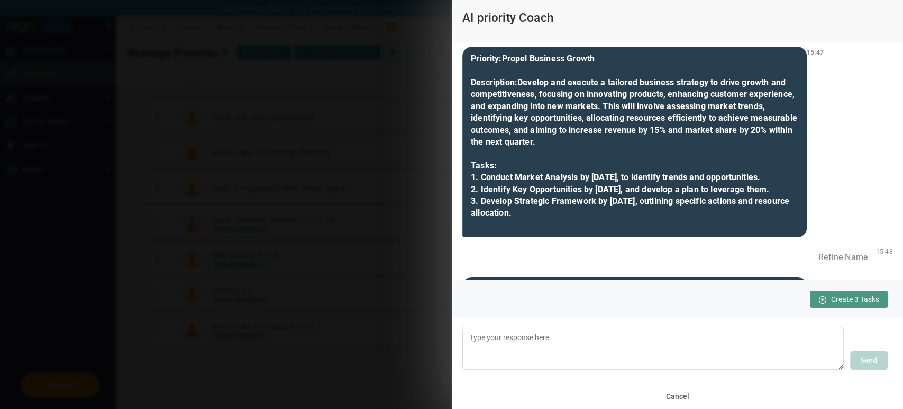
scroll to position [1321, 0]
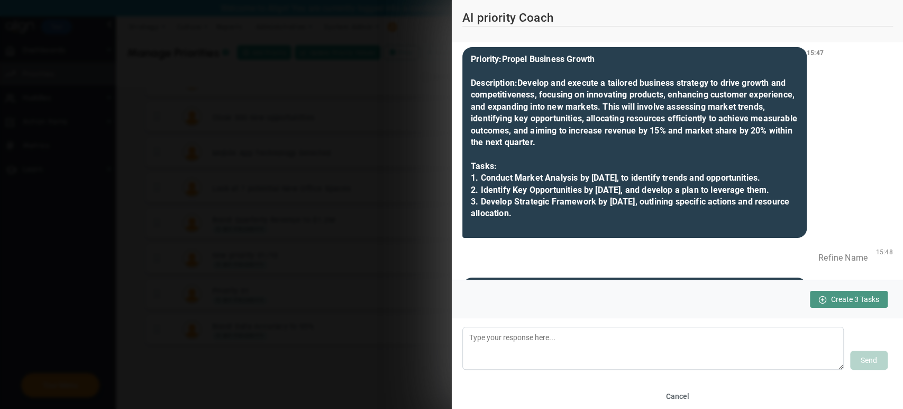
drag, startPoint x: 691, startPoint y: 100, endPoint x: 866, endPoint y: 91, distance: 175.4
click at [539, 39] on div "Refine Description to Include More Business Goals 15:47" at bounding box center [678, 27] width 431 height 23
drag, startPoint x: 521, startPoint y: 157, endPoint x: 598, endPoint y: 216, distance: 96.6
click at [539, 216] on div "Priority: Propel Business Growth Description: Develop and execute a tailored bu…" at bounding box center [635, 142] width 345 height 191
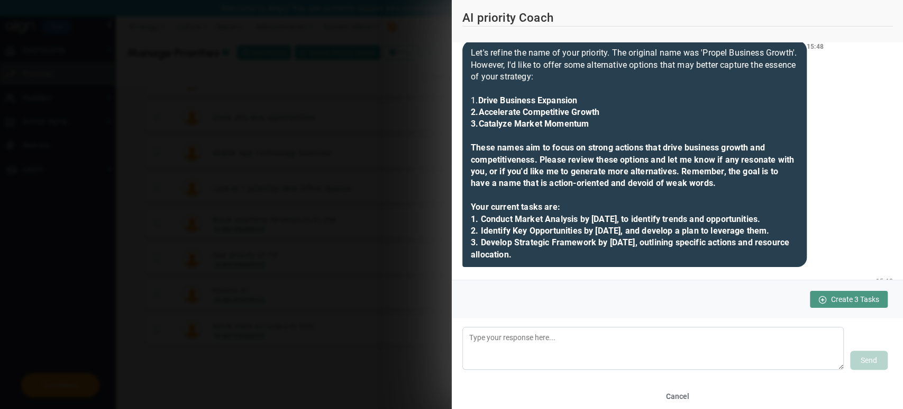
scroll to position [1558, 0]
drag, startPoint x: 815, startPoint y: 115, endPoint x: 882, endPoint y: 118, distance: 66.7
click at [539, 32] on div "Refine Name 15:48" at bounding box center [678, 20] width 431 height 23
drag, startPoint x: 703, startPoint y: 147, endPoint x: 501, endPoint y: 157, distance: 202.4
click at [501, 157] on div "Let's refine the name of your priority. The original name was 'Propel Business …" at bounding box center [635, 153] width 345 height 226
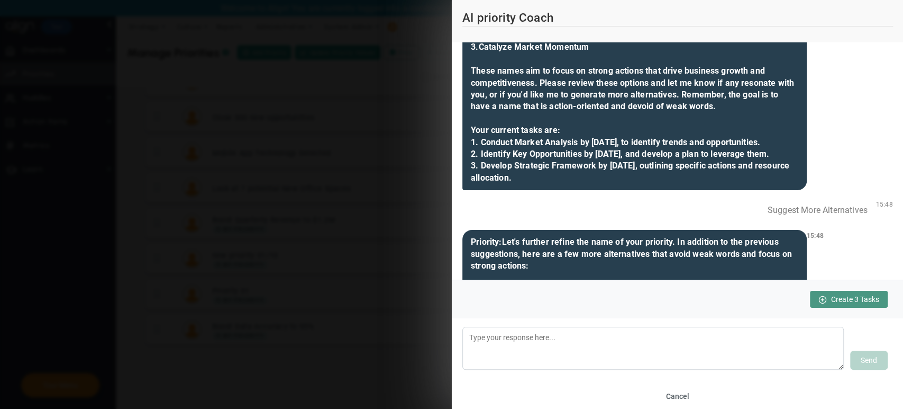
scroll to position [1634, 0]
drag, startPoint x: 590, startPoint y: 147, endPoint x: 469, endPoint y: 122, distance: 123.7
click at [469, 122] on div "Let's refine the name of your priority. The original name was 'Propel Business …" at bounding box center [635, 76] width 345 height 226
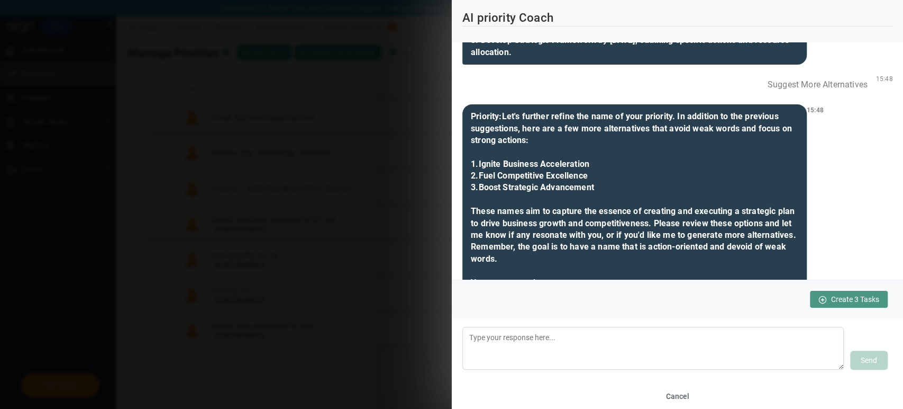
scroll to position [1772, 0]
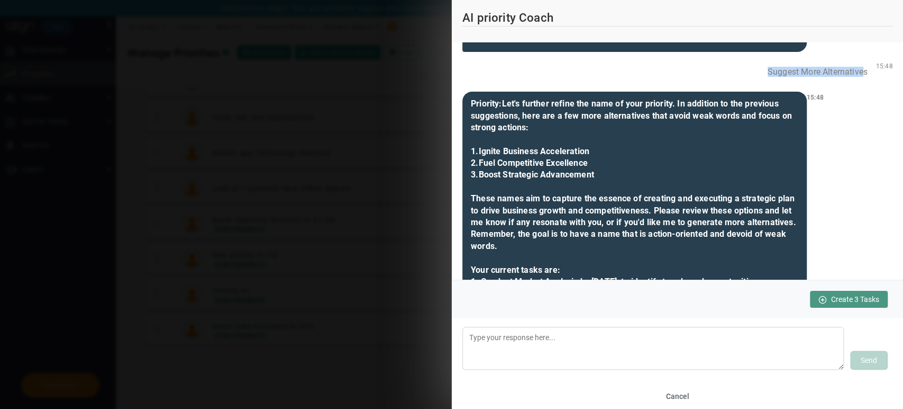
drag, startPoint x: 757, startPoint y: 192, endPoint x: 863, endPoint y: 187, distance: 105.4
click at [539, 83] on div "Suggest More Alternatives" at bounding box center [817, 71] width 117 height 23
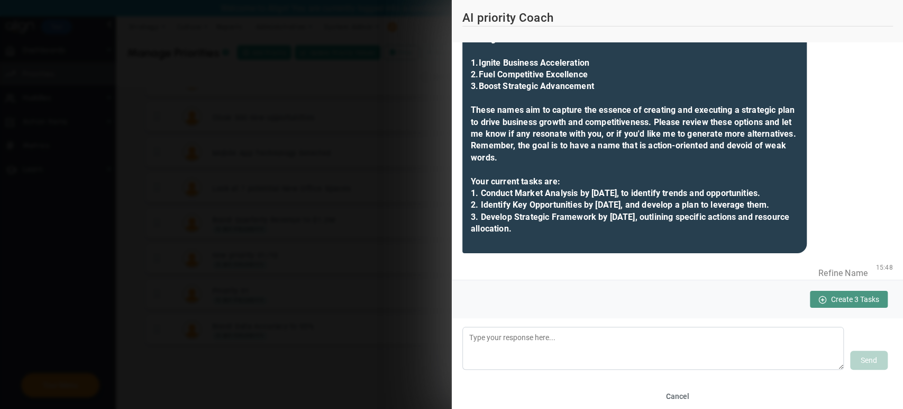
scroll to position [1910, 0]
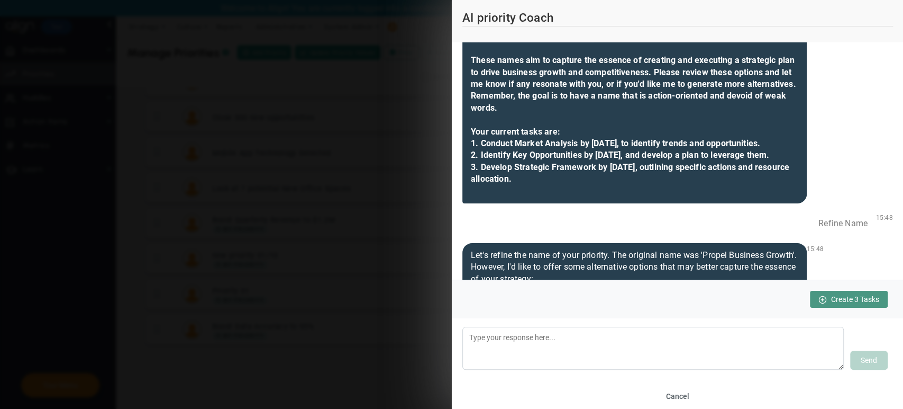
drag, startPoint x: 599, startPoint y: 155, endPoint x: 472, endPoint y: 130, distance: 128.8
click at [472, 130] on div "Priority: Let's further refine the name of your priority. In addition to the pr…" at bounding box center [635, 78] width 345 height 250
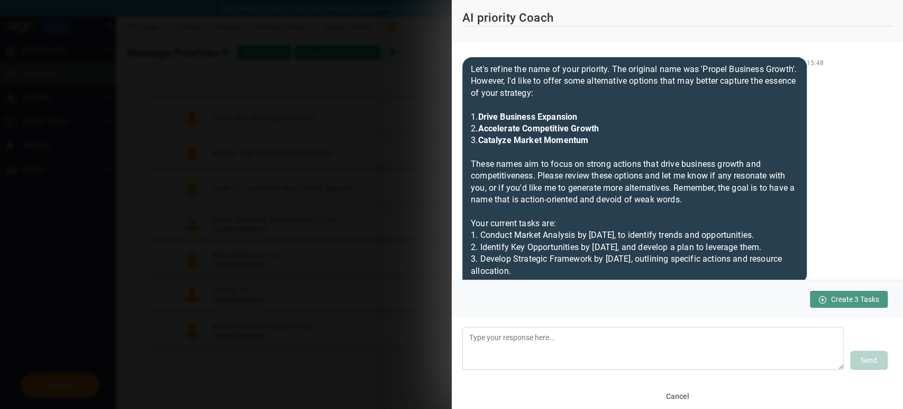
scroll to position [2106, 0]
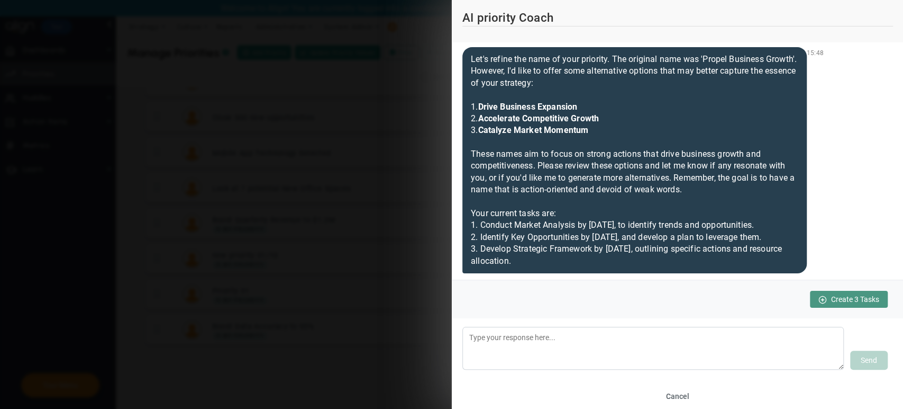
click at [539, 39] on div "Refine Name" at bounding box center [843, 27] width 66 height 23
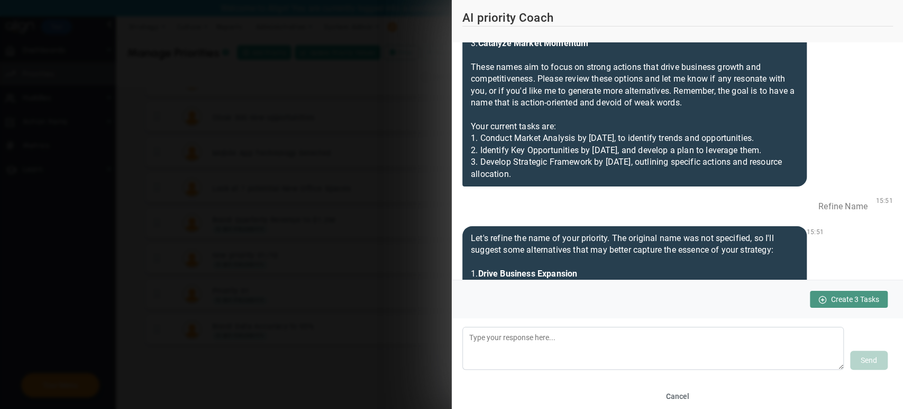
scroll to position [2202, 0]
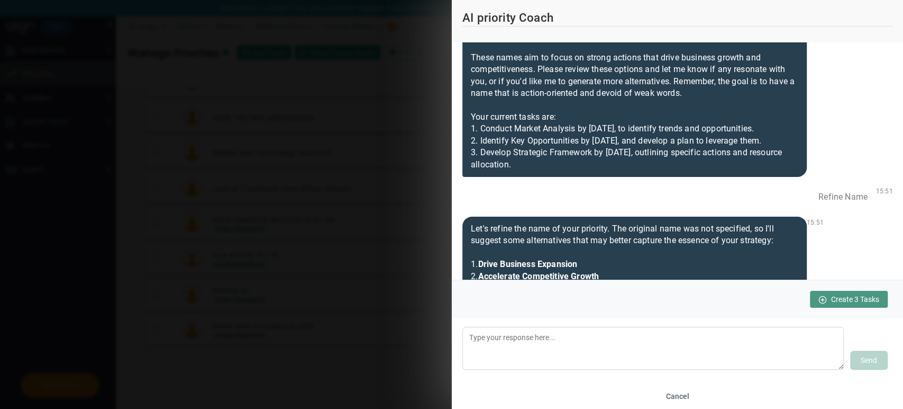
drag, startPoint x: 587, startPoint y: 176, endPoint x: 478, endPoint y: 153, distance: 111.0
click at [478, 153] on div "Let's refine the name of your priority. The original name was 'Propel Business …" at bounding box center [635, 64] width 345 height 226
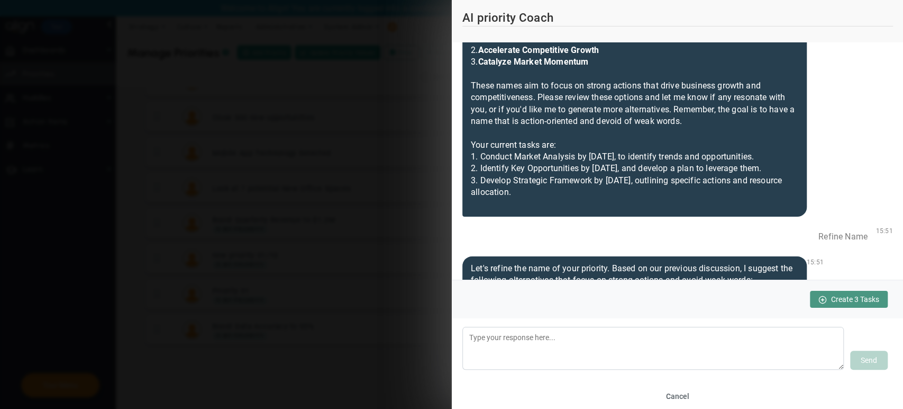
scroll to position [2426, 0]
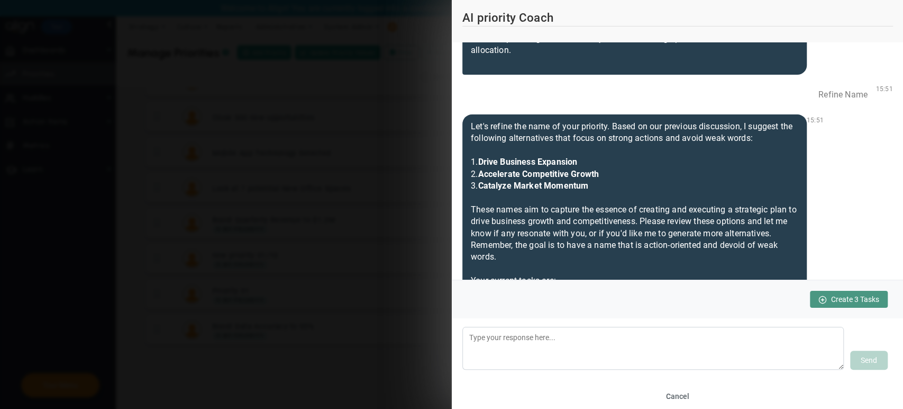
scroll to position [2519, 0]
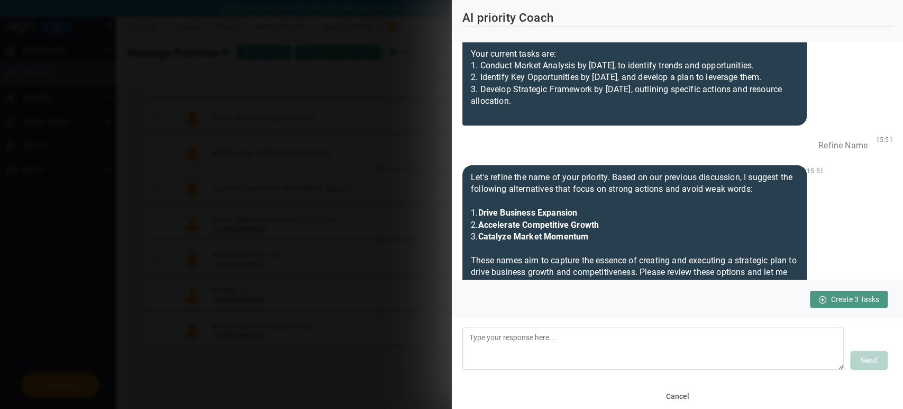
drag, startPoint x: 596, startPoint y: 137, endPoint x: 487, endPoint y: 111, distance: 112.0
click at [487, 111] on div "Let's refine the name of your priority. The original name was not specified, so…" at bounding box center [635, 12] width 345 height 226
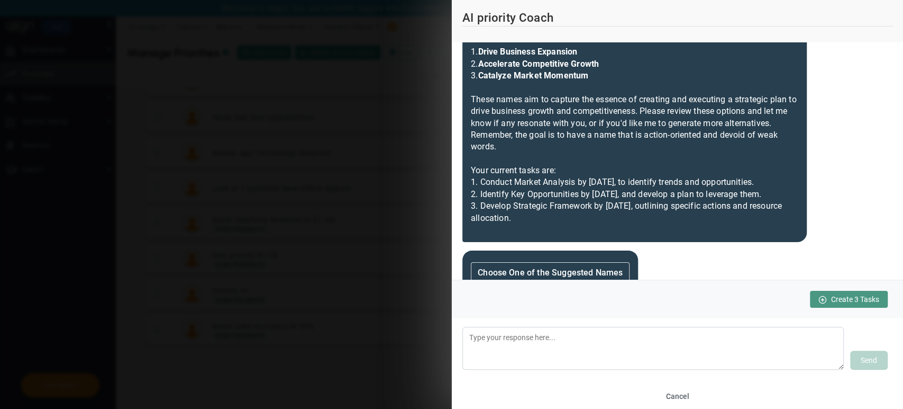
scroll to position [2786, 0]
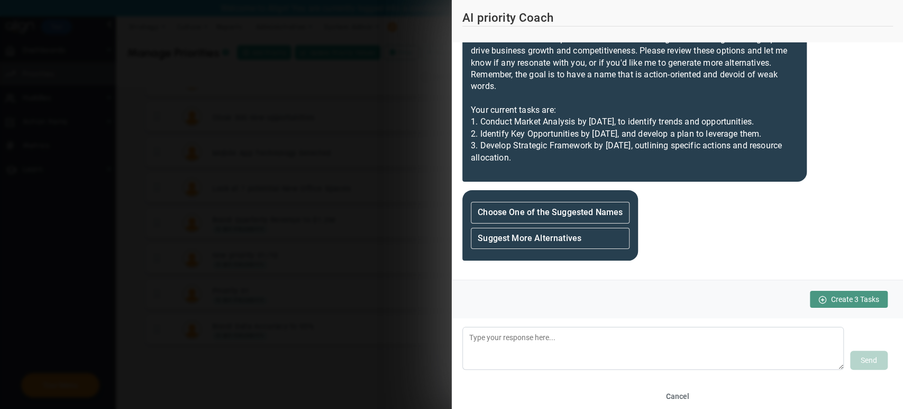
drag, startPoint x: 596, startPoint y: 157, endPoint x: 471, endPoint y: 134, distance: 127.0
click at [471, 134] on div "Let's refine the name of your priority. Based on our previous discussion, I sug…" at bounding box center [635, 63] width 345 height 238
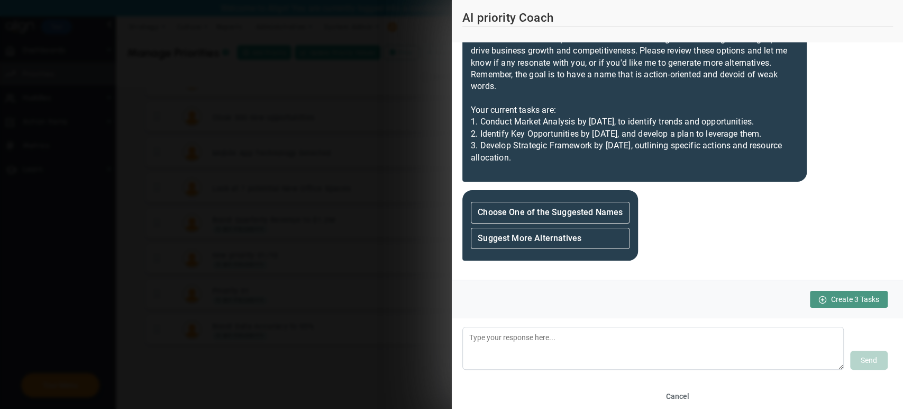
drag, startPoint x: 486, startPoint y: 139, endPoint x: 585, endPoint y: 167, distance: 103.4
click at [539, 167] on div "Let's refine the name of your priority. Based on our previous discussion, I sug…" at bounding box center [635, 63] width 345 height 238
click at [539, 396] on button "Cancel" at bounding box center [678, 395] width 32 height 17
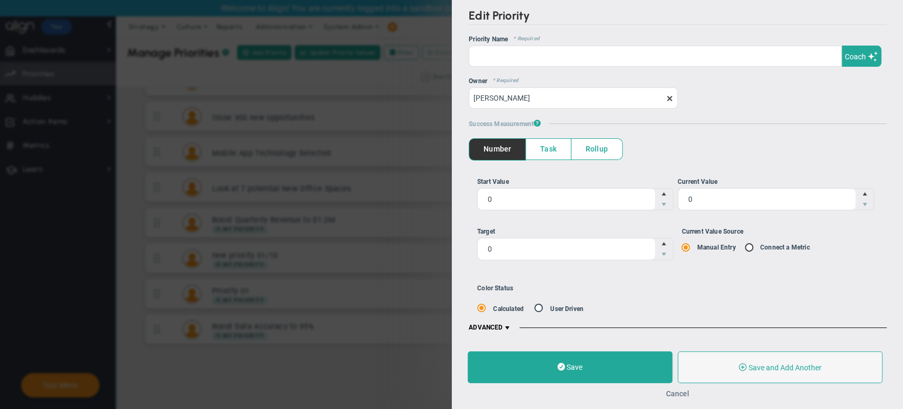
click at [539, 391] on button "Cancel" at bounding box center [677, 393] width 23 height 8
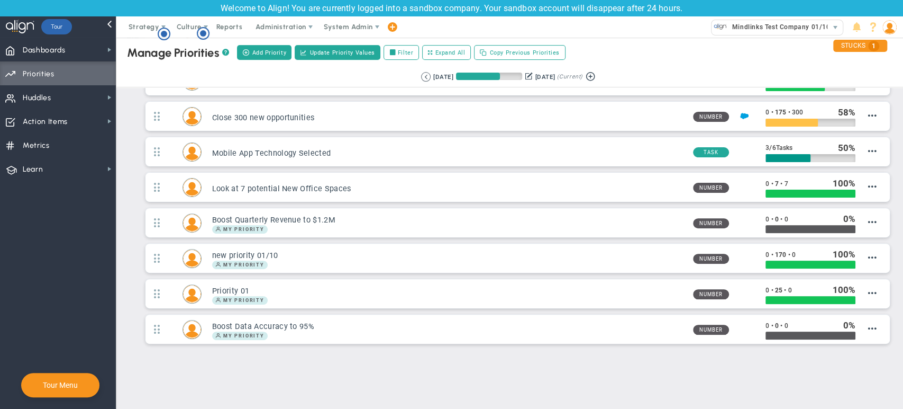
click at [539, 30] on img at bounding box center [890, 27] width 14 height 14
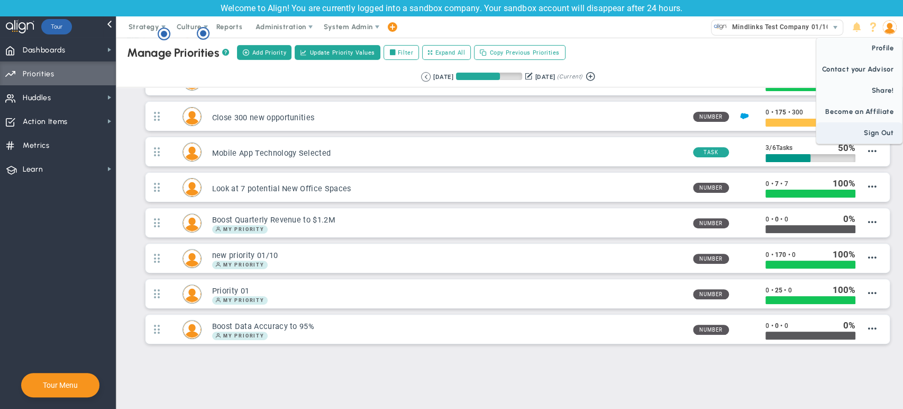
click at [539, 131] on span "Sign Out" at bounding box center [860, 132] width 86 height 21
